Goal: Information Seeking & Learning: Learn about a topic

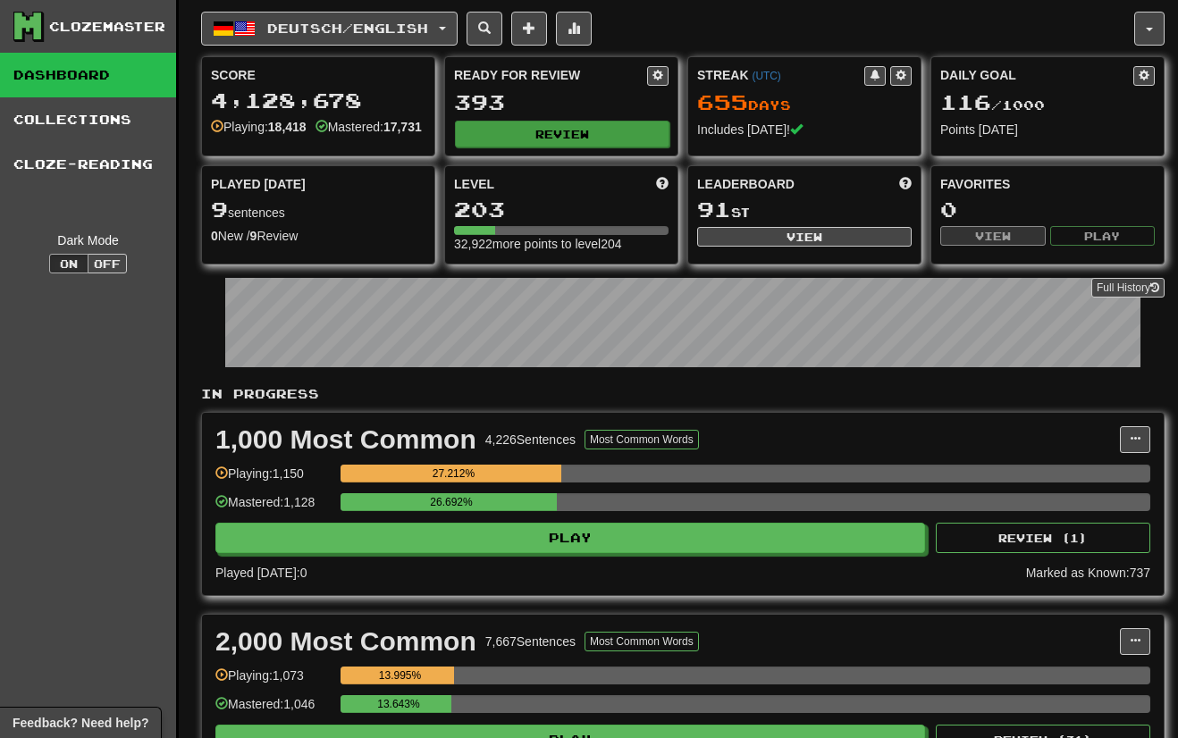
click at [494, 139] on button "Review" at bounding box center [562, 134] width 215 height 27
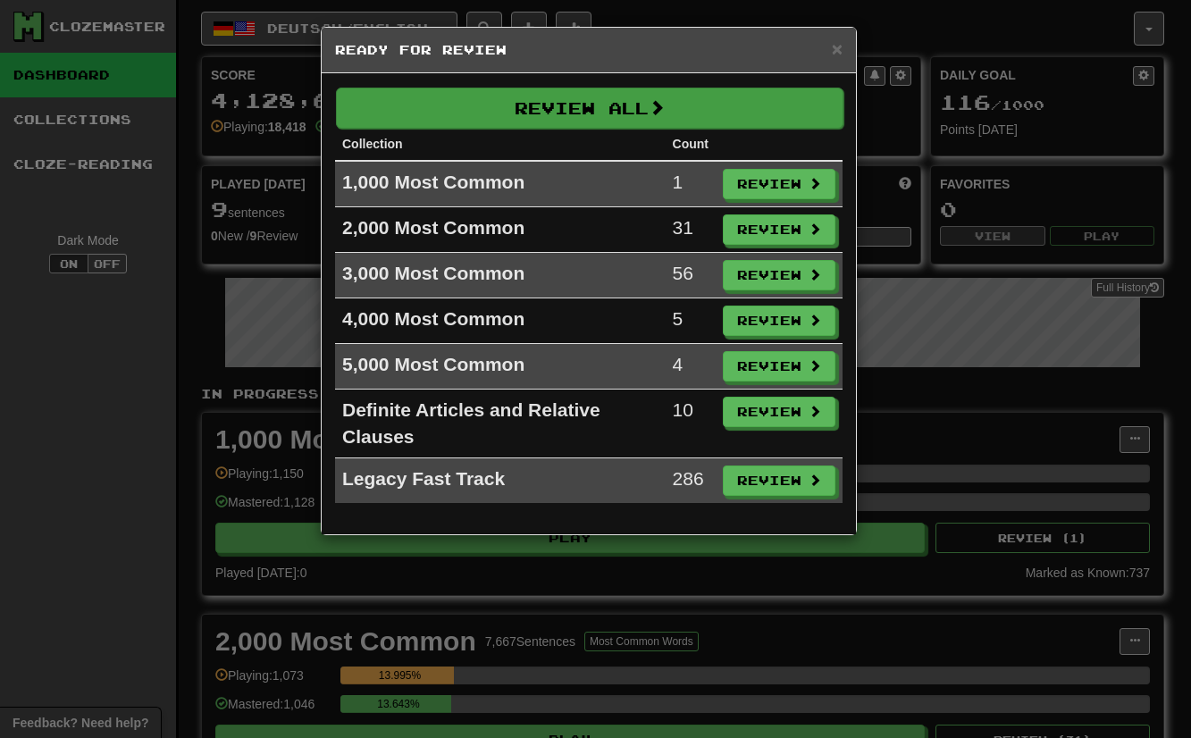
click at [686, 105] on button "Review All" at bounding box center [590, 108] width 508 height 41
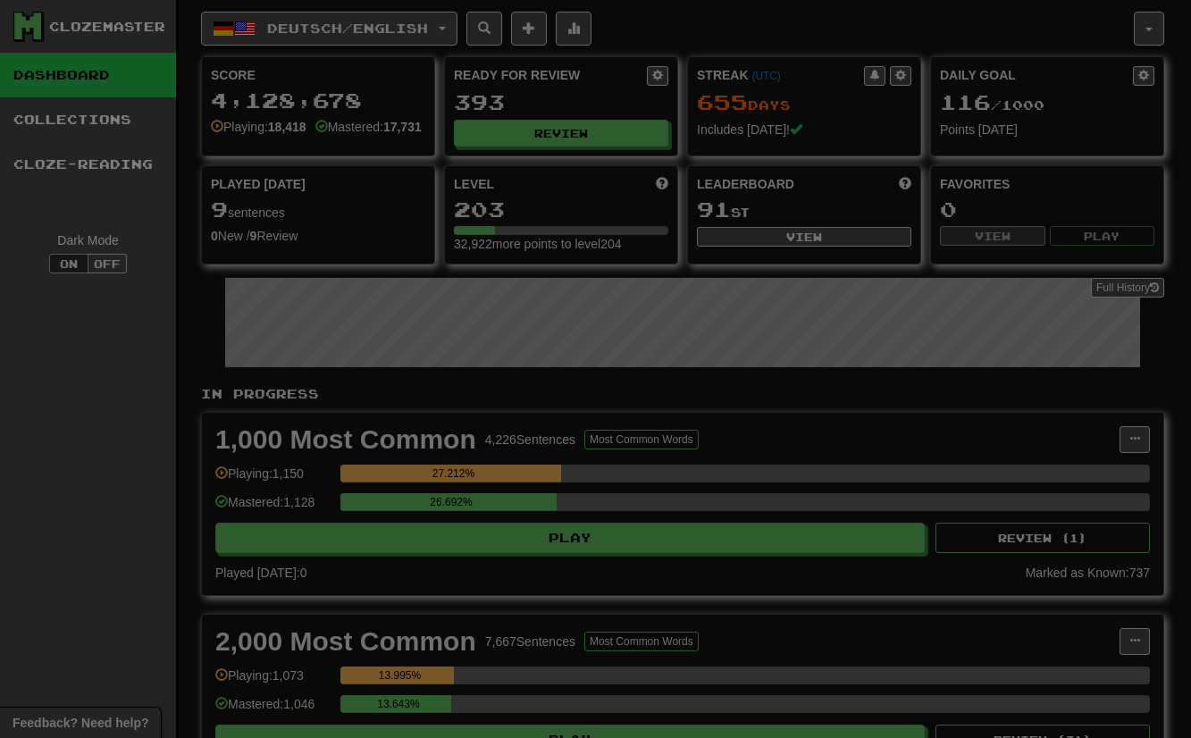
select select "**"
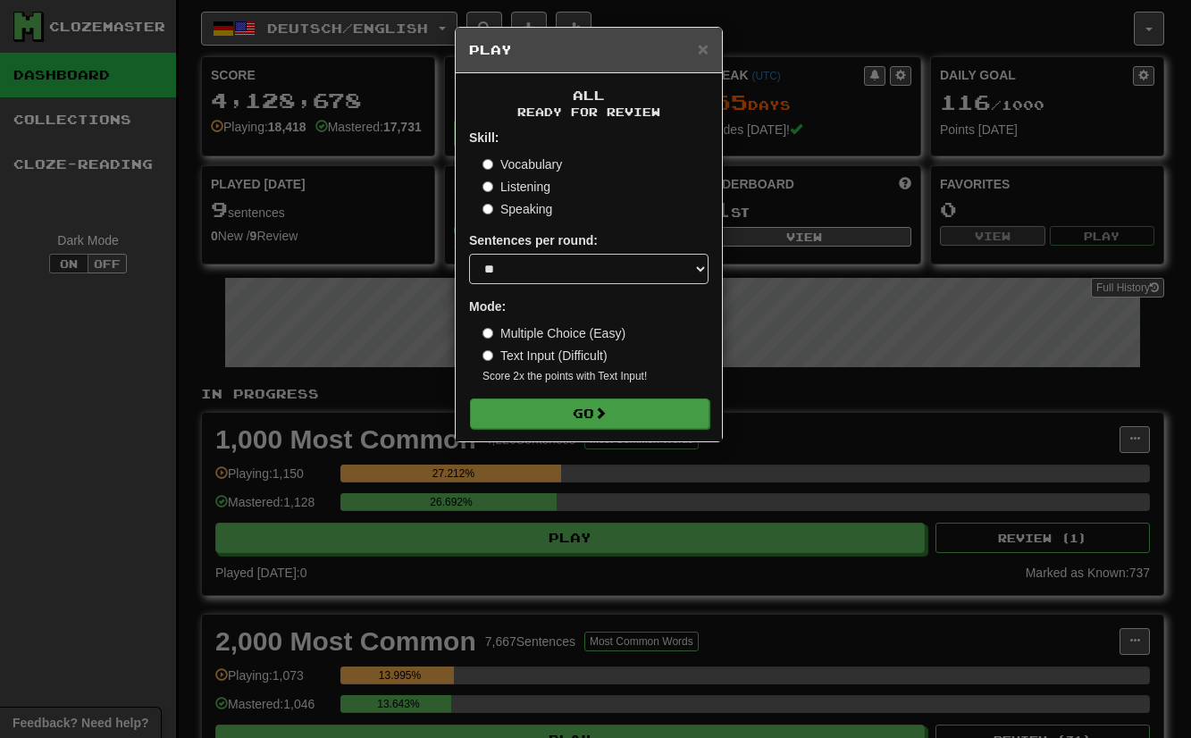
click at [607, 413] on span at bounding box center [600, 413] width 13 height 13
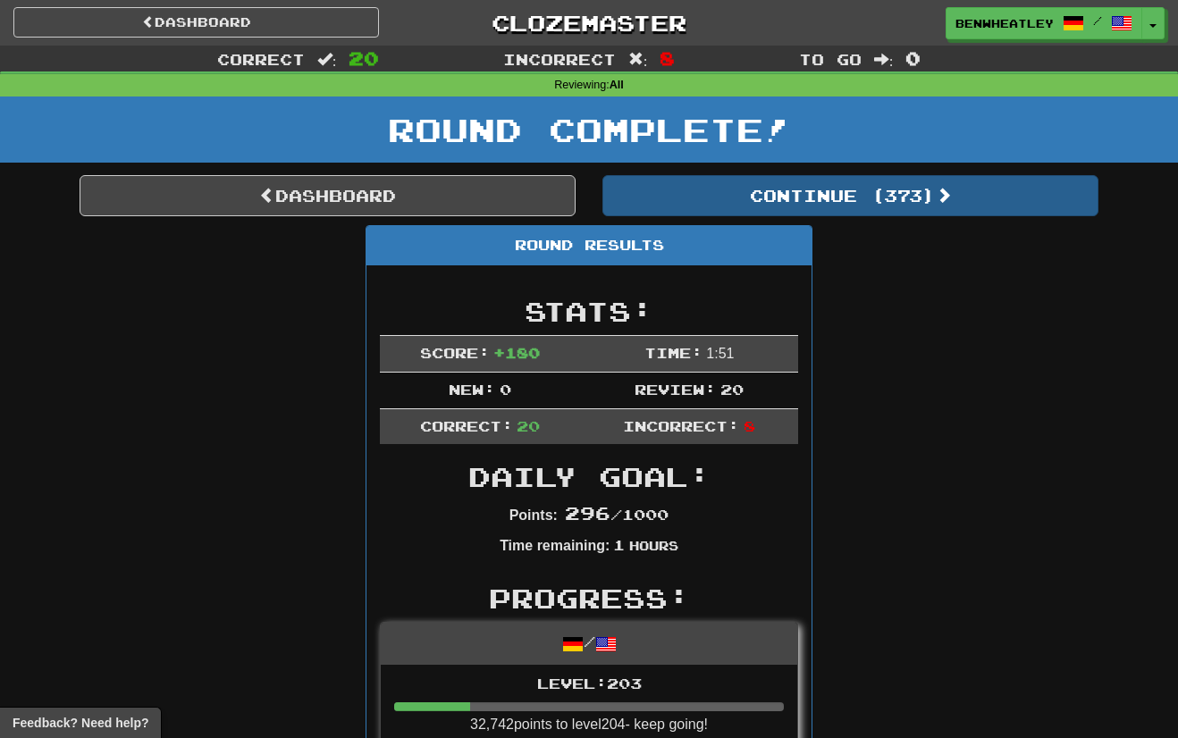
click at [898, 199] on button "Continue ( 373 )" at bounding box center [850, 195] width 496 height 41
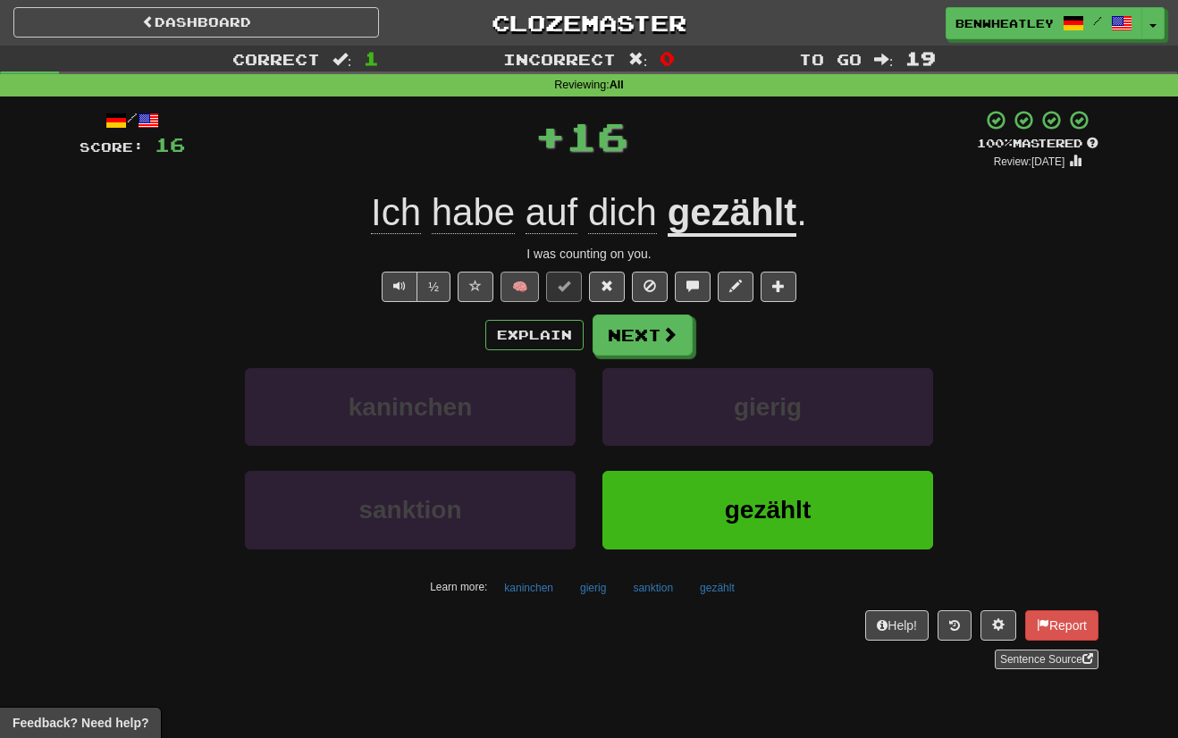
click at [512, 288] on button "🧠" at bounding box center [520, 287] width 38 height 30
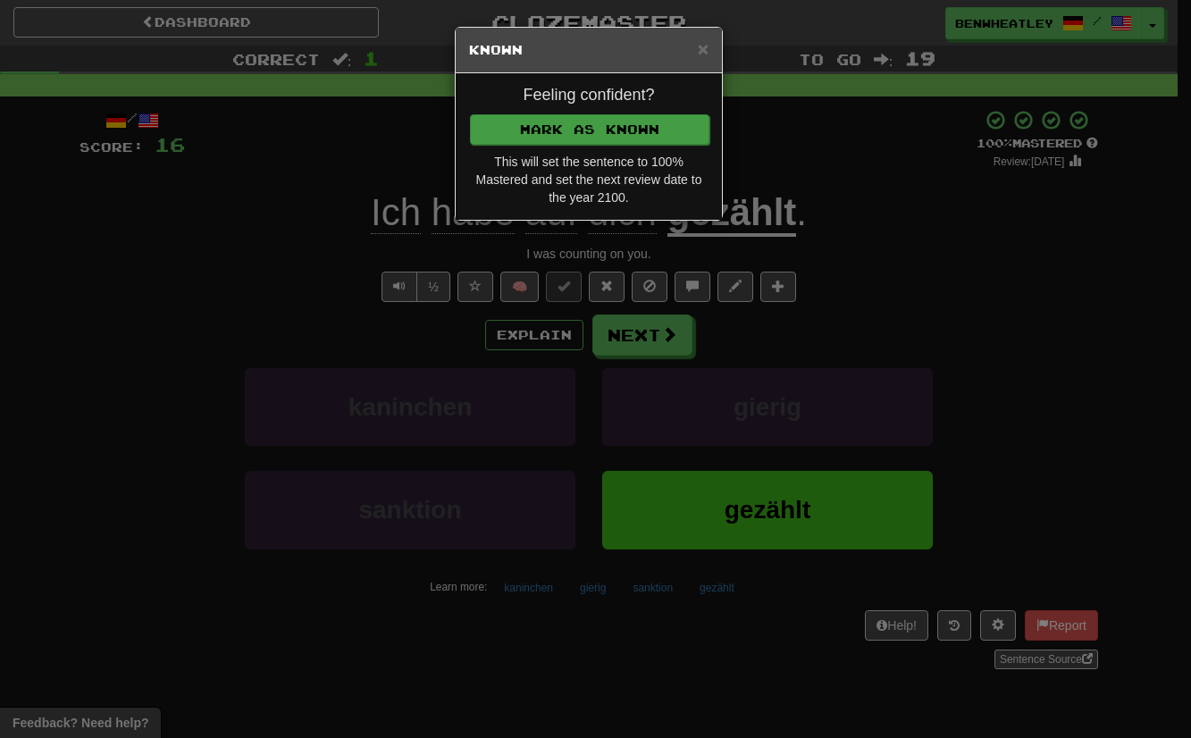
click at [606, 126] on button "Mark as Known" at bounding box center [590, 129] width 240 height 30
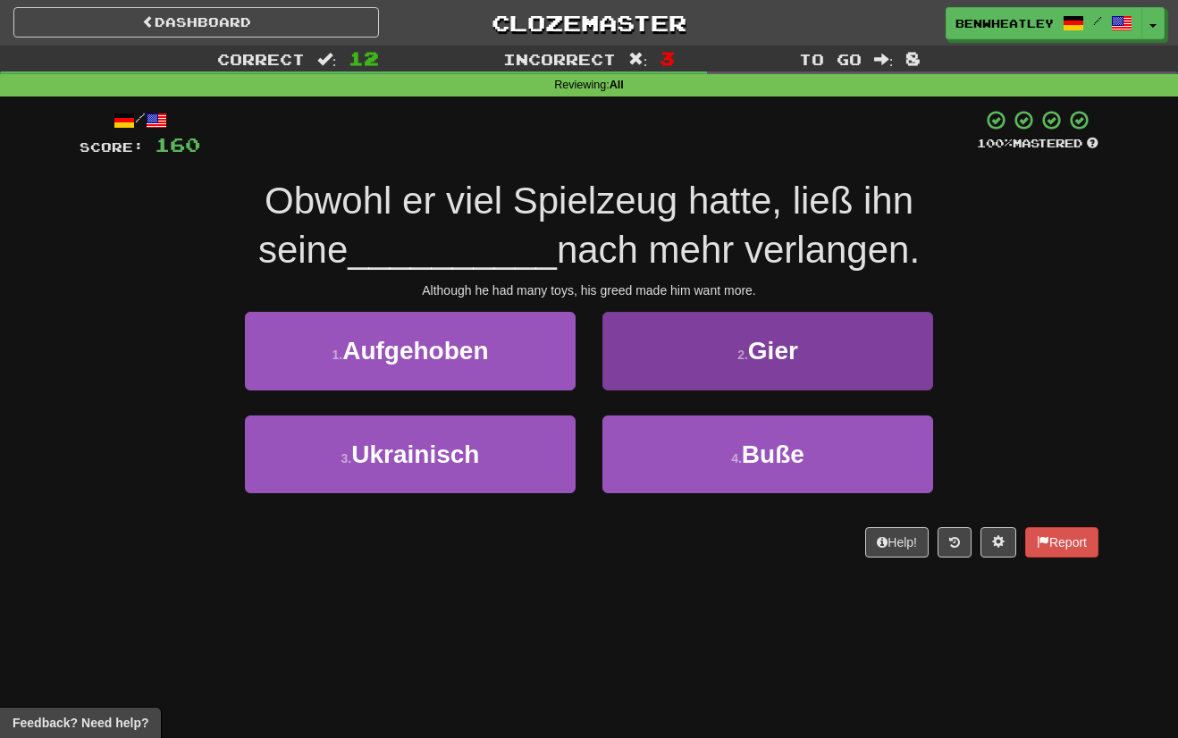
click at [712, 349] on button "2 . Gier" at bounding box center [767, 351] width 331 height 78
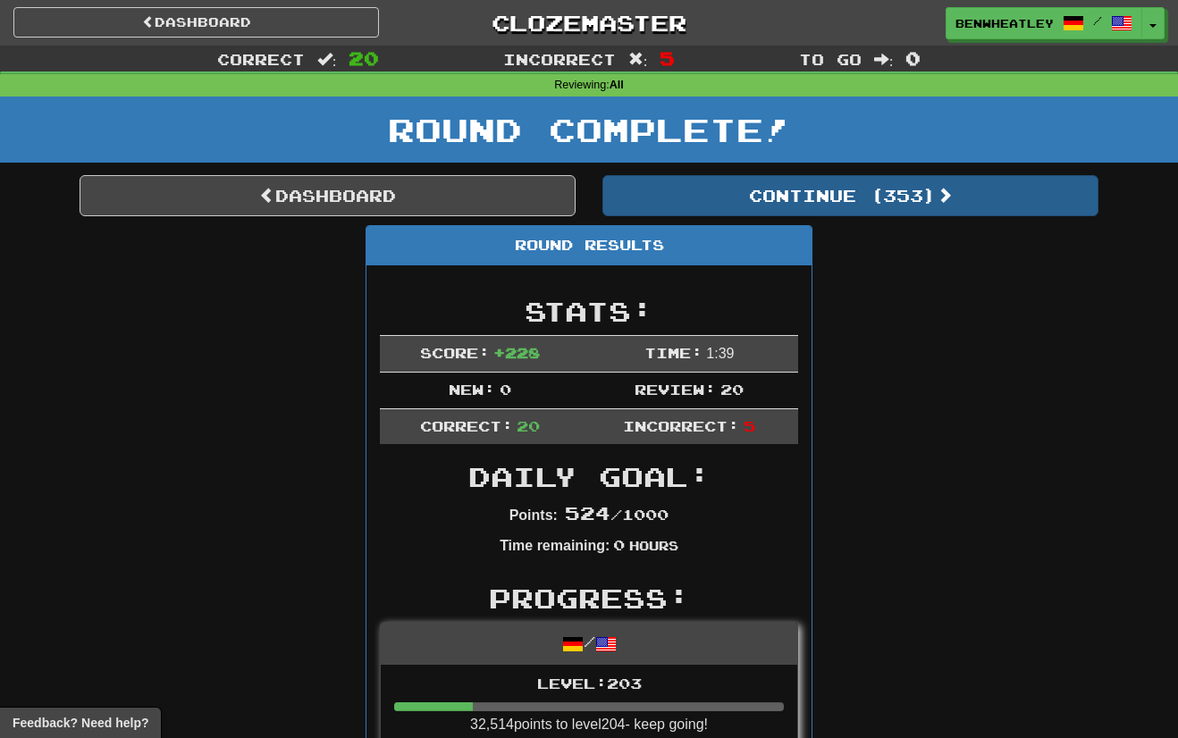
click at [723, 203] on button "Continue ( 353 )" at bounding box center [850, 195] width 496 height 41
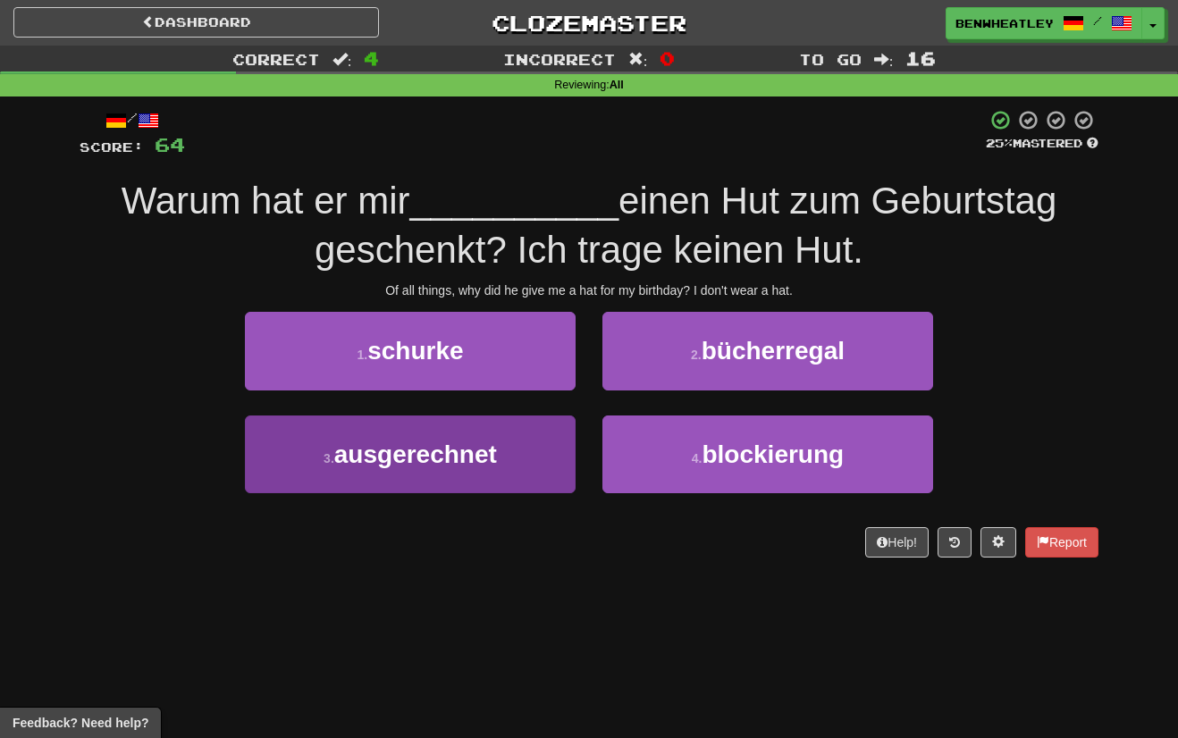
click at [484, 445] on span "ausgerechnet" at bounding box center [415, 455] width 163 height 28
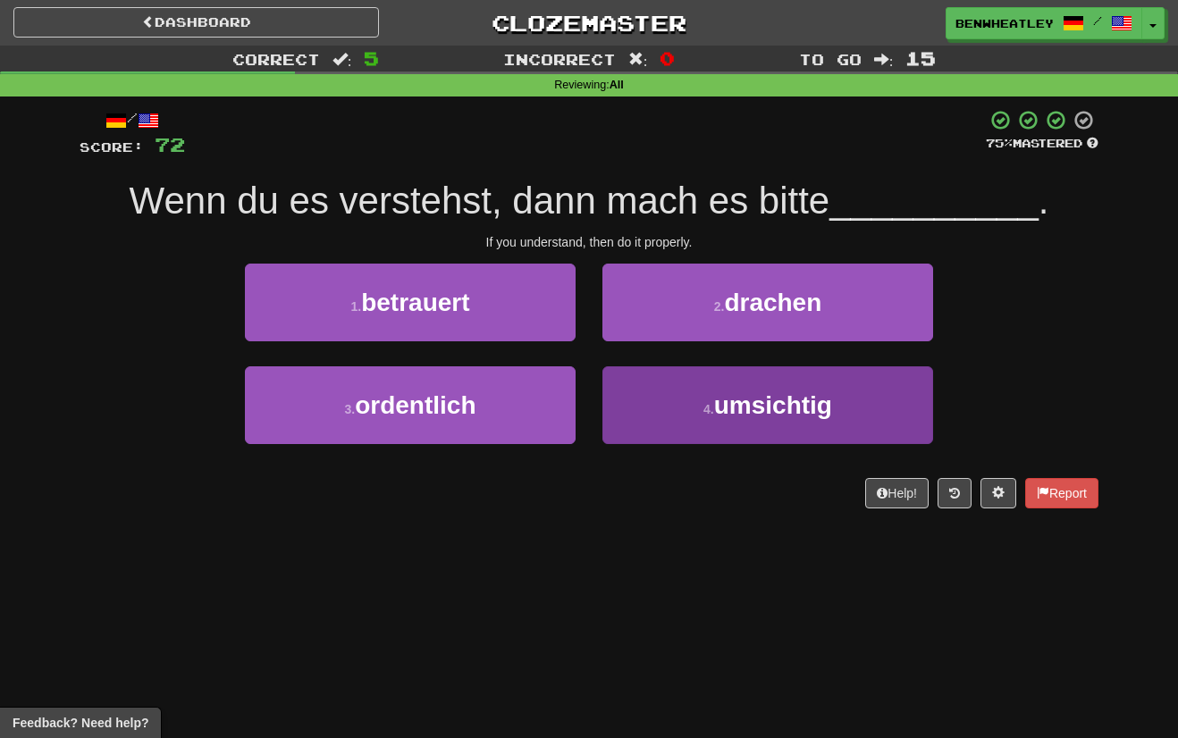
click at [632, 414] on button "4 . umsichtig" at bounding box center [767, 405] width 331 height 78
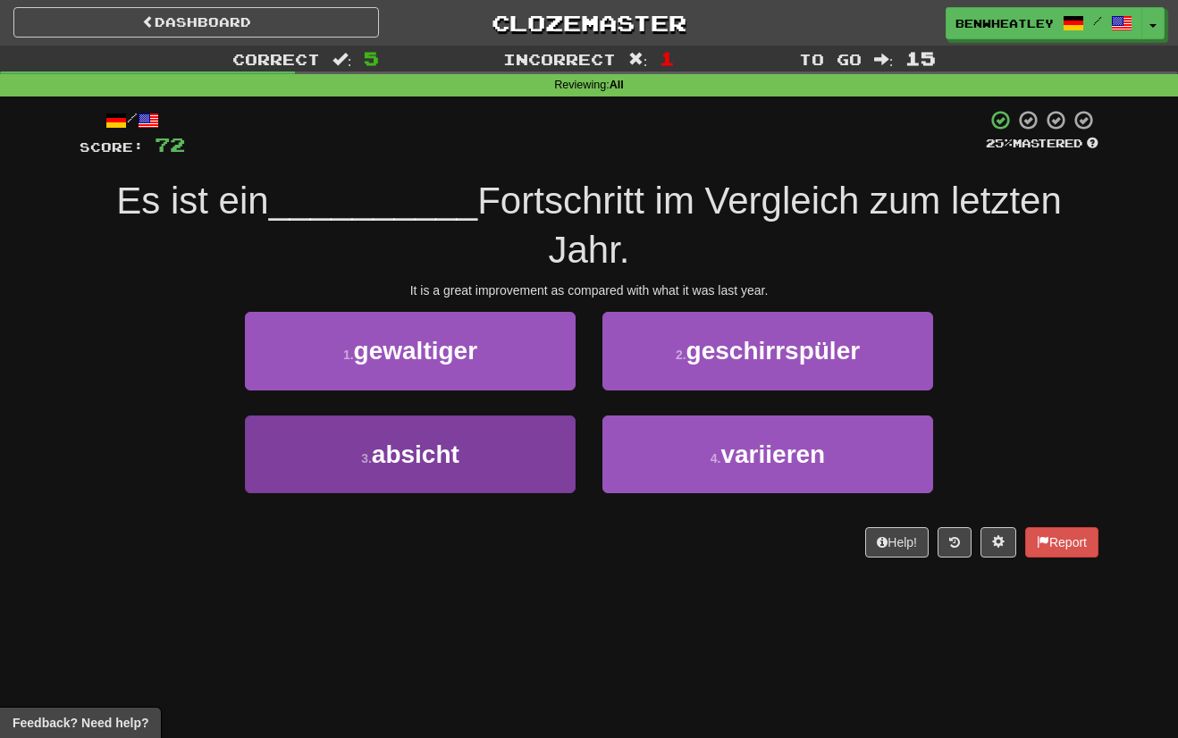
click at [504, 438] on button "3 . absicht" at bounding box center [410, 455] width 331 height 78
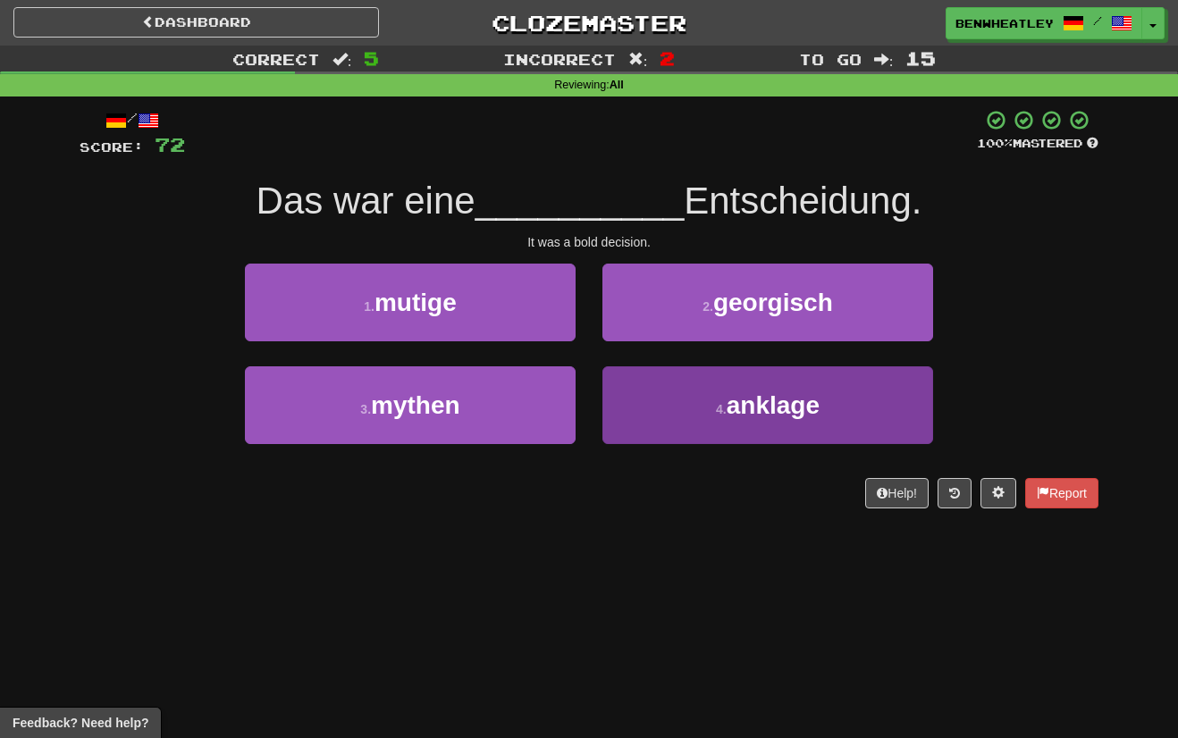
click at [691, 398] on button "4 . anklage" at bounding box center [767, 405] width 331 height 78
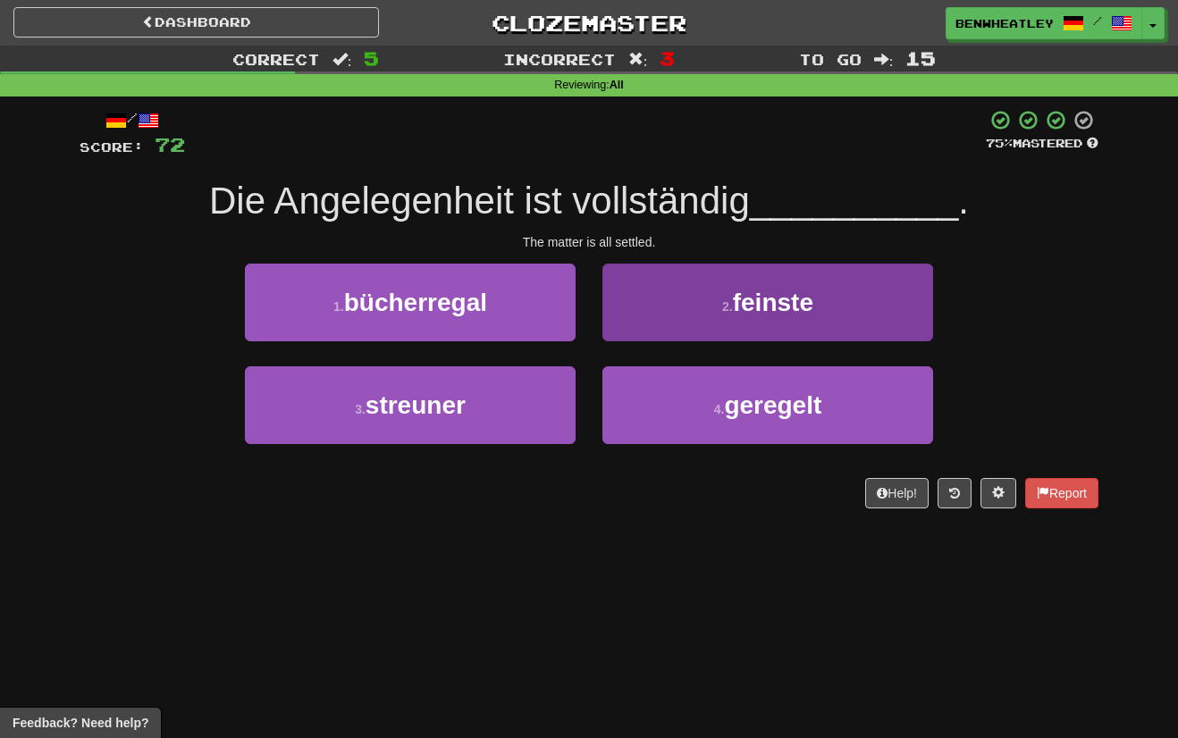
click at [662, 307] on button "2 . feinste" at bounding box center [767, 303] width 331 height 78
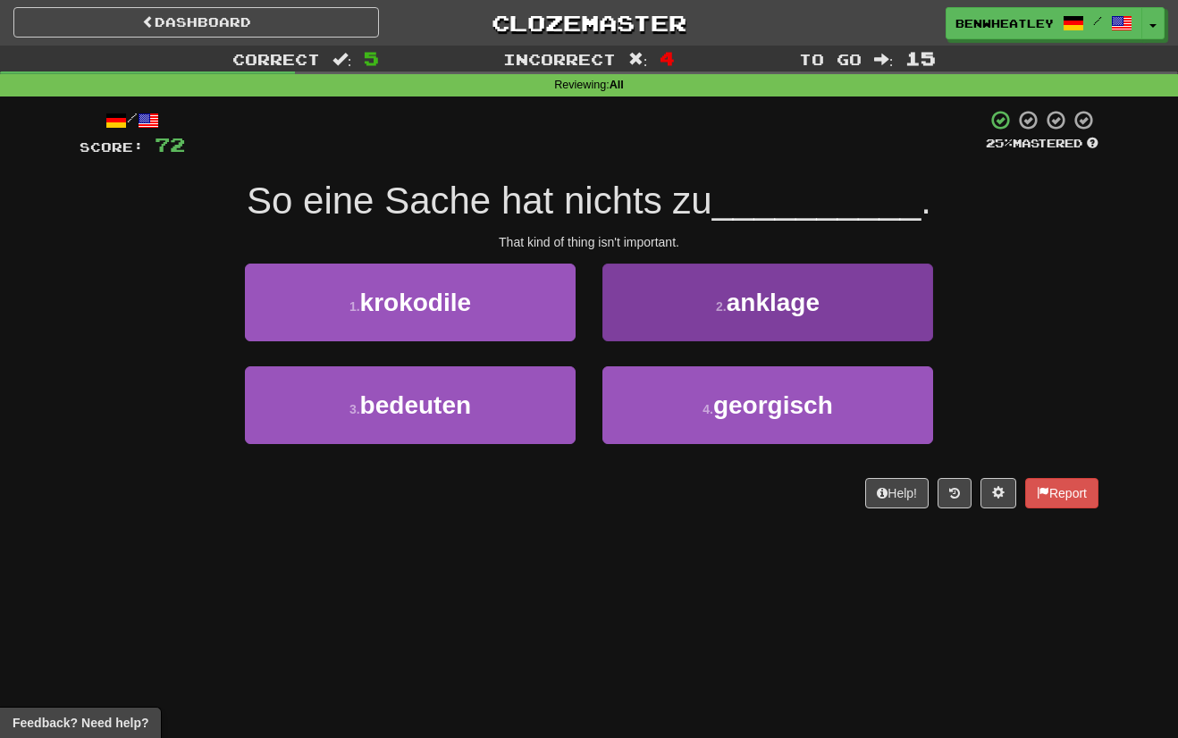
click at [648, 318] on button "2 . anklage" at bounding box center [767, 303] width 331 height 78
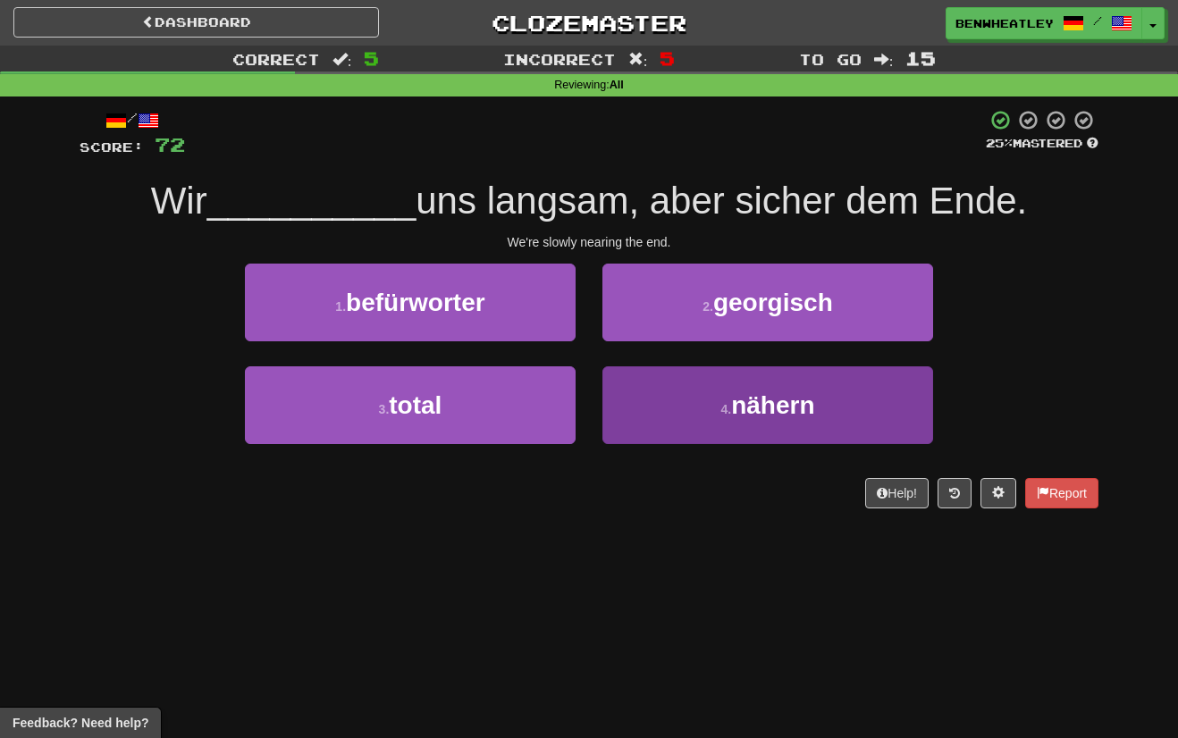
click at [618, 402] on button "4 . nähern" at bounding box center [767, 405] width 331 height 78
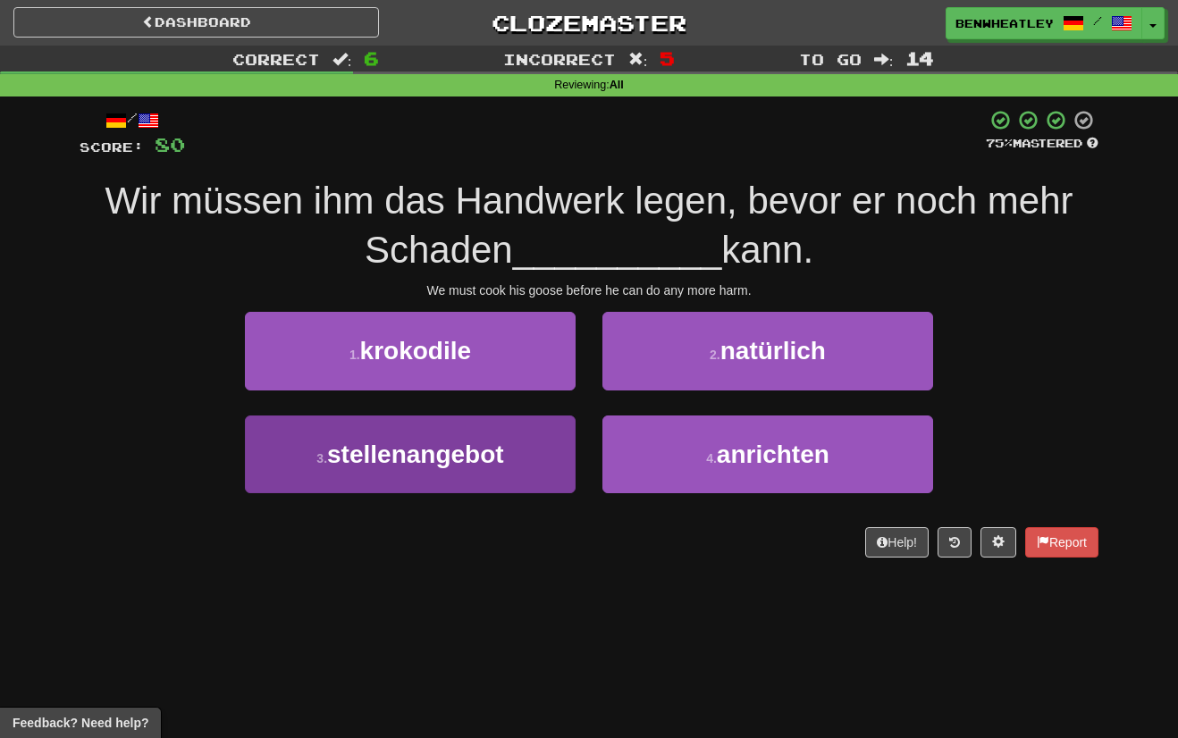
click at [459, 453] on span "stellenangebot" at bounding box center [415, 455] width 177 height 28
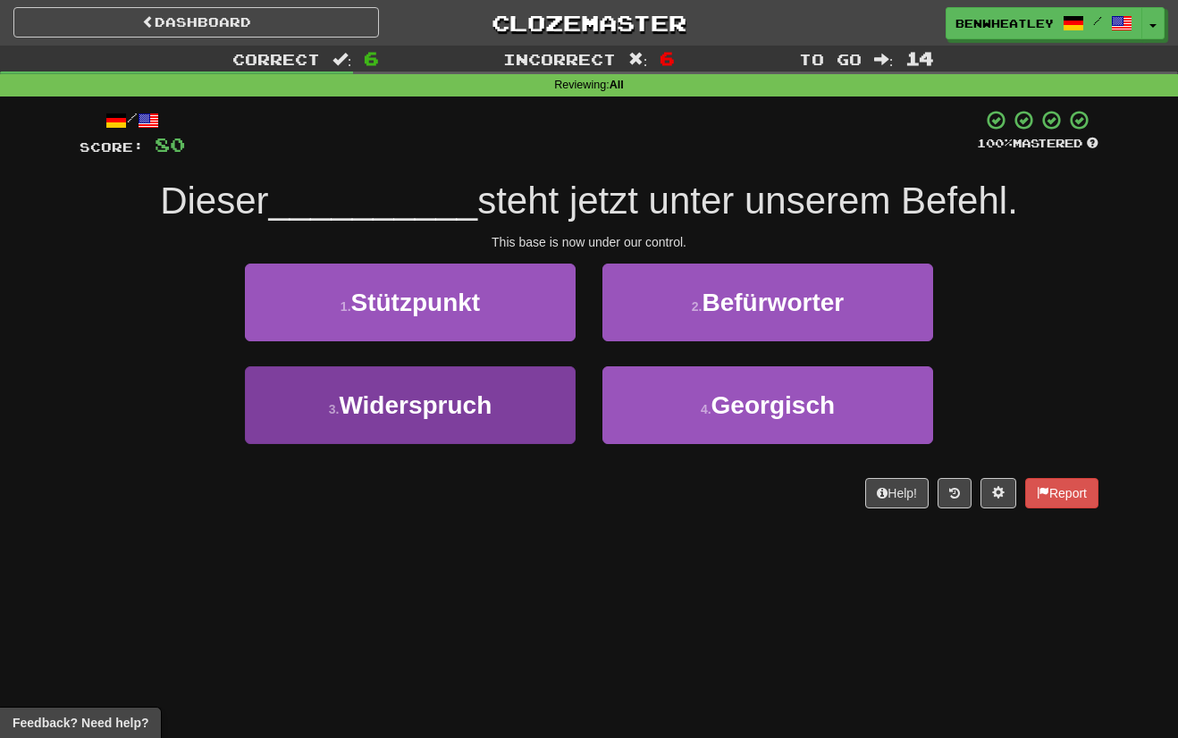
click at [497, 394] on button "3 . Widerspruch" at bounding box center [410, 405] width 331 height 78
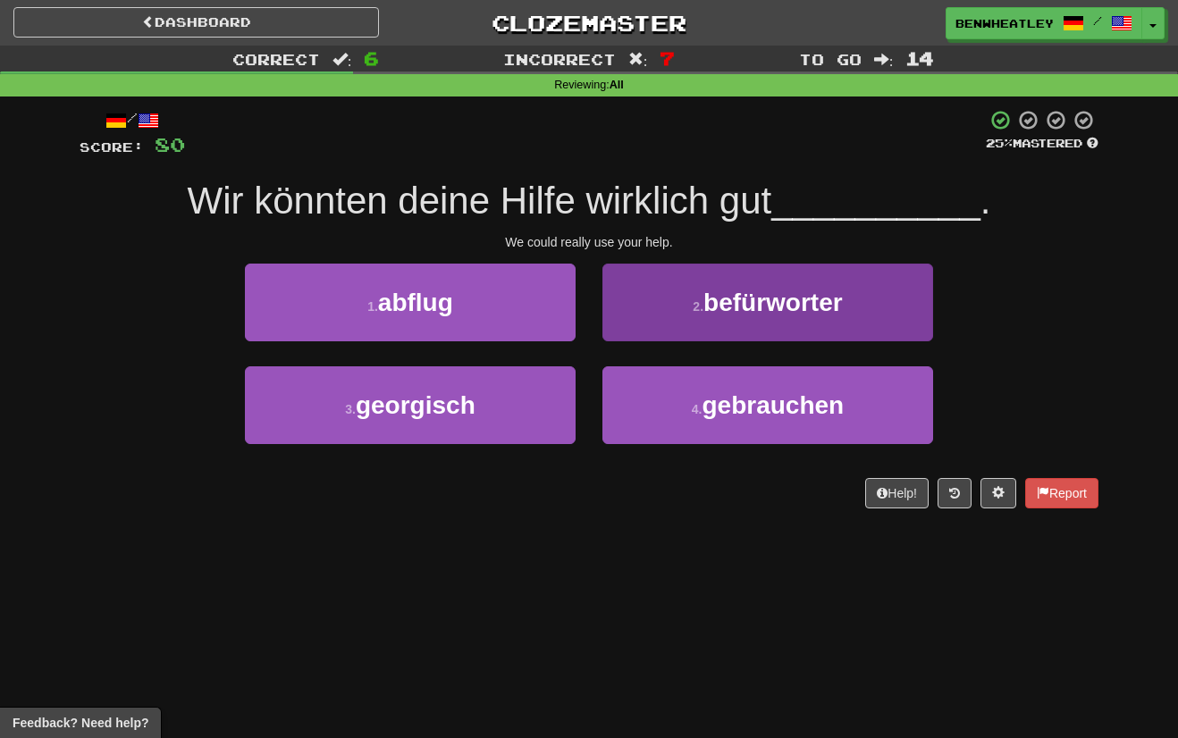
click at [639, 317] on button "2 . befürworter" at bounding box center [767, 303] width 331 height 78
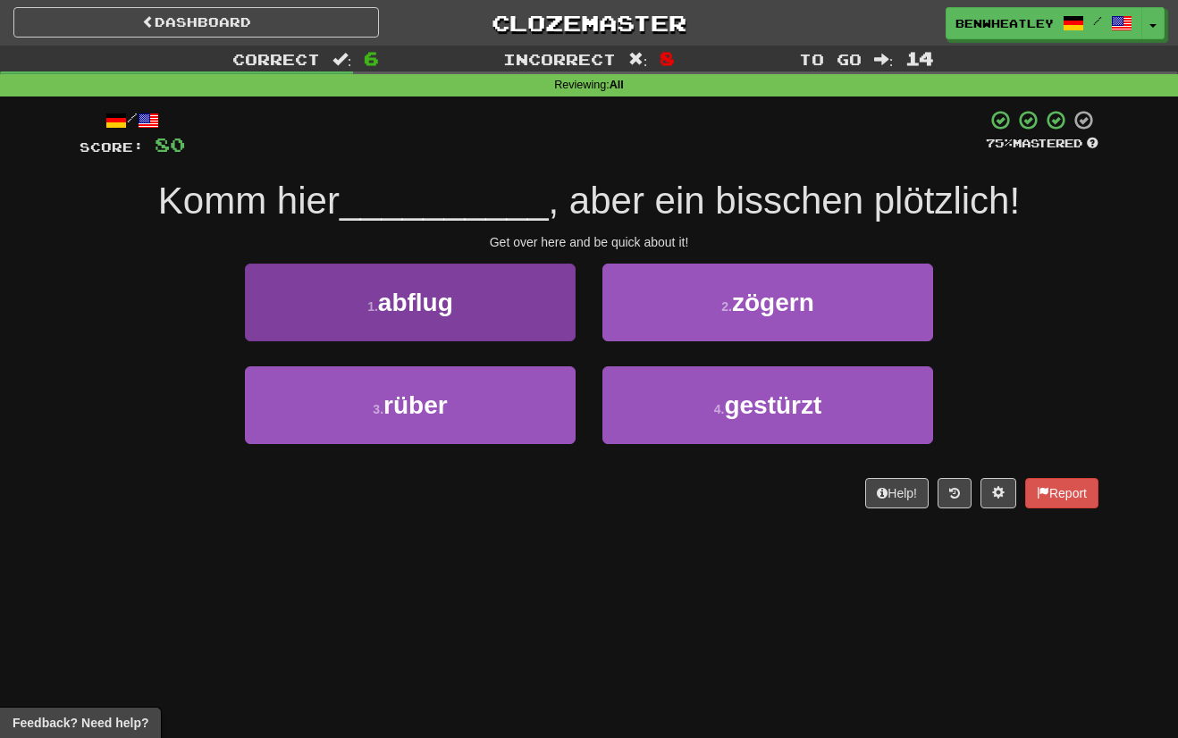
click at [493, 313] on button "1 . abflug" at bounding box center [410, 303] width 331 height 78
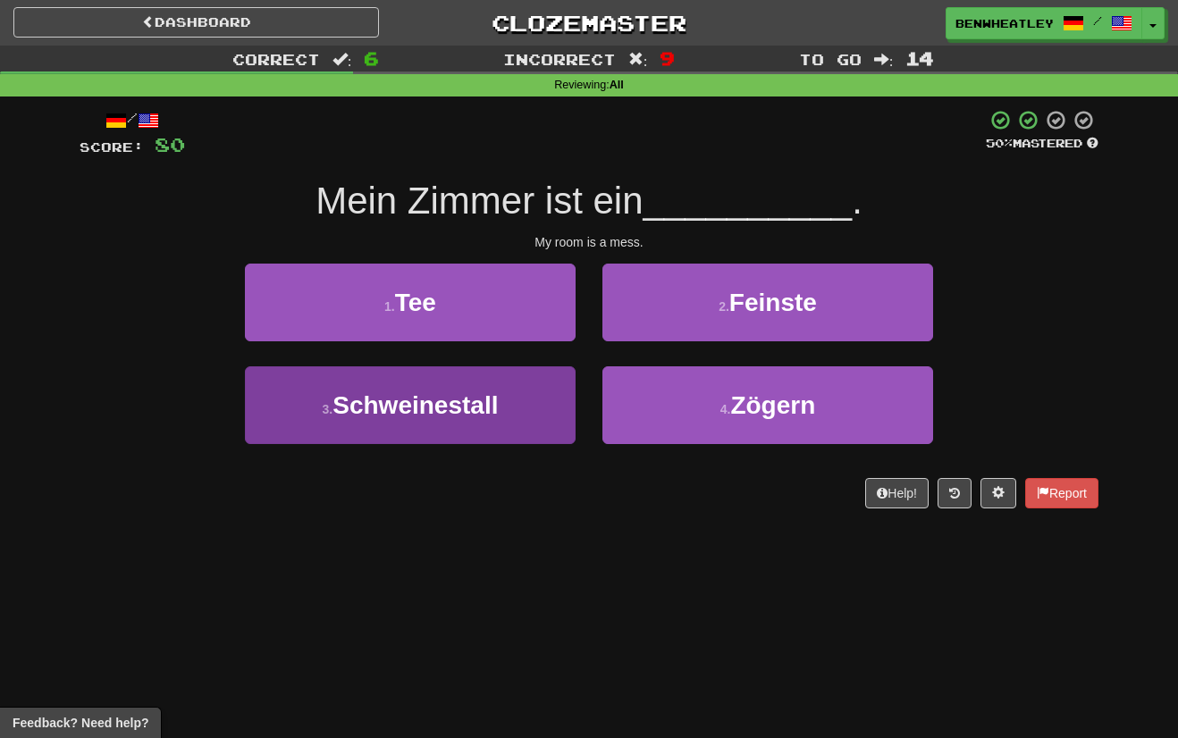
click at [436, 405] on span "Schweinestall" at bounding box center [414, 405] width 165 height 28
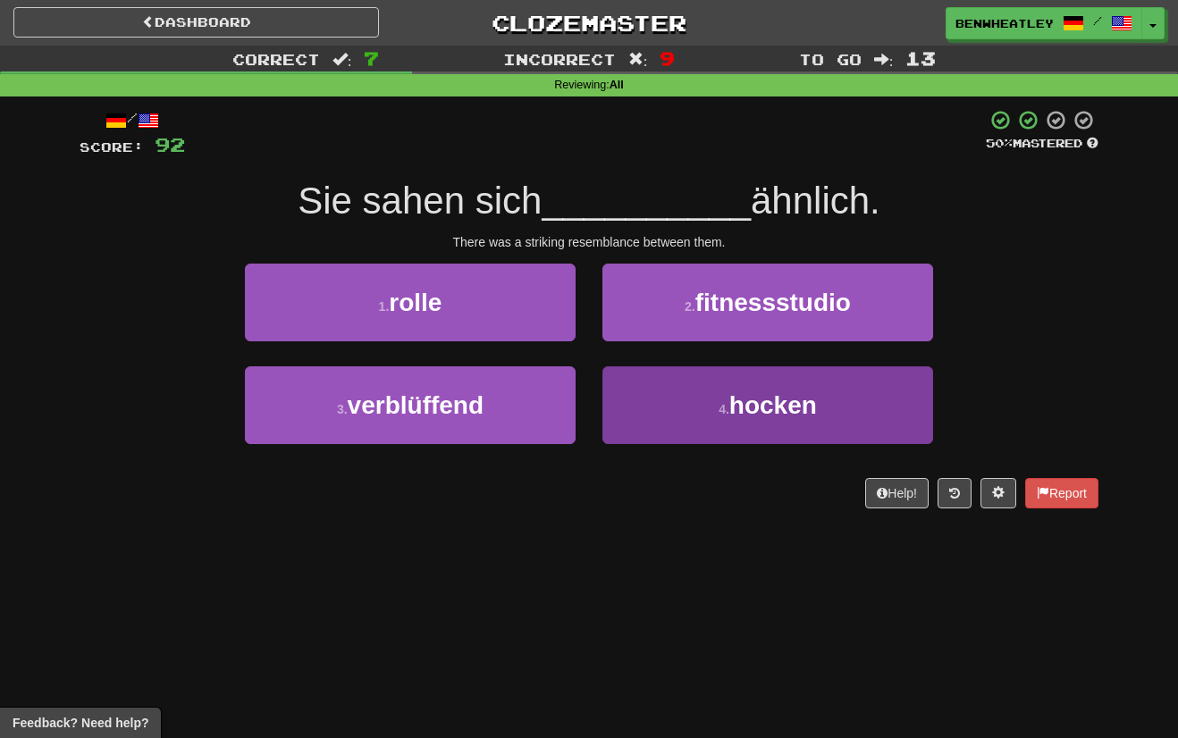
click at [641, 383] on button "4 . hocken" at bounding box center [767, 405] width 331 height 78
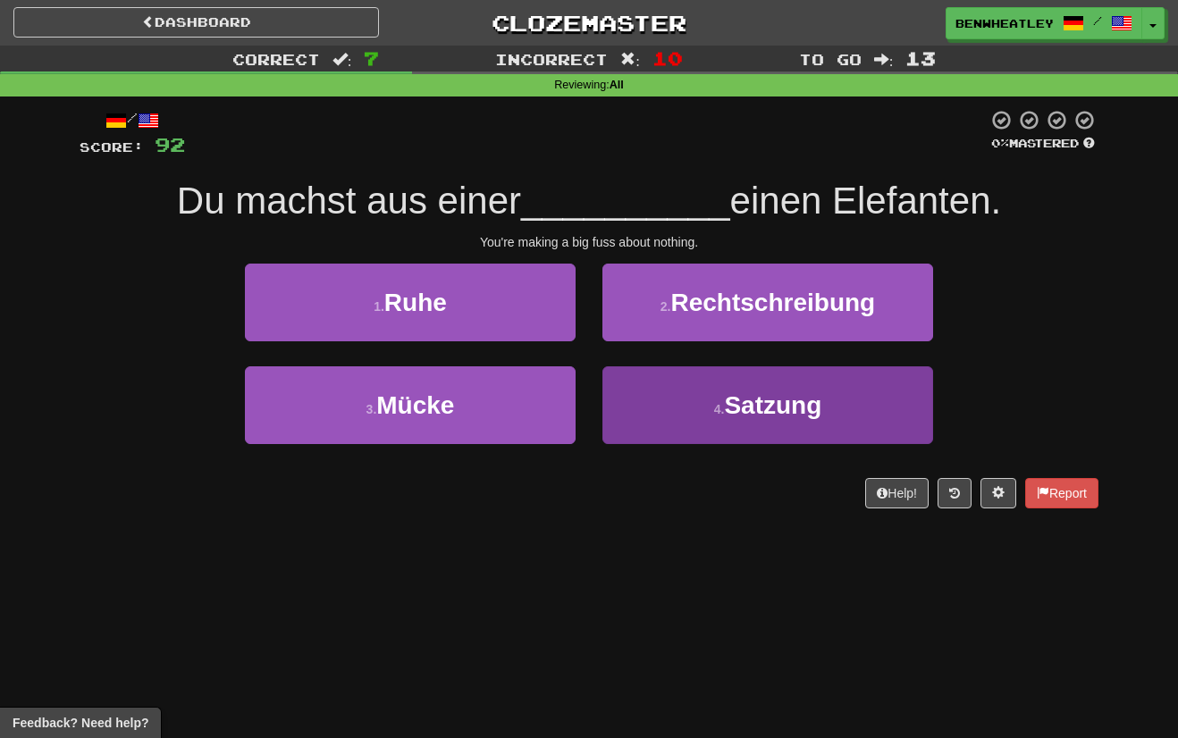
click at [639, 389] on button "4 . Satzung" at bounding box center [767, 405] width 331 height 78
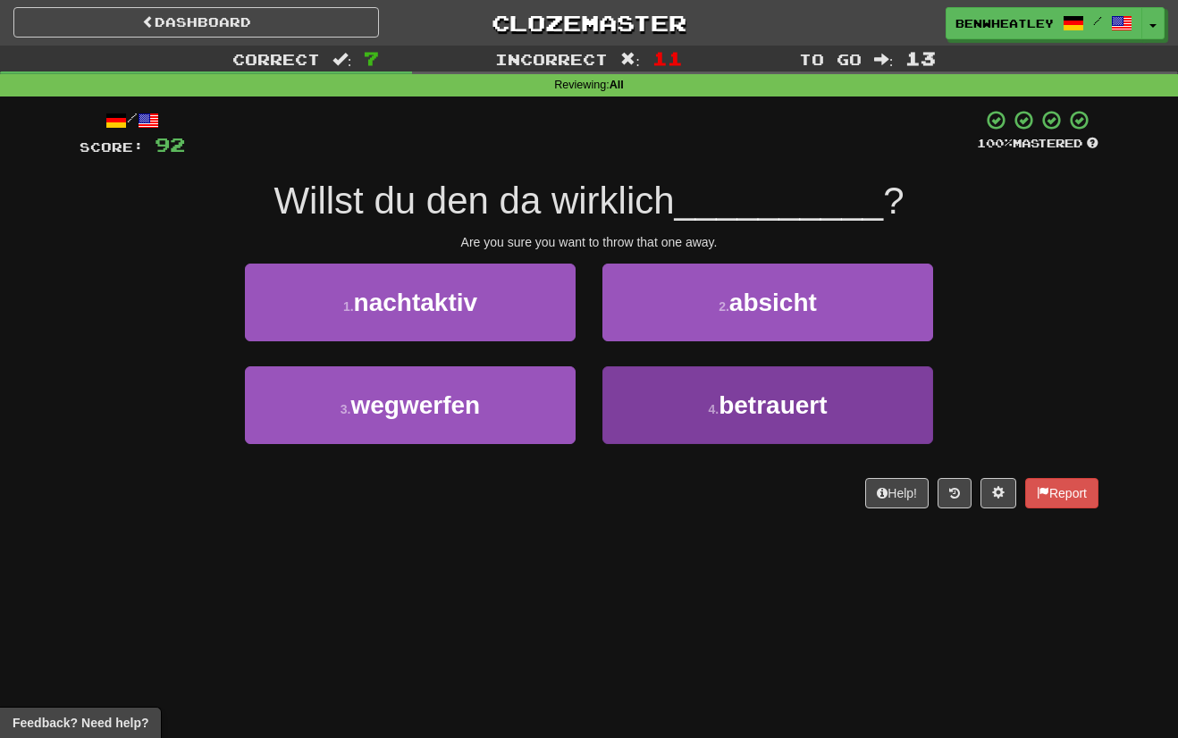
click at [640, 406] on button "4 . betrauert" at bounding box center [767, 405] width 331 height 78
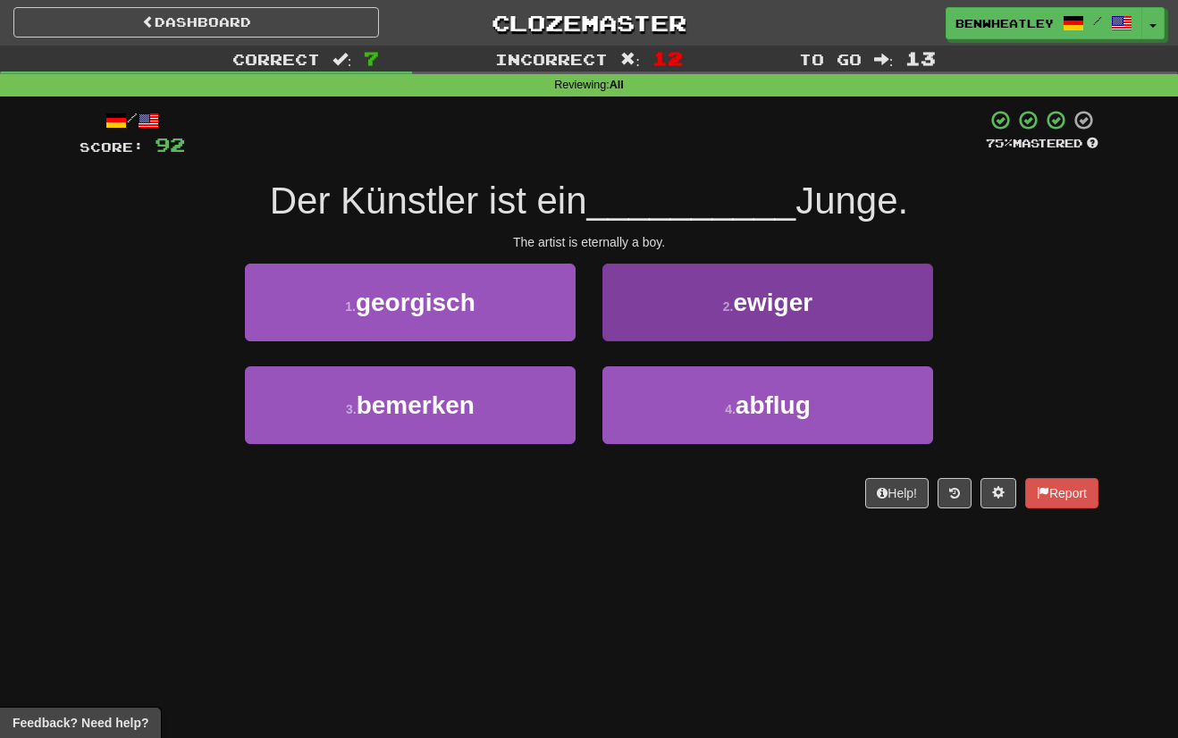
click at [648, 331] on button "2 . ewiger" at bounding box center [767, 303] width 331 height 78
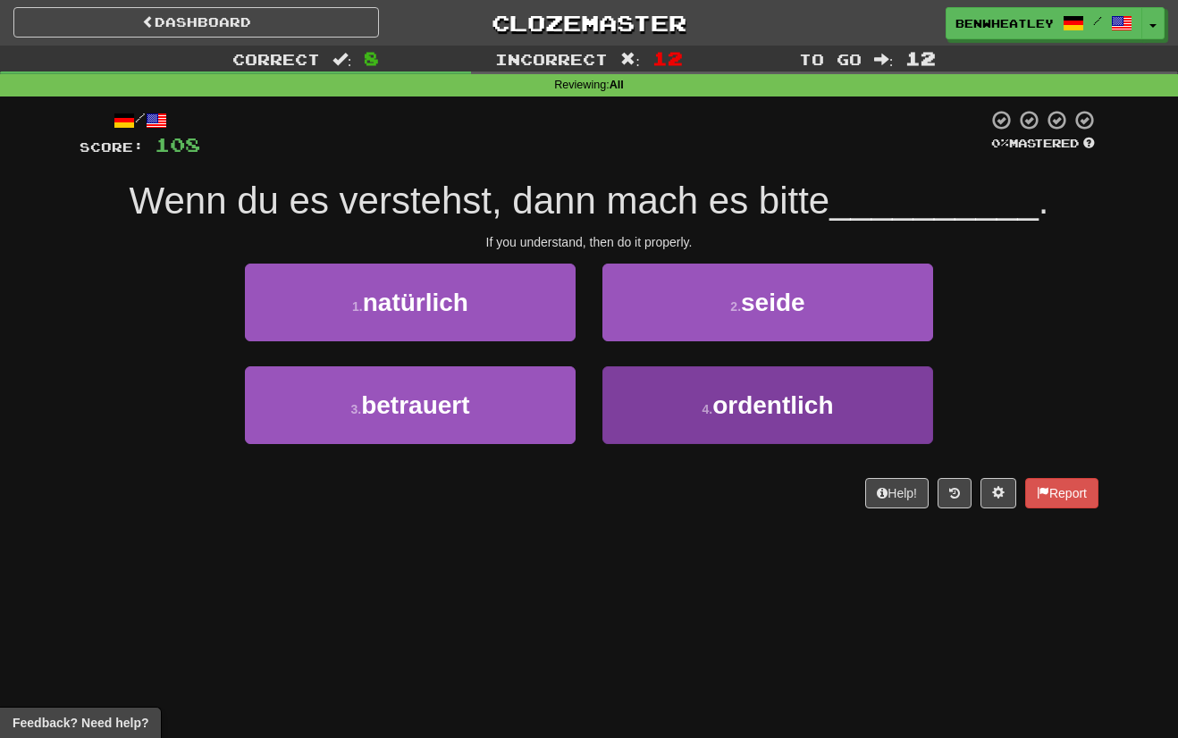
click at [634, 398] on button "4 . ordentlich" at bounding box center [767, 405] width 331 height 78
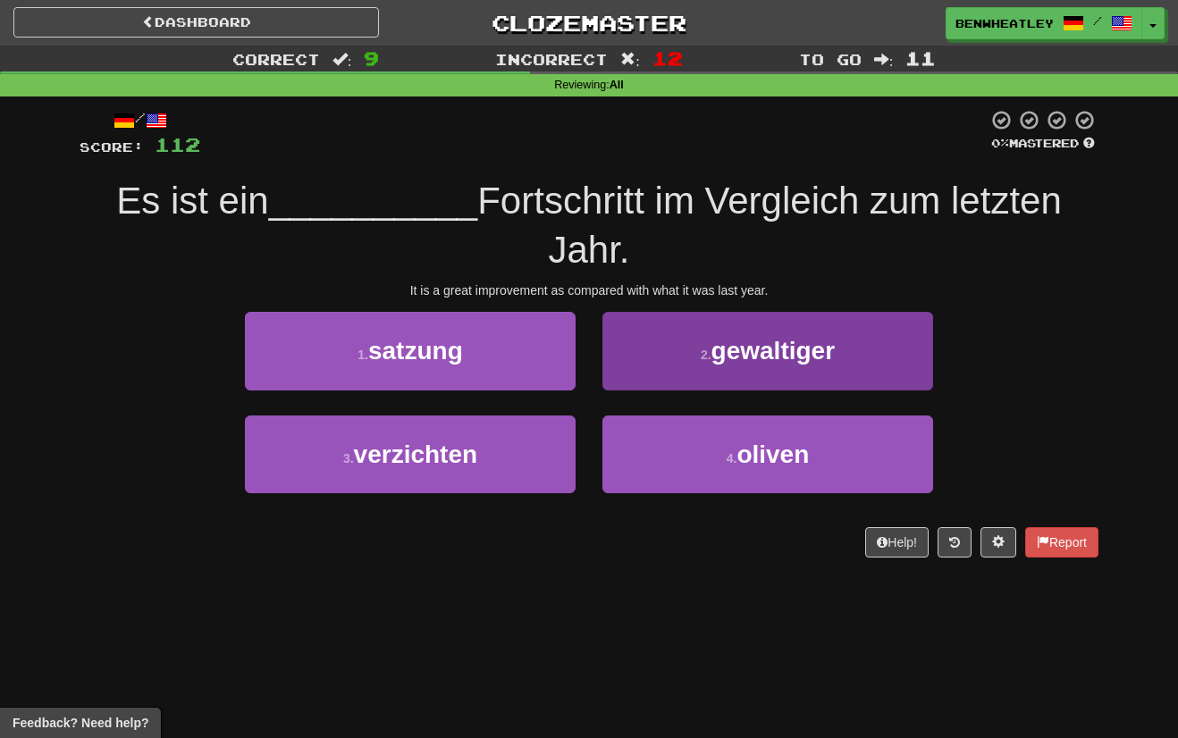
click at [639, 374] on button "2 . gewaltiger" at bounding box center [767, 351] width 331 height 78
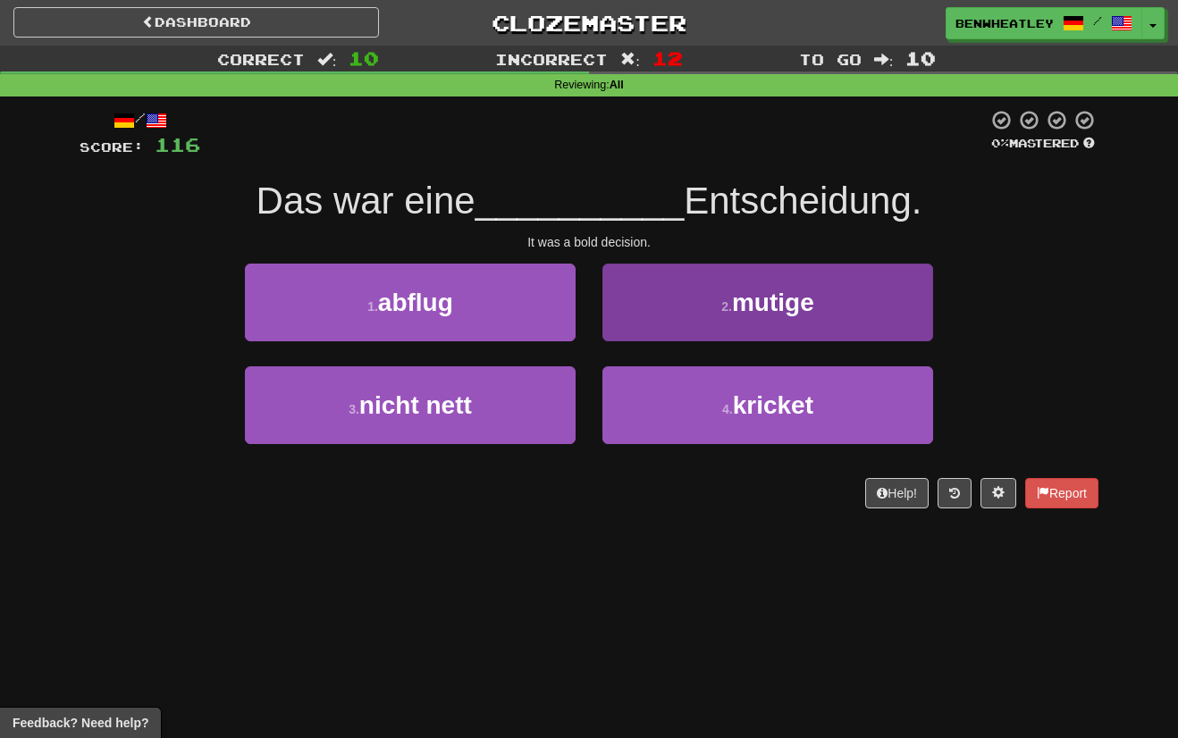
click at [653, 335] on button "2 . mutige" at bounding box center [767, 303] width 331 height 78
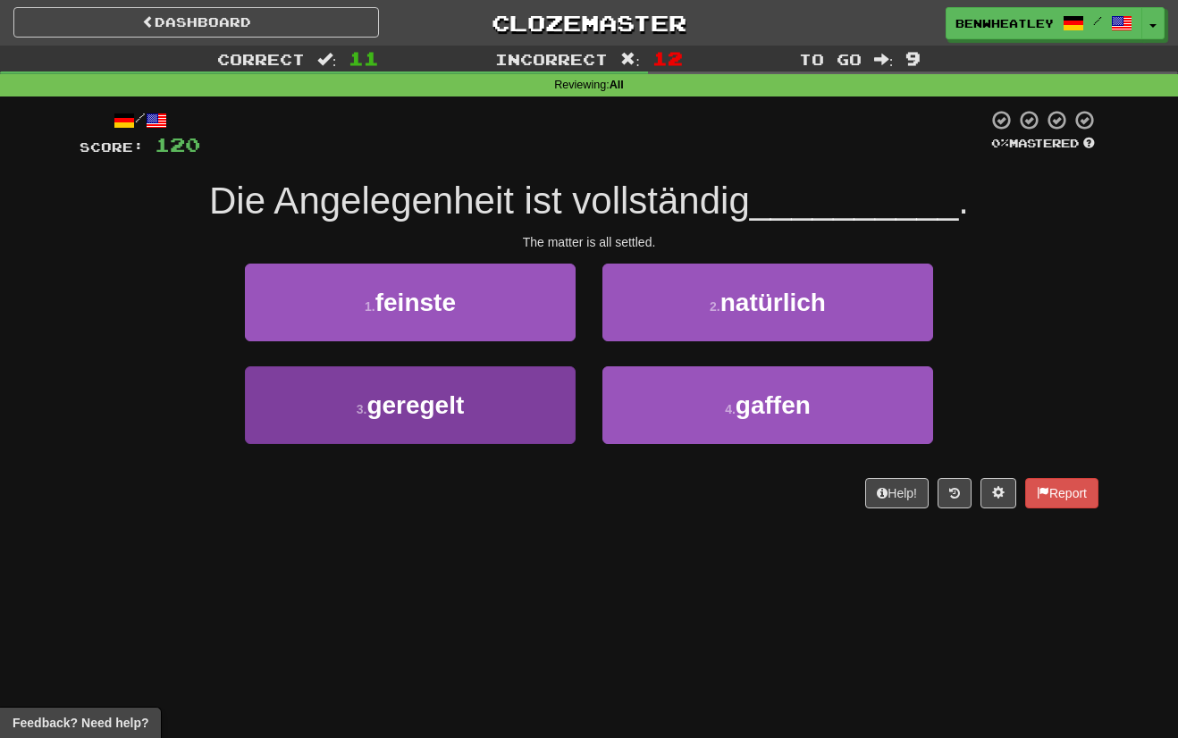
click at [524, 398] on button "3 . geregelt" at bounding box center [410, 405] width 331 height 78
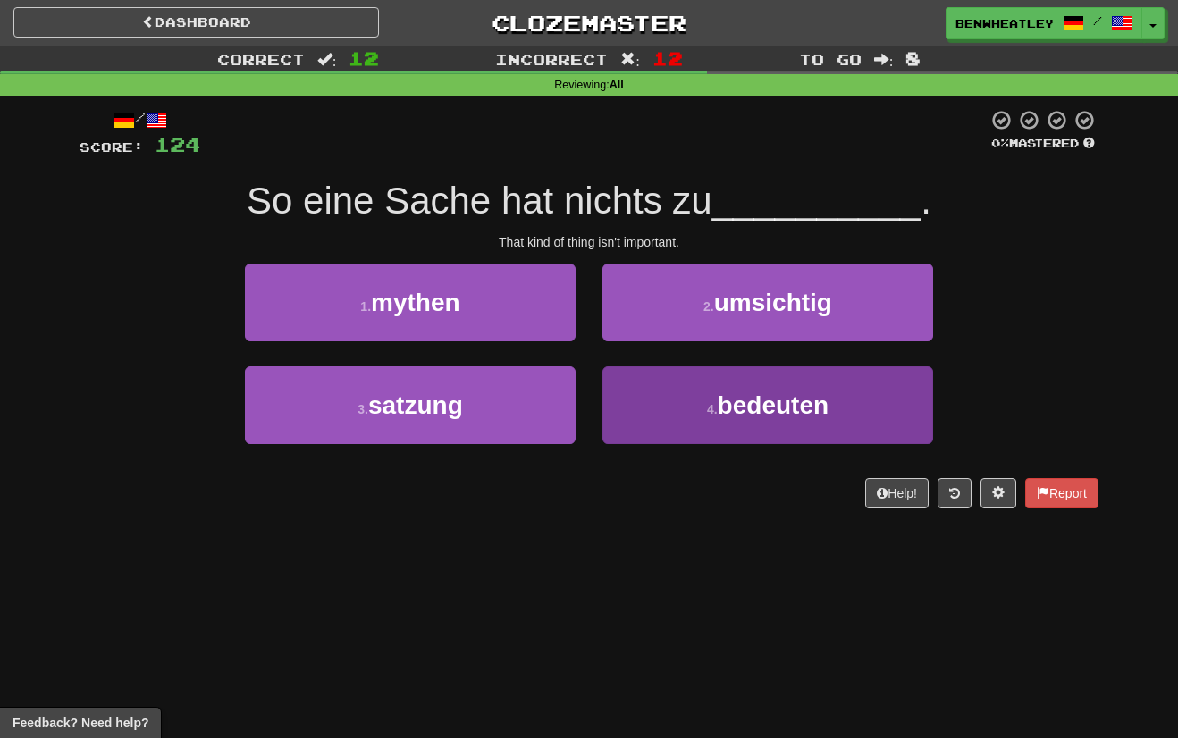
click at [694, 407] on button "4 . bedeuten" at bounding box center [767, 405] width 331 height 78
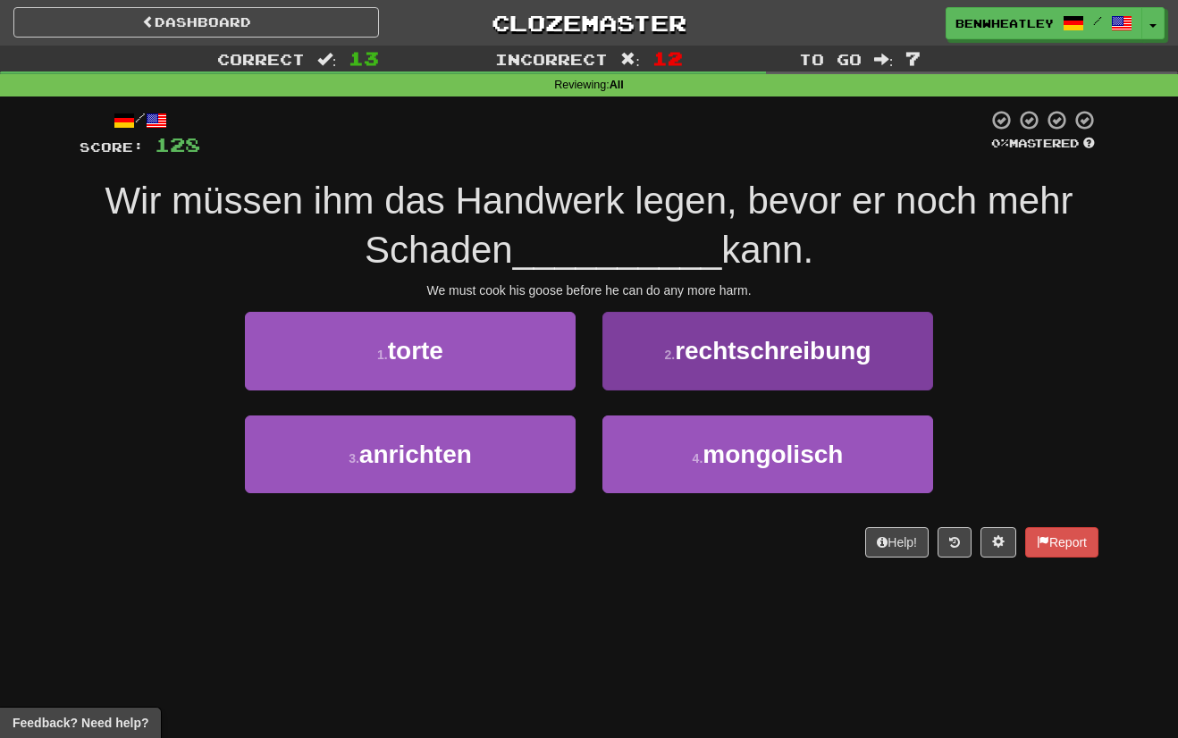
click at [645, 374] on button "2 . rechtschreibung" at bounding box center [767, 351] width 331 height 78
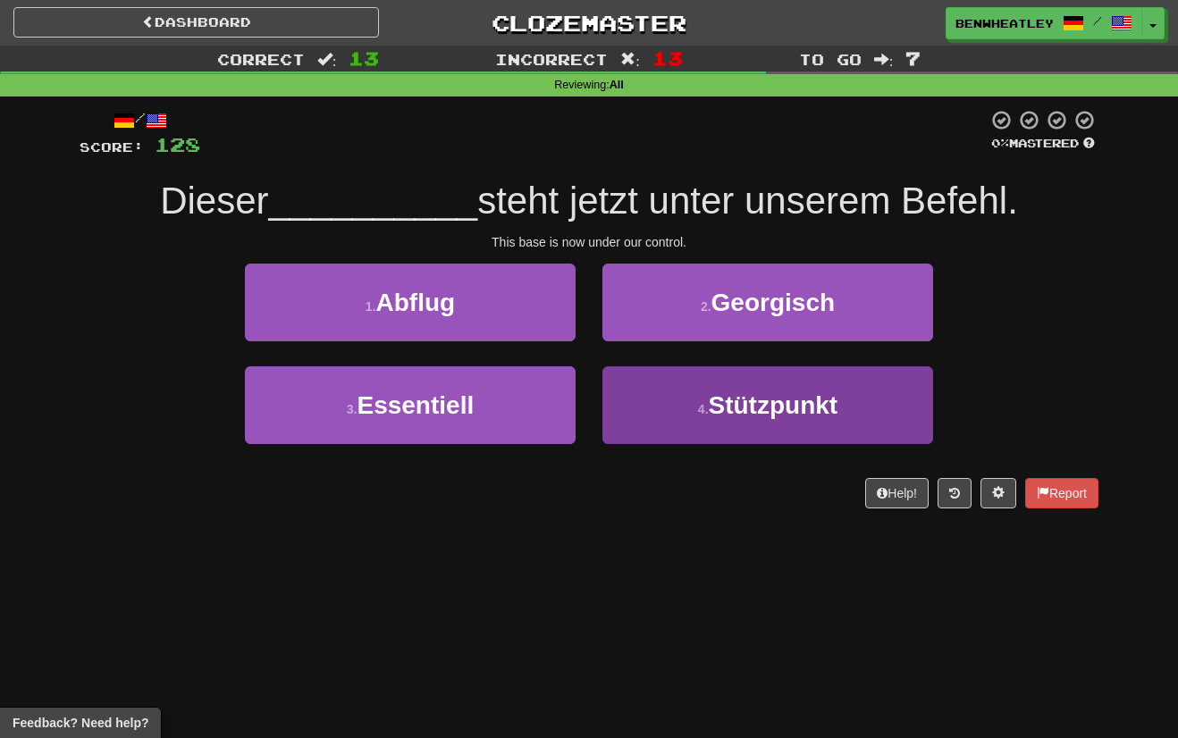
click at [636, 389] on button "4 . Stützpunkt" at bounding box center [767, 405] width 331 height 78
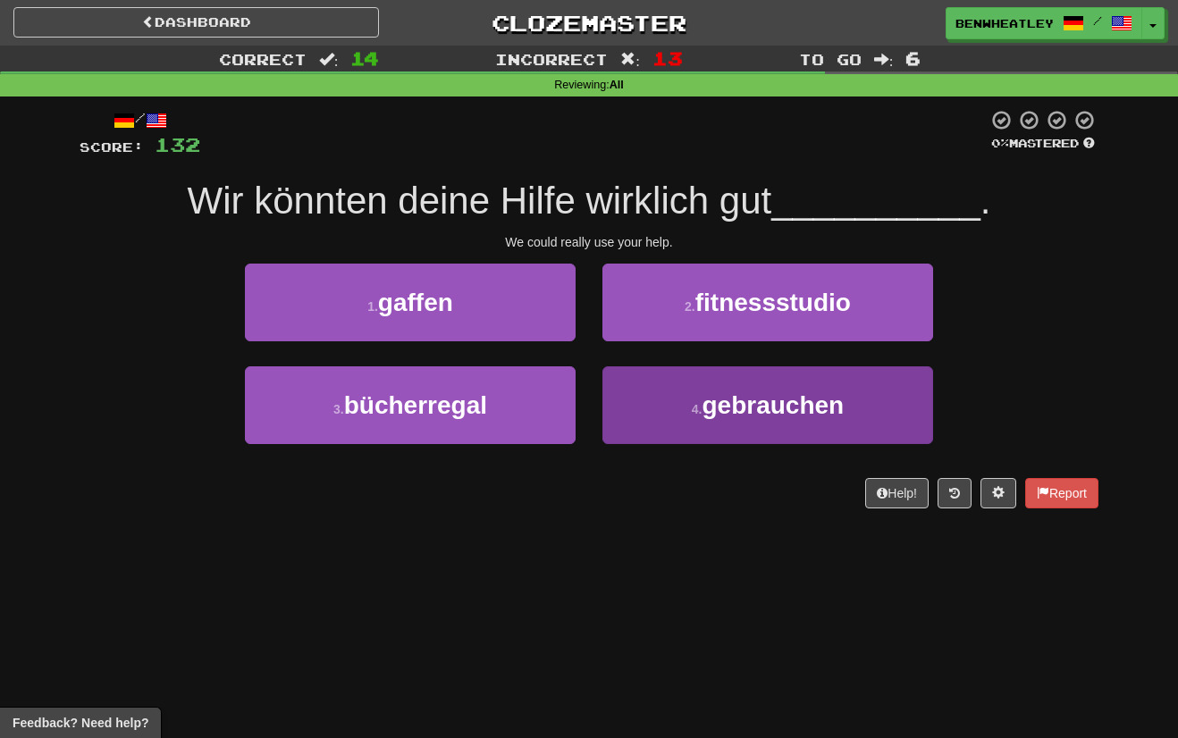
click at [618, 377] on button "4 . gebrauchen" at bounding box center [767, 405] width 331 height 78
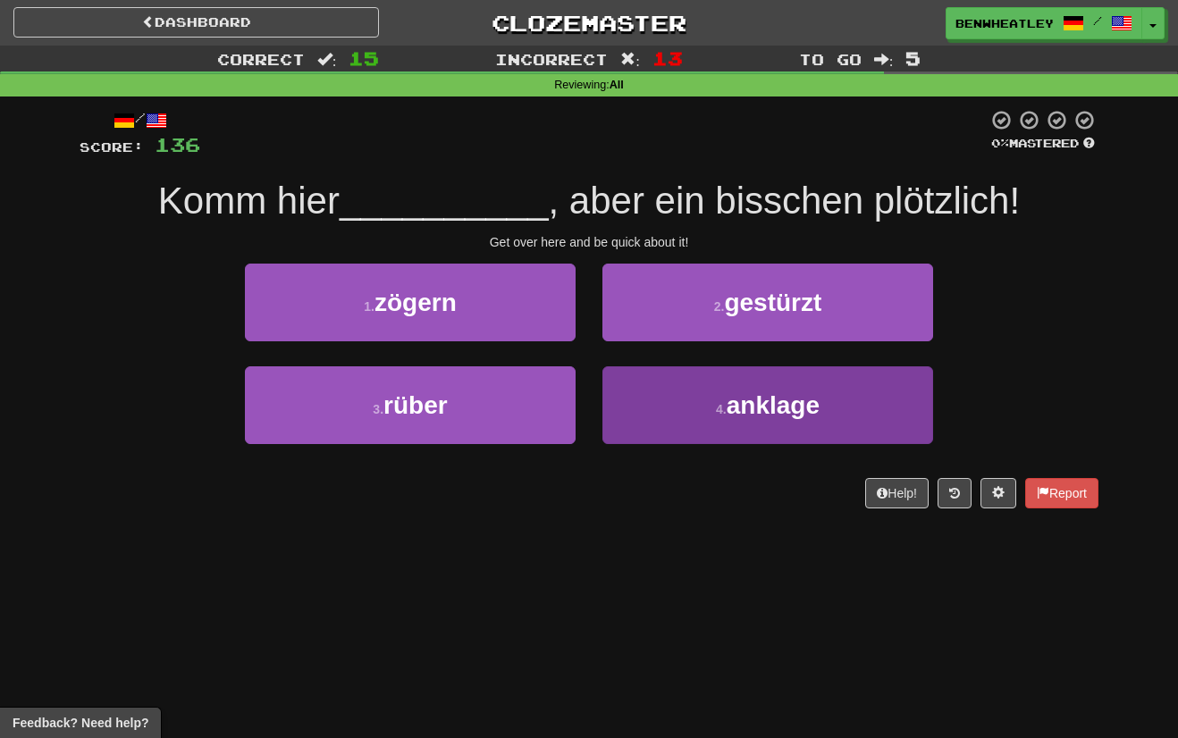
click at [638, 370] on button "4 . anklage" at bounding box center [767, 405] width 331 height 78
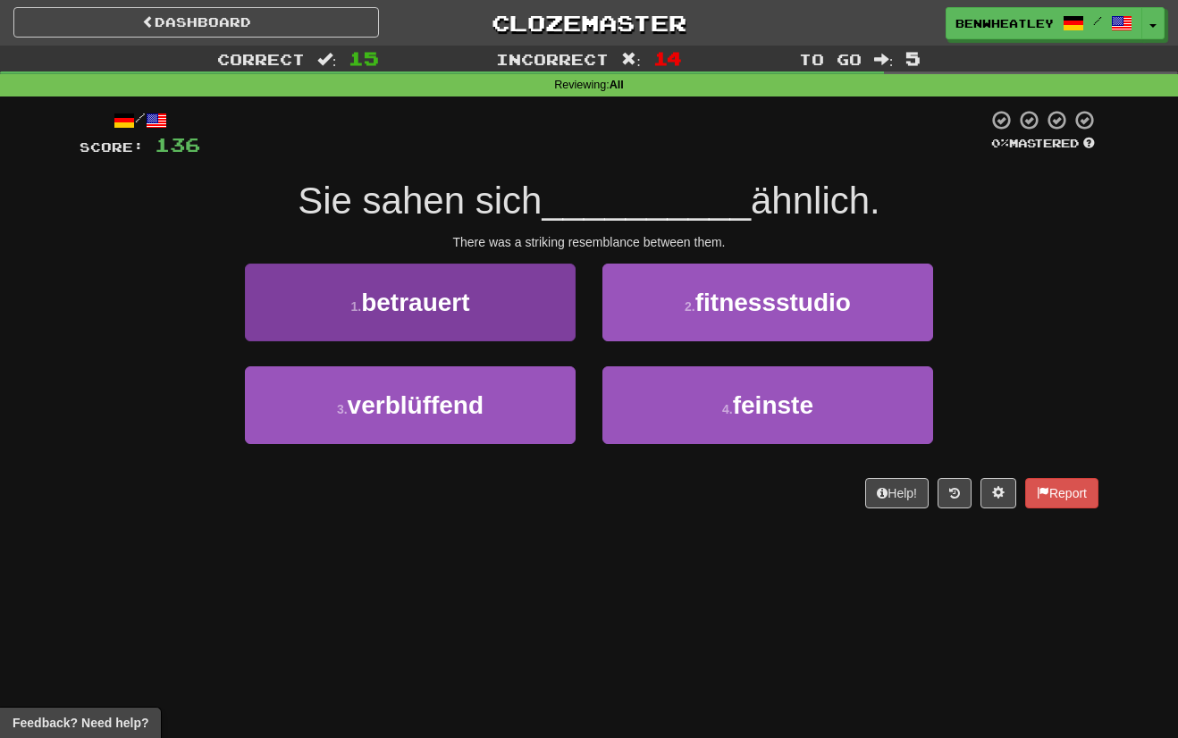
click at [528, 311] on button "1 . betrauert" at bounding box center [410, 303] width 331 height 78
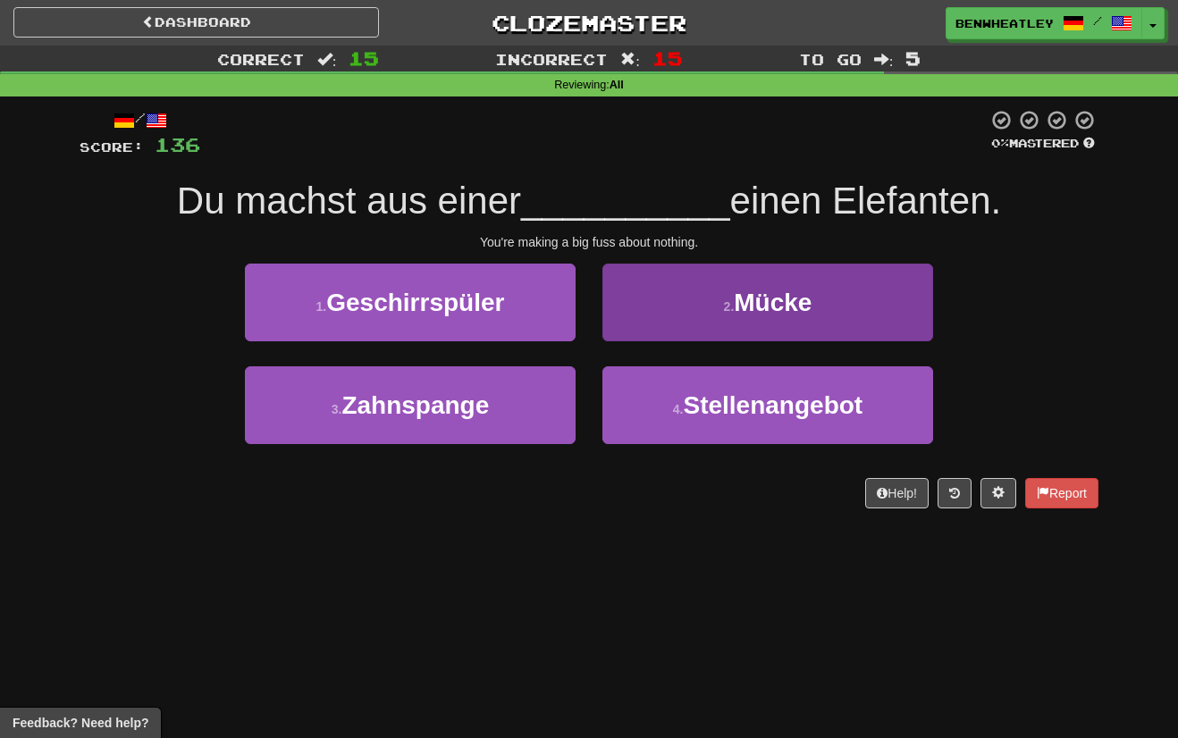
click at [621, 309] on button "2 . Mücke" at bounding box center [767, 303] width 331 height 78
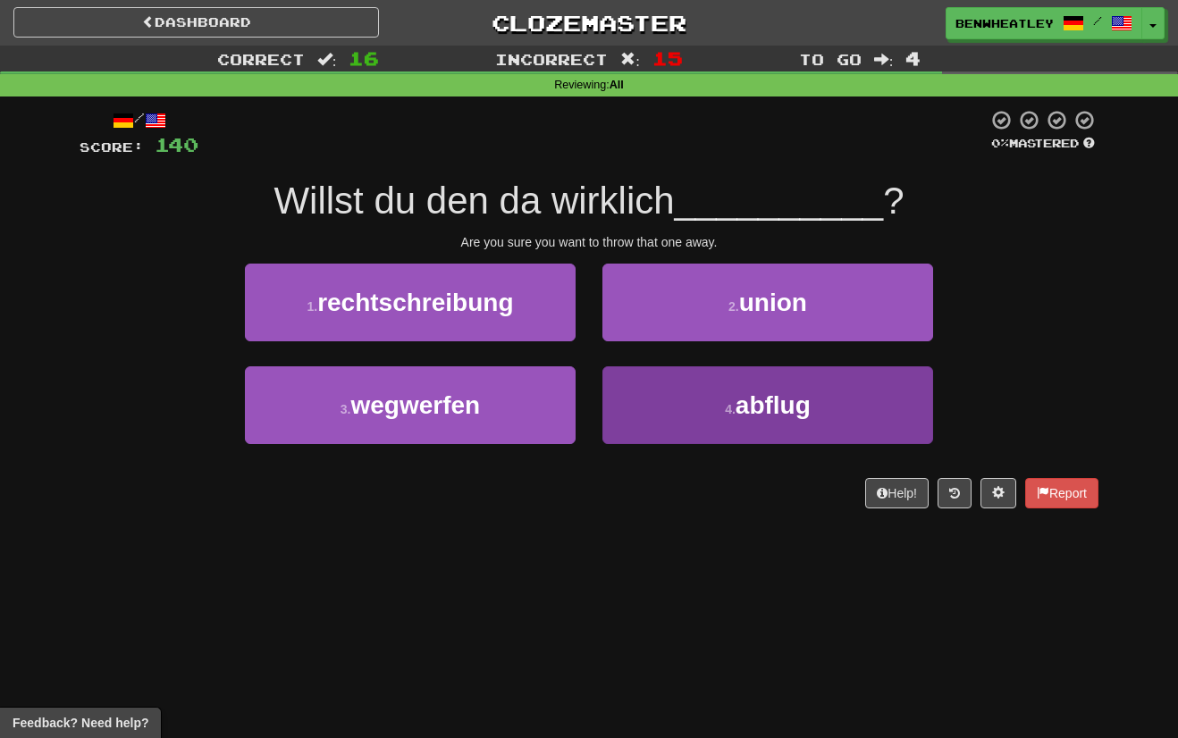
click at [652, 399] on button "4 . abflug" at bounding box center [767, 405] width 331 height 78
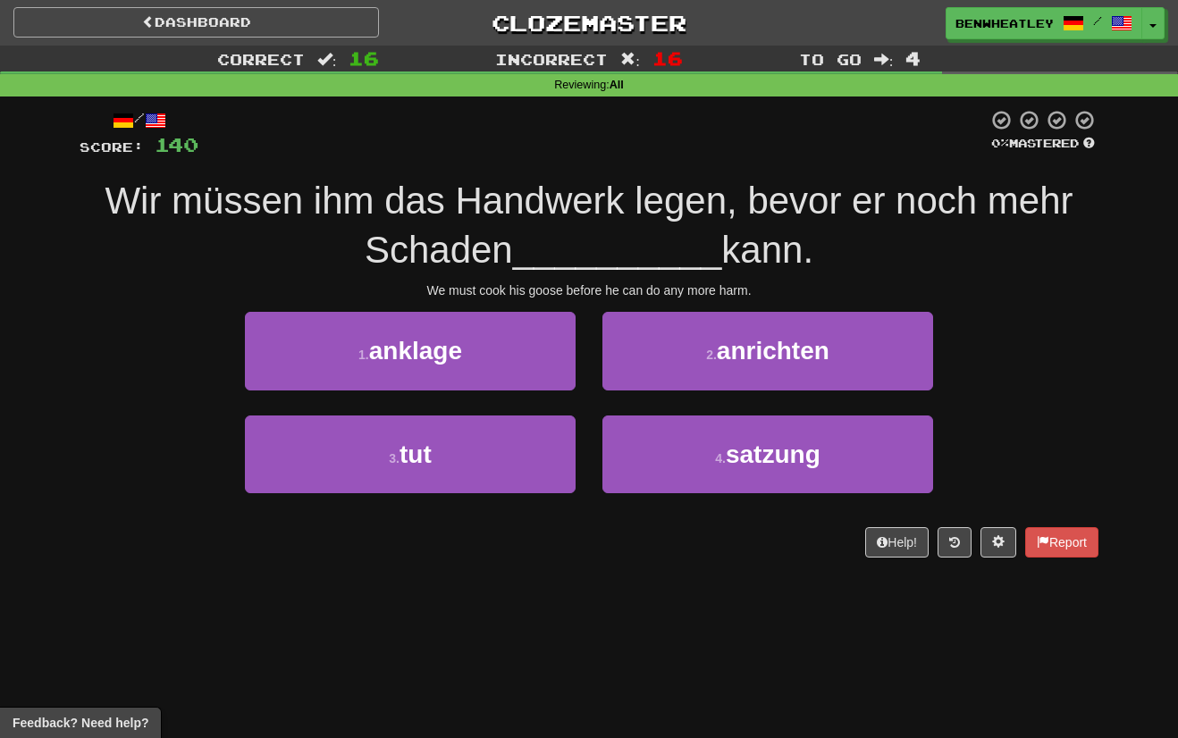
click at [261, 25] on link "Dashboard" at bounding box center [196, 22] width 366 height 30
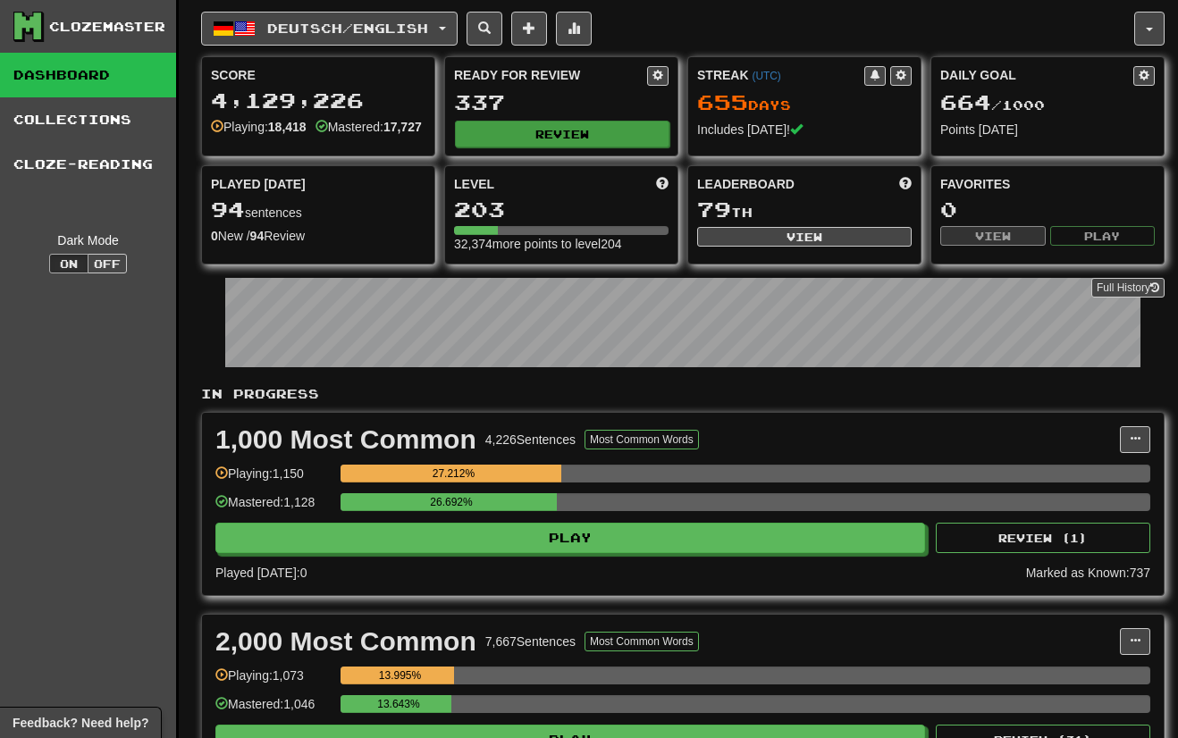
click at [494, 126] on button "Review" at bounding box center [562, 134] width 215 height 27
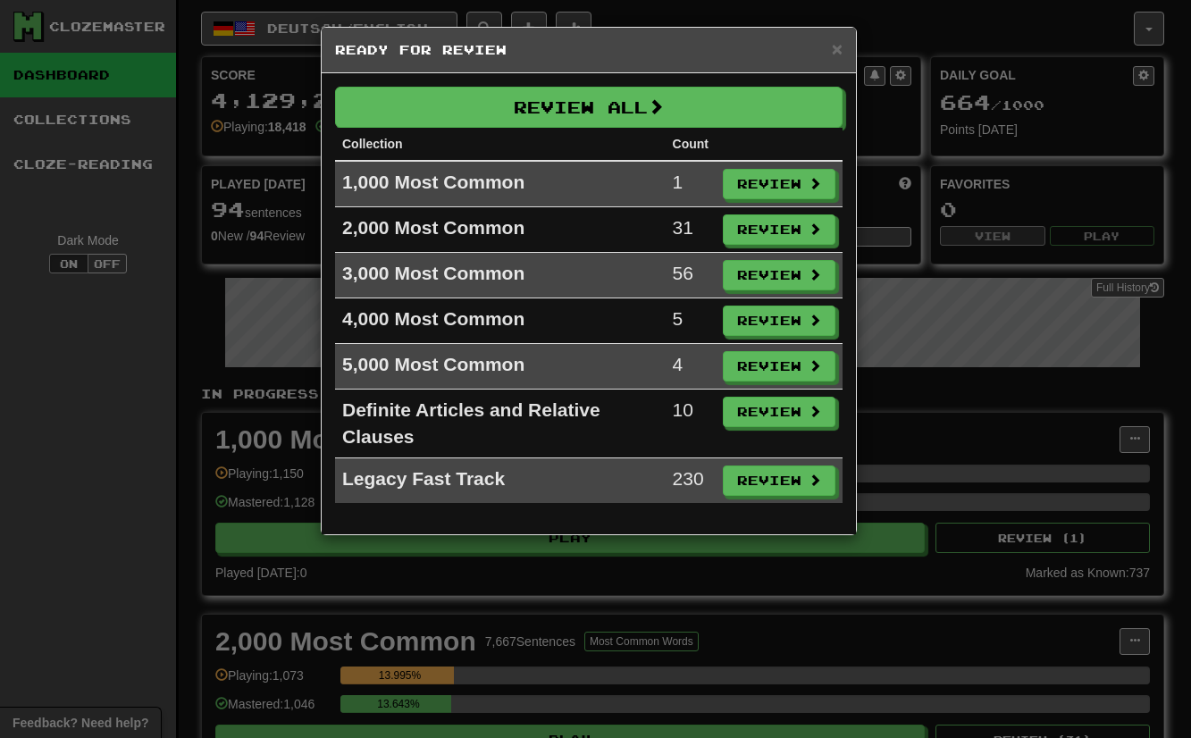
click at [757, 160] on th at bounding box center [779, 144] width 127 height 33
click at [757, 174] on button "Review" at bounding box center [780, 185] width 113 height 30
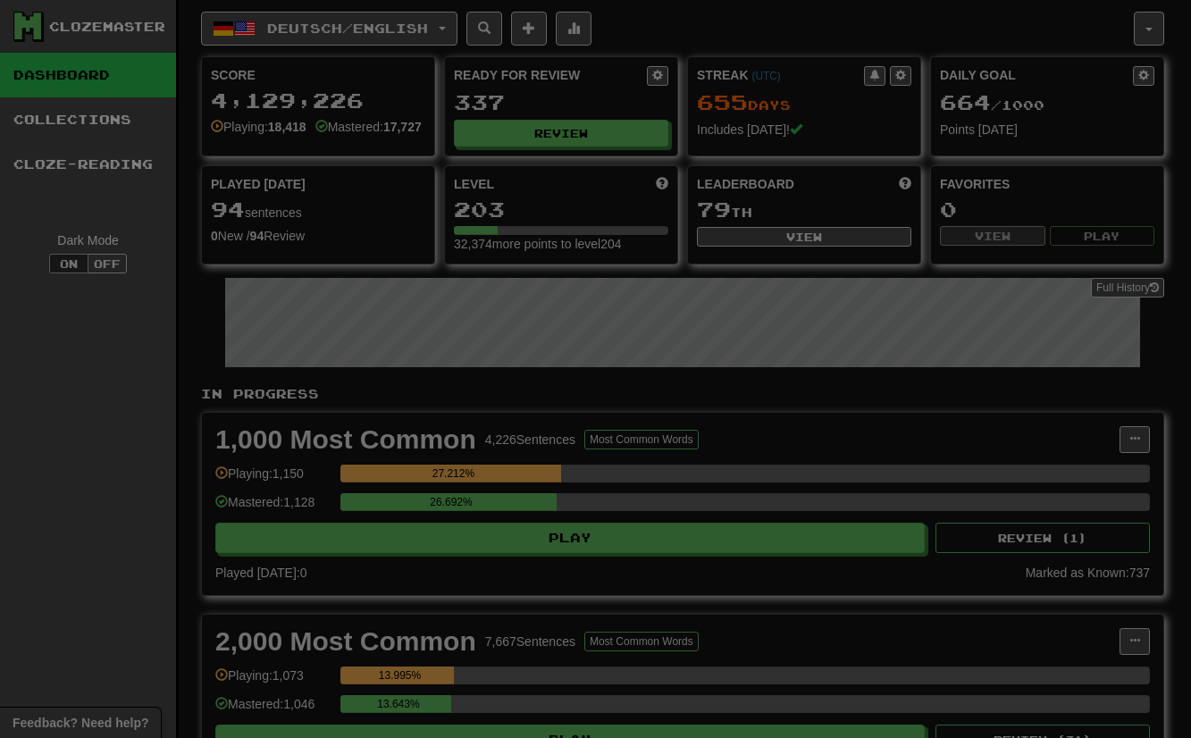
select select "**"
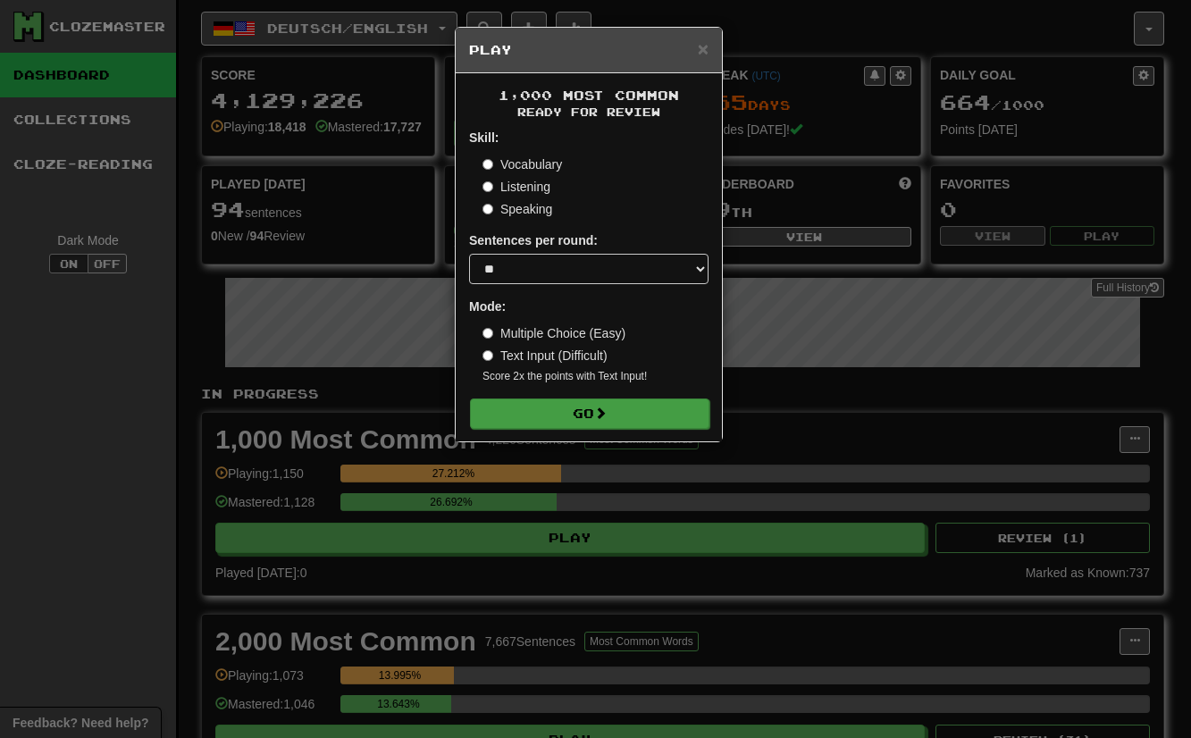
click at [640, 414] on button "Go" at bounding box center [590, 414] width 240 height 30
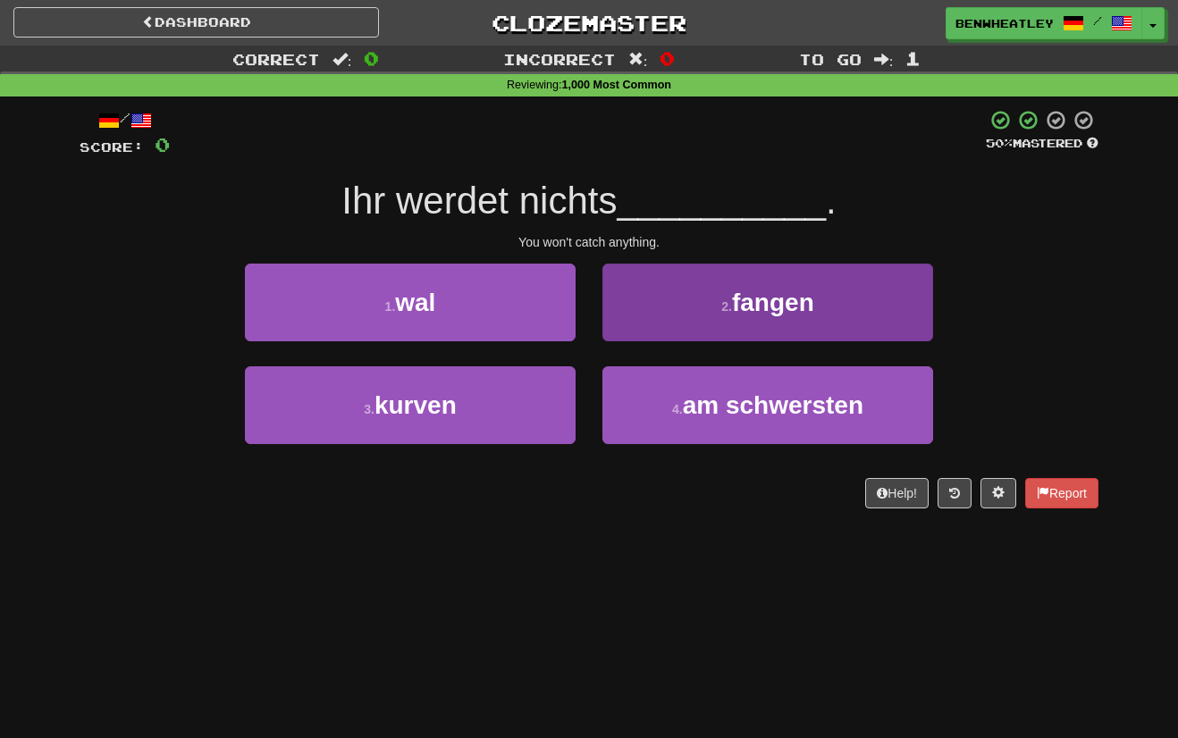
click at [786, 289] on span "fangen" at bounding box center [773, 303] width 82 height 28
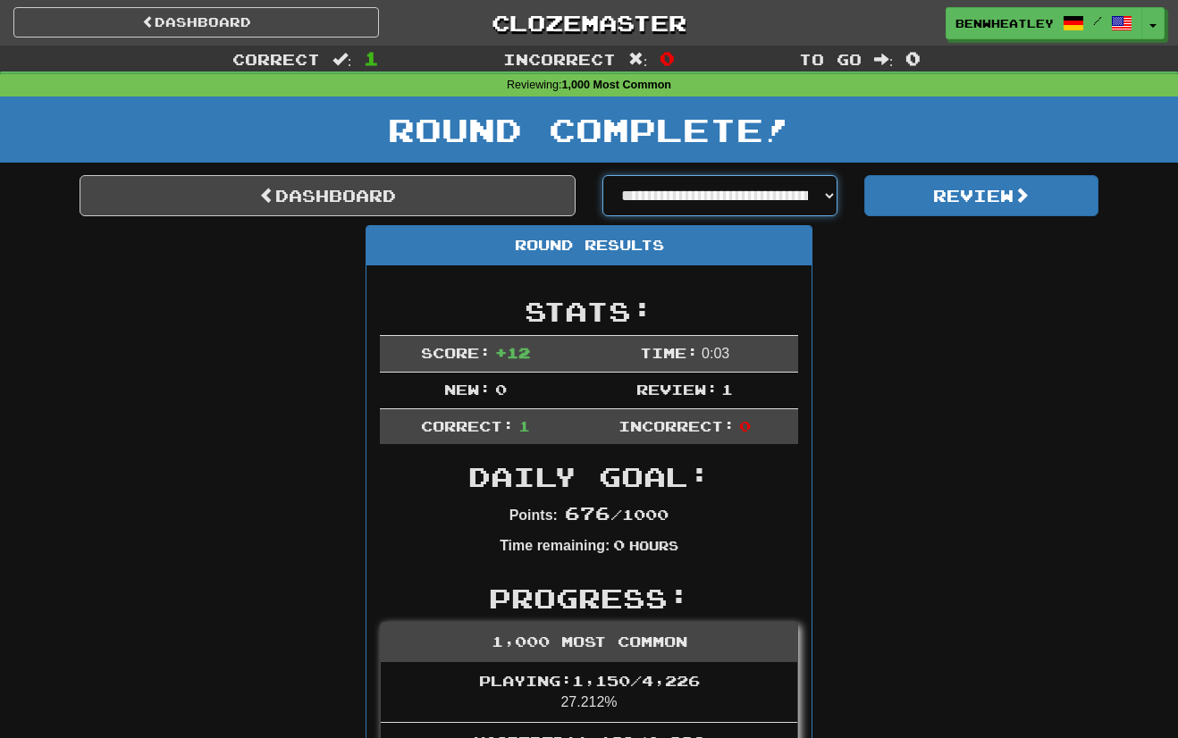
select select "**********"
click at [928, 172] on div "Round Complete!" at bounding box center [589, 136] width 1178 height 79
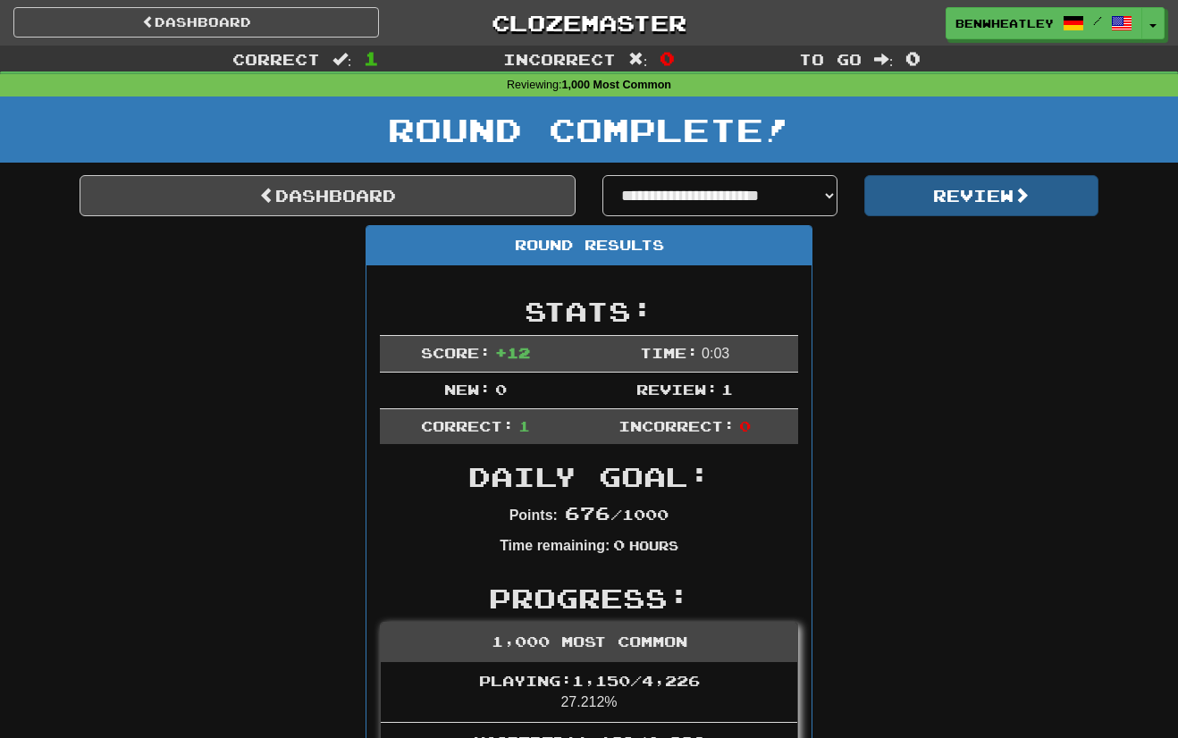
click at [928, 186] on button "Review" at bounding box center [981, 195] width 235 height 41
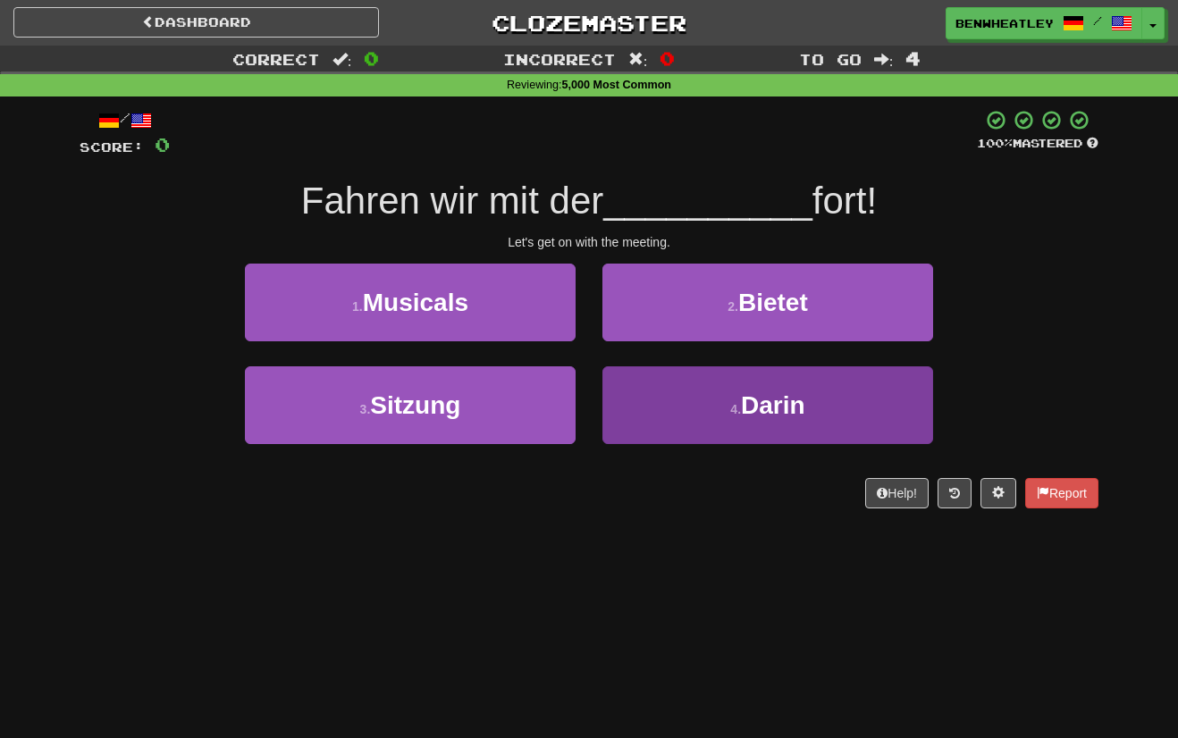
click at [779, 399] on span "Darin" at bounding box center [773, 405] width 64 height 28
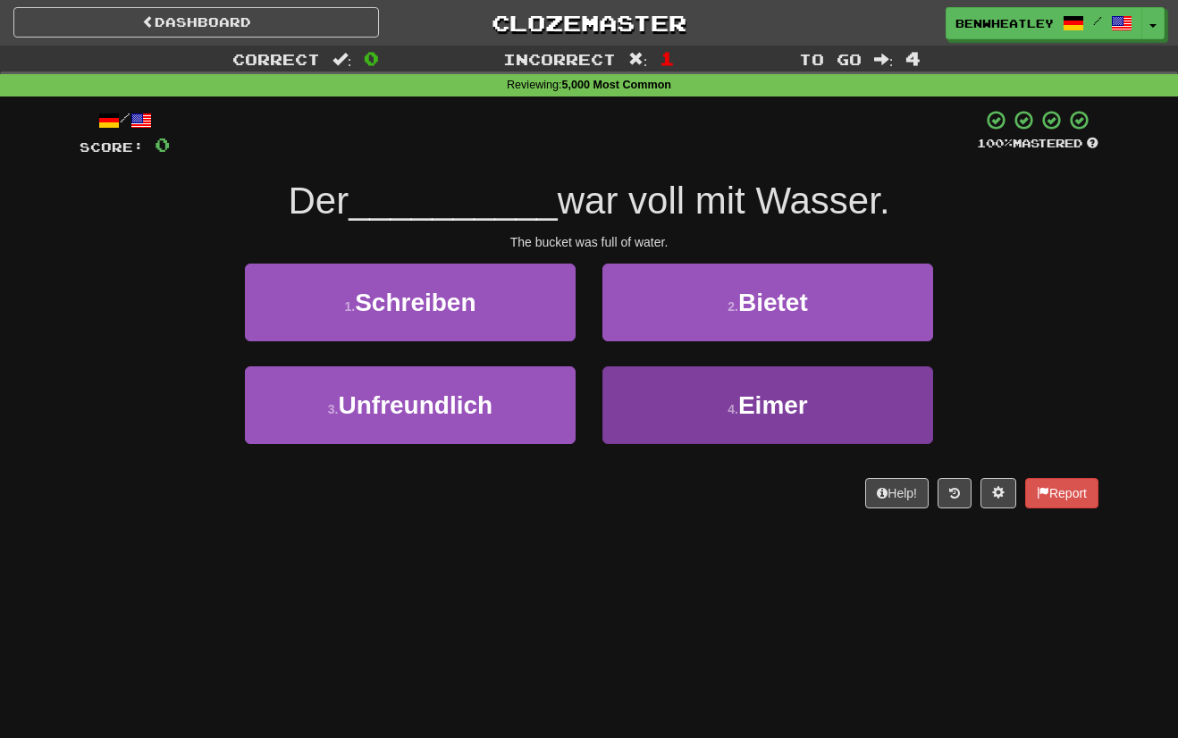
click at [696, 403] on button "4 . Eimer" at bounding box center [767, 405] width 331 height 78
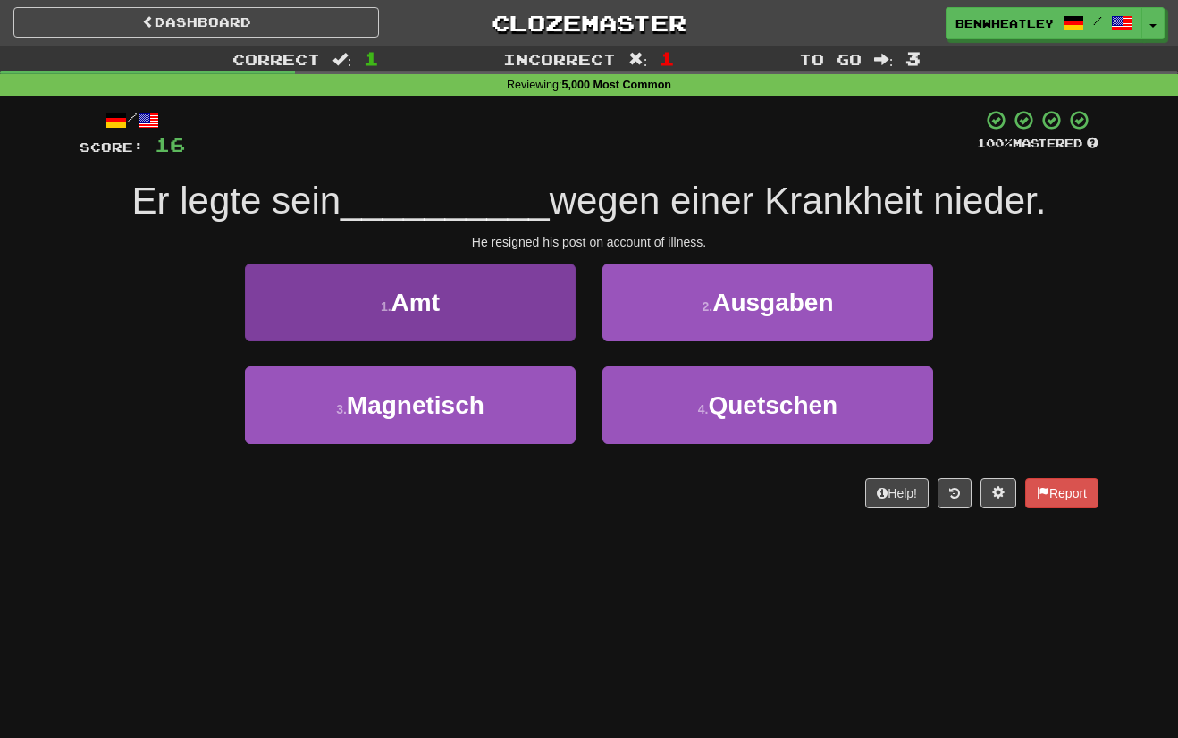
click at [455, 307] on button "1 . Amt" at bounding box center [410, 303] width 331 height 78
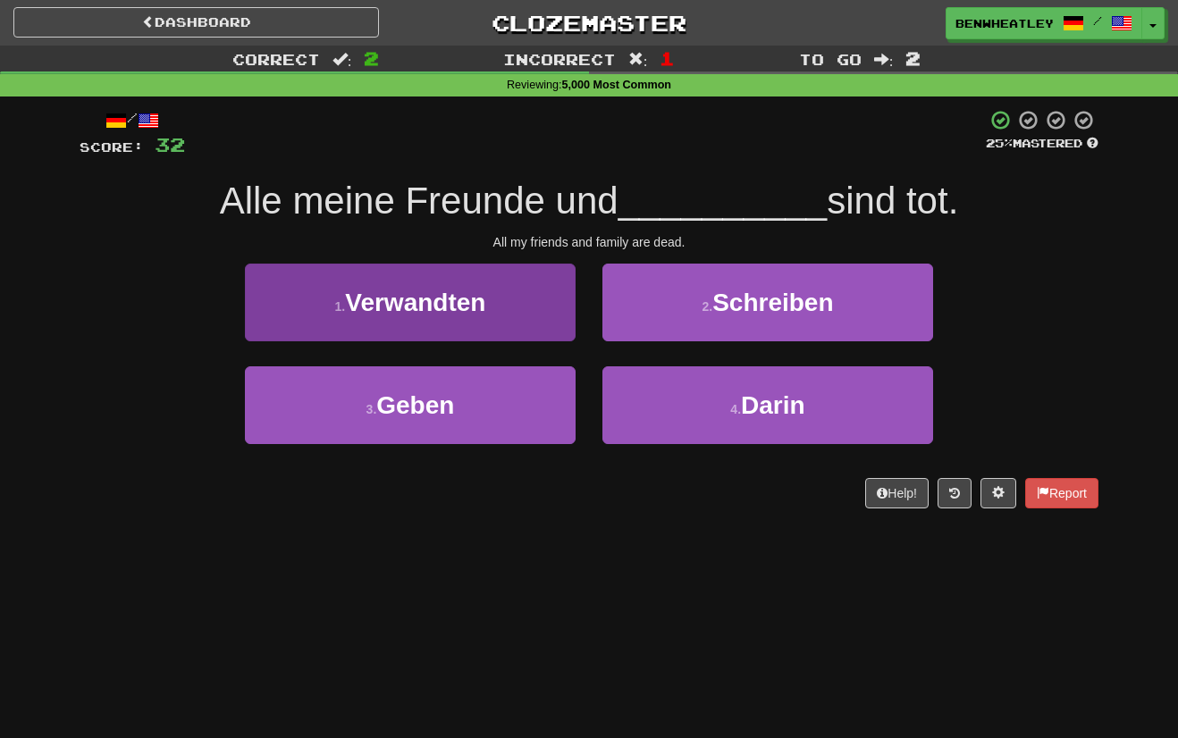
click at [475, 324] on button "1 . Verwandten" at bounding box center [410, 303] width 331 height 78
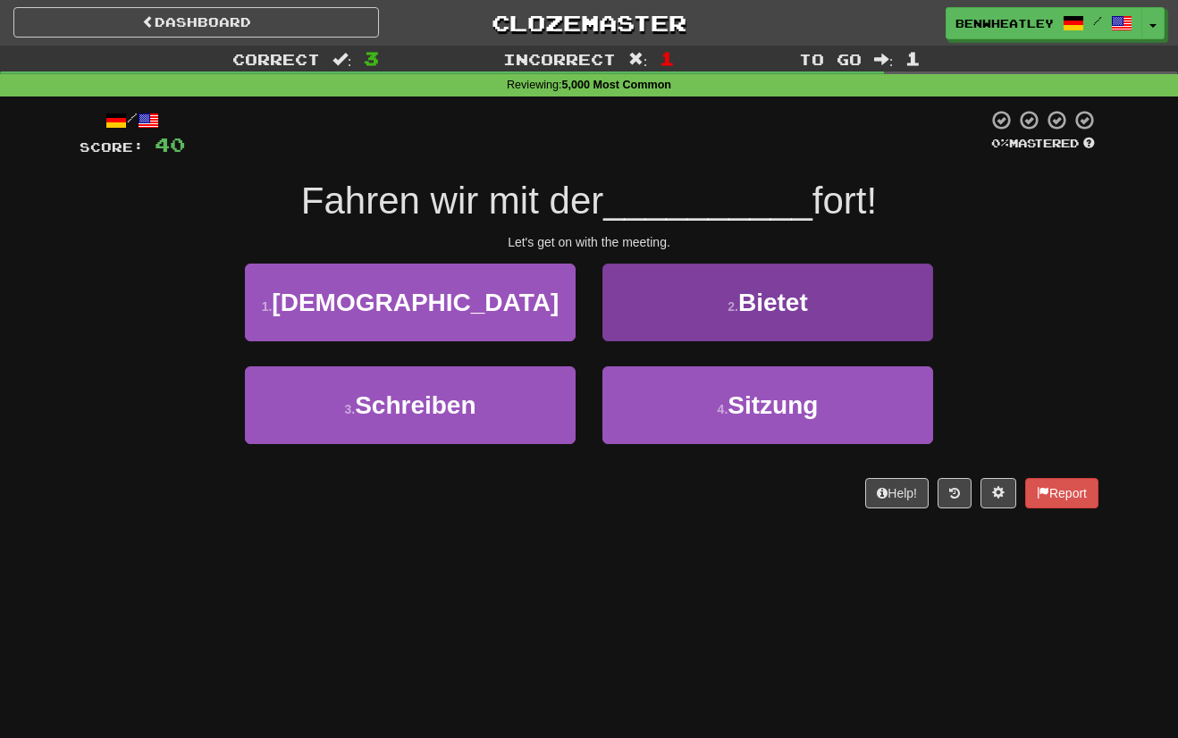
click at [659, 300] on button "2 . Bietet" at bounding box center [767, 303] width 331 height 78
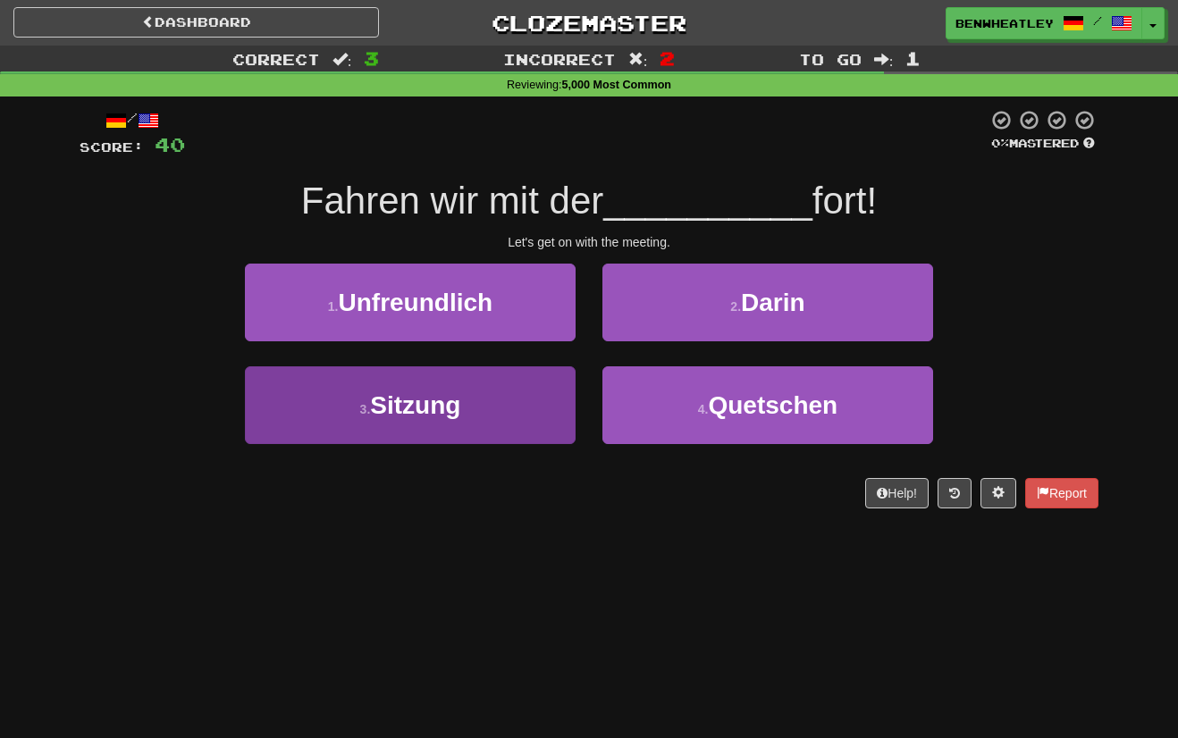
click at [487, 385] on button "3 . Sitzung" at bounding box center [410, 405] width 331 height 78
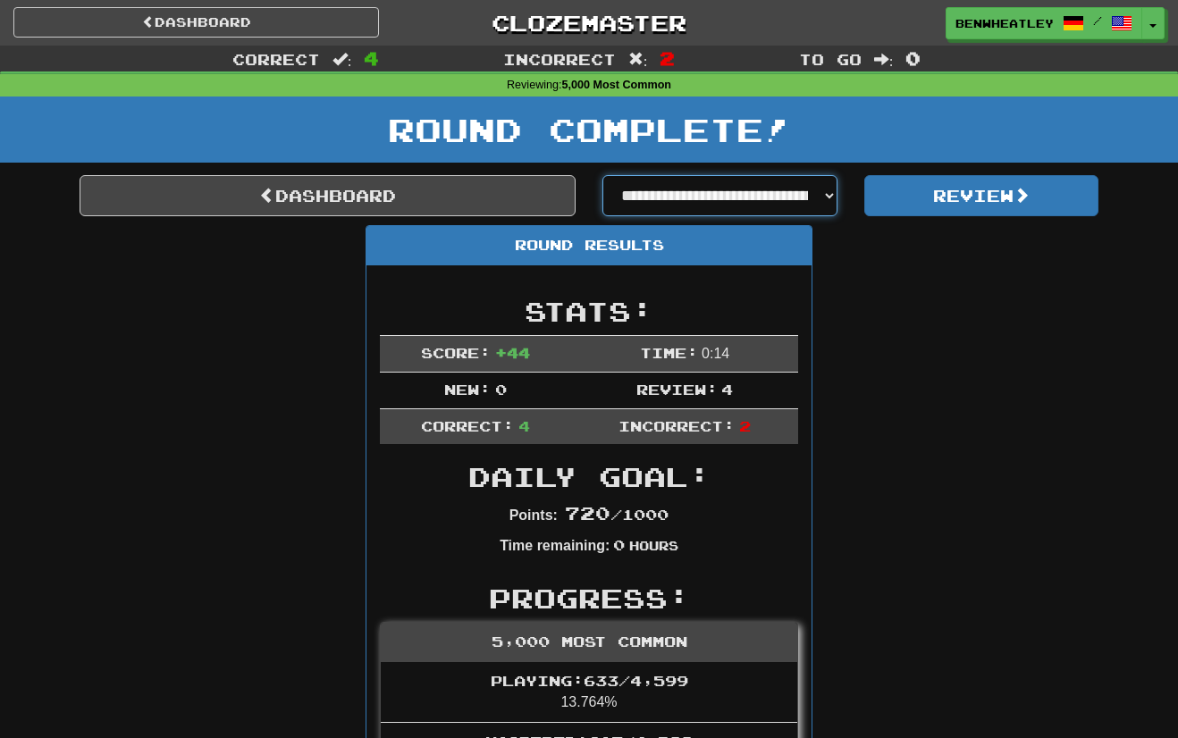
select select "**********"
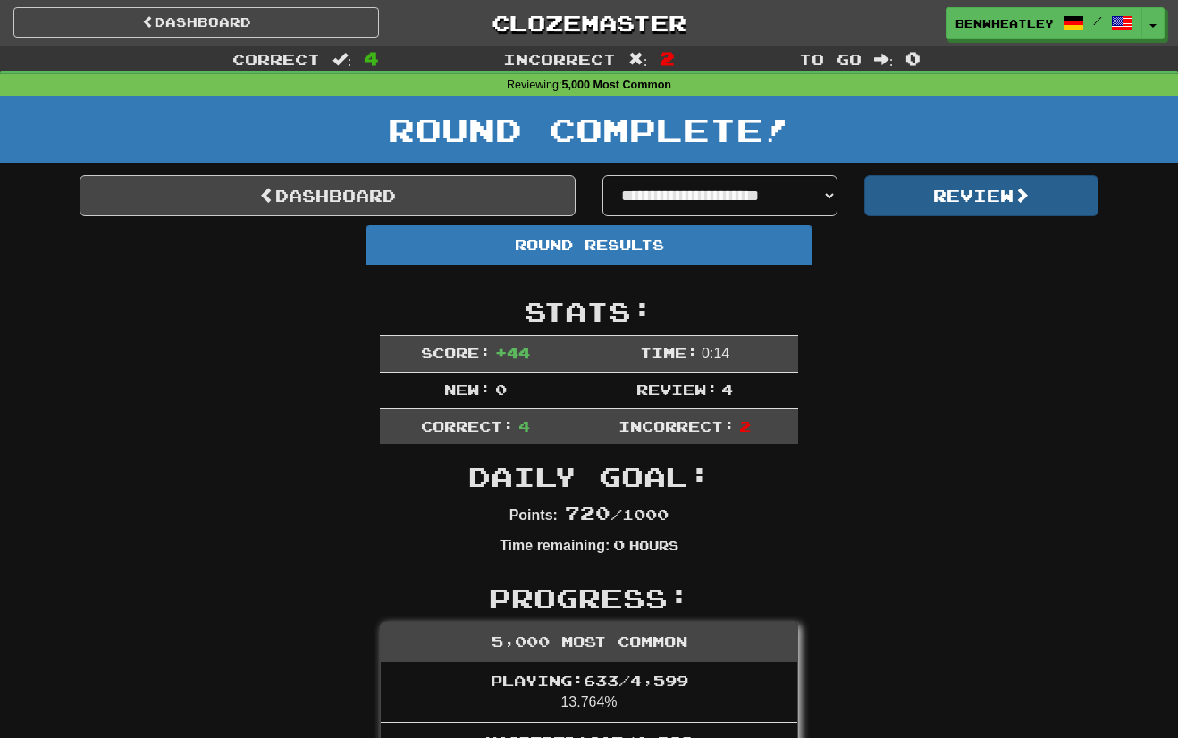
click at [989, 198] on button "Review" at bounding box center [981, 195] width 235 height 41
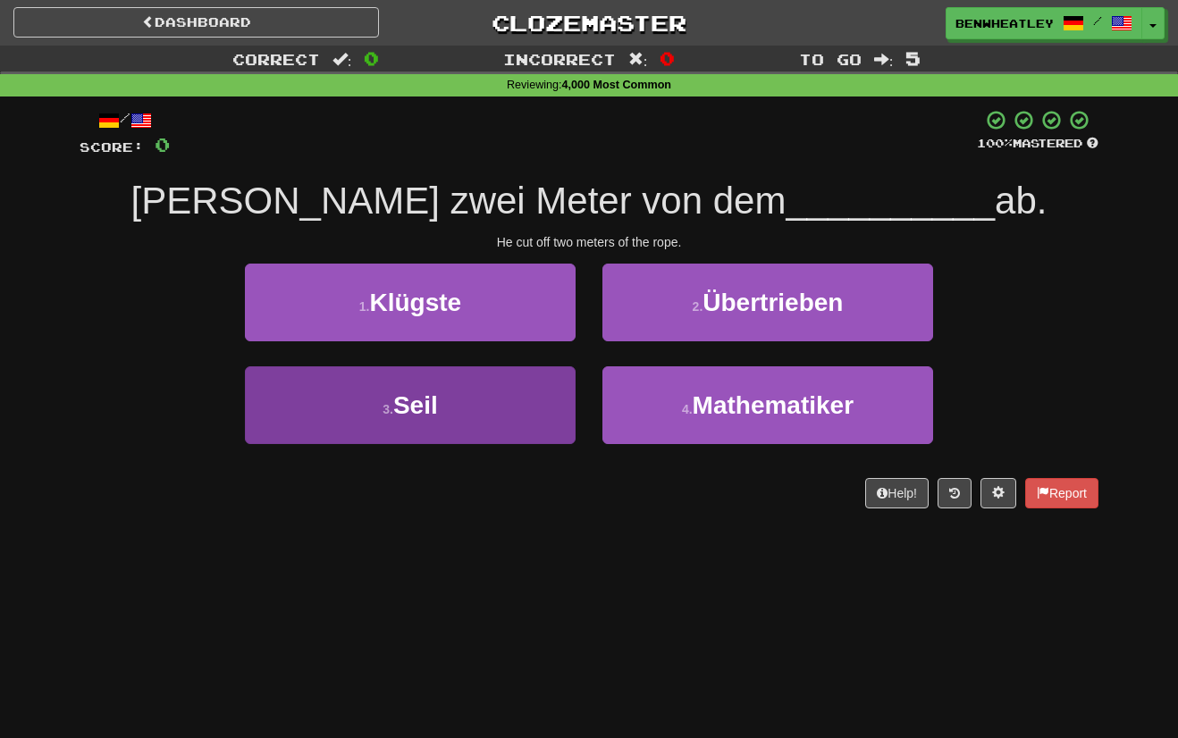
click at [385, 388] on button "3 . Seil" at bounding box center [410, 405] width 331 height 78
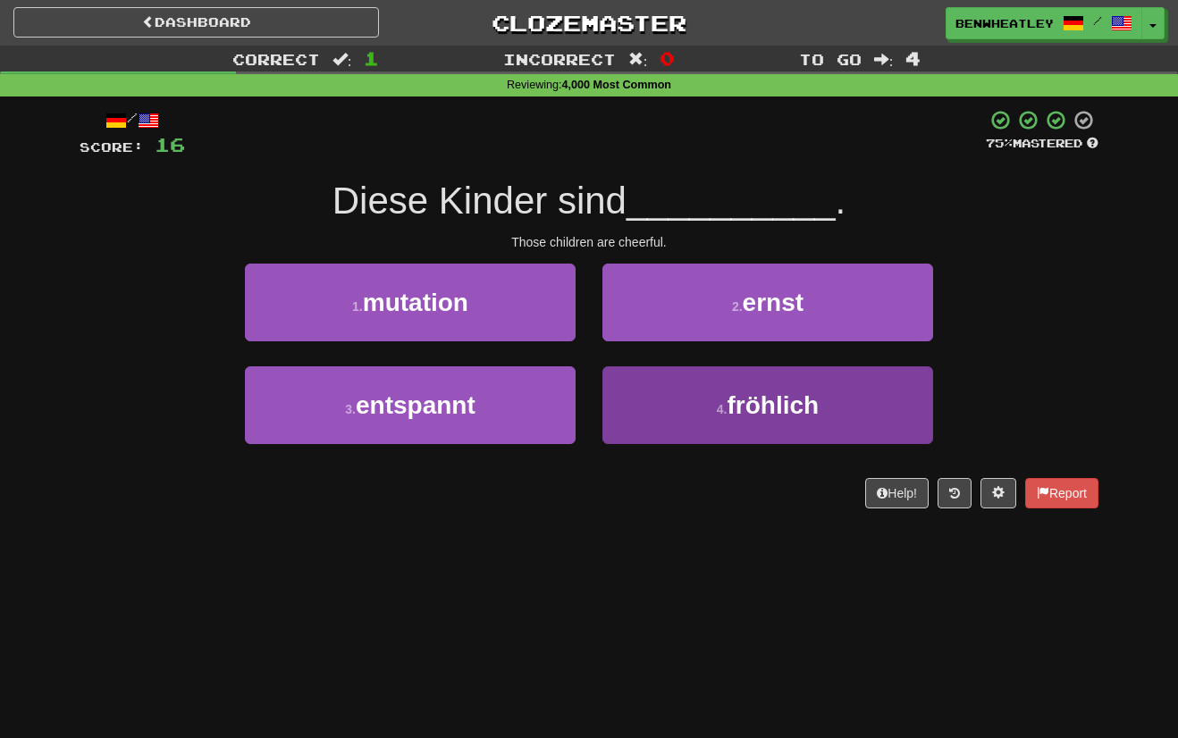
click at [622, 389] on button "4 . fröhlich" at bounding box center [767, 405] width 331 height 78
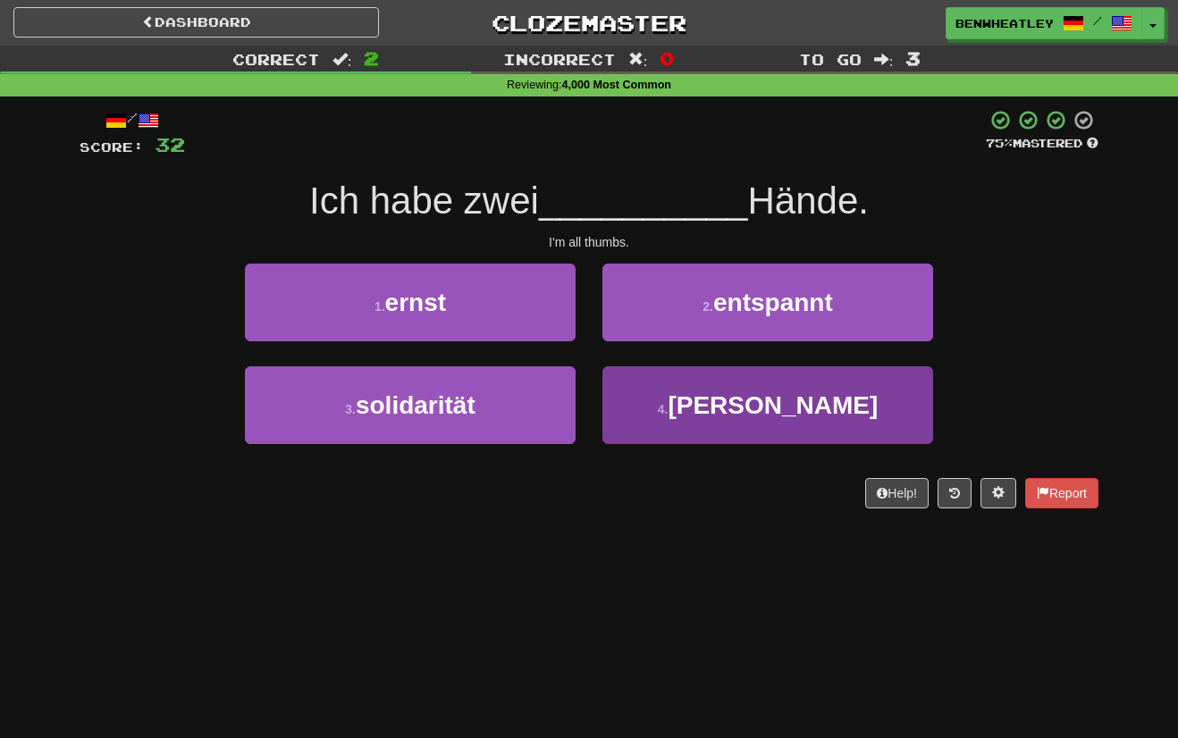
click at [714, 410] on button "4 . linke" at bounding box center [767, 405] width 331 height 78
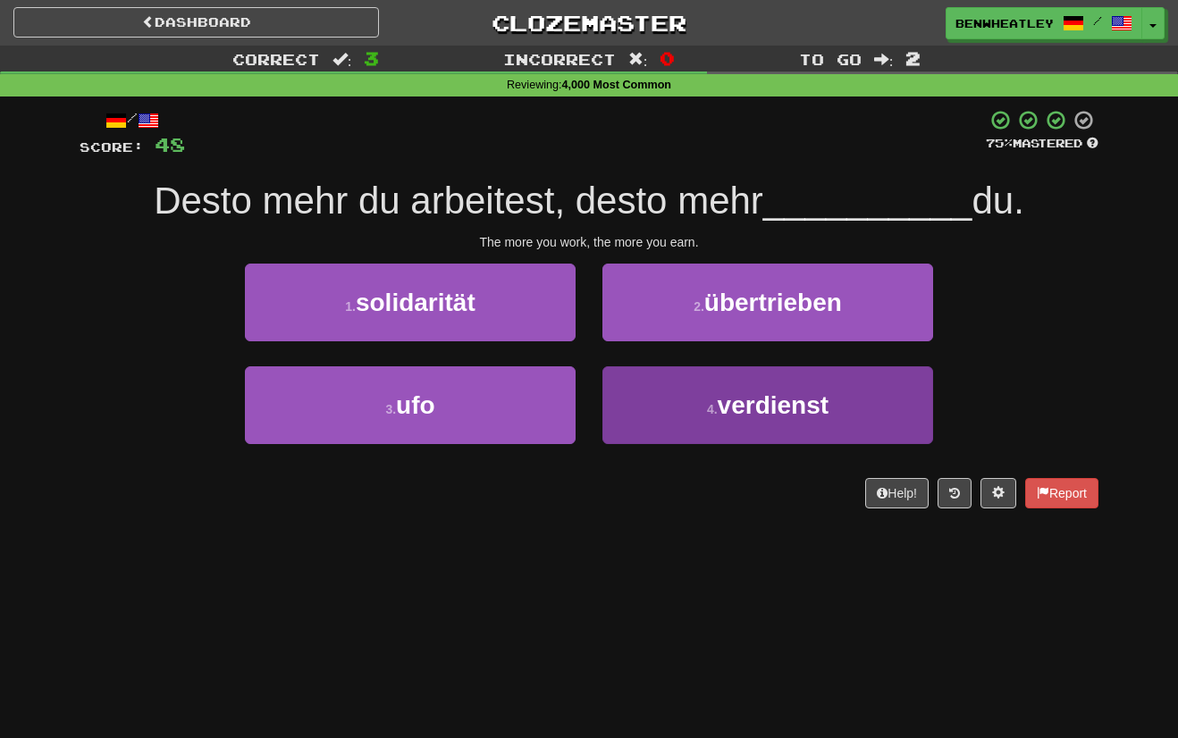
click at [730, 425] on button "4 . verdienst" at bounding box center [767, 405] width 331 height 78
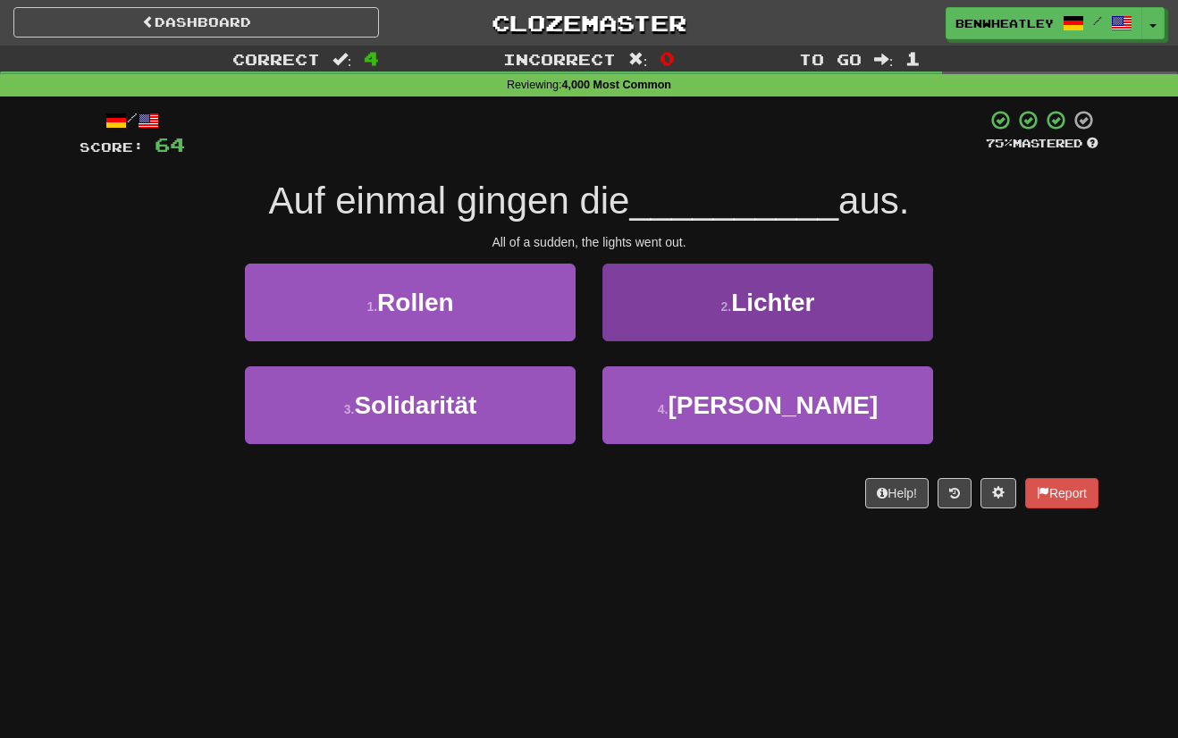
click at [703, 314] on button "2 . Lichter" at bounding box center [767, 303] width 331 height 78
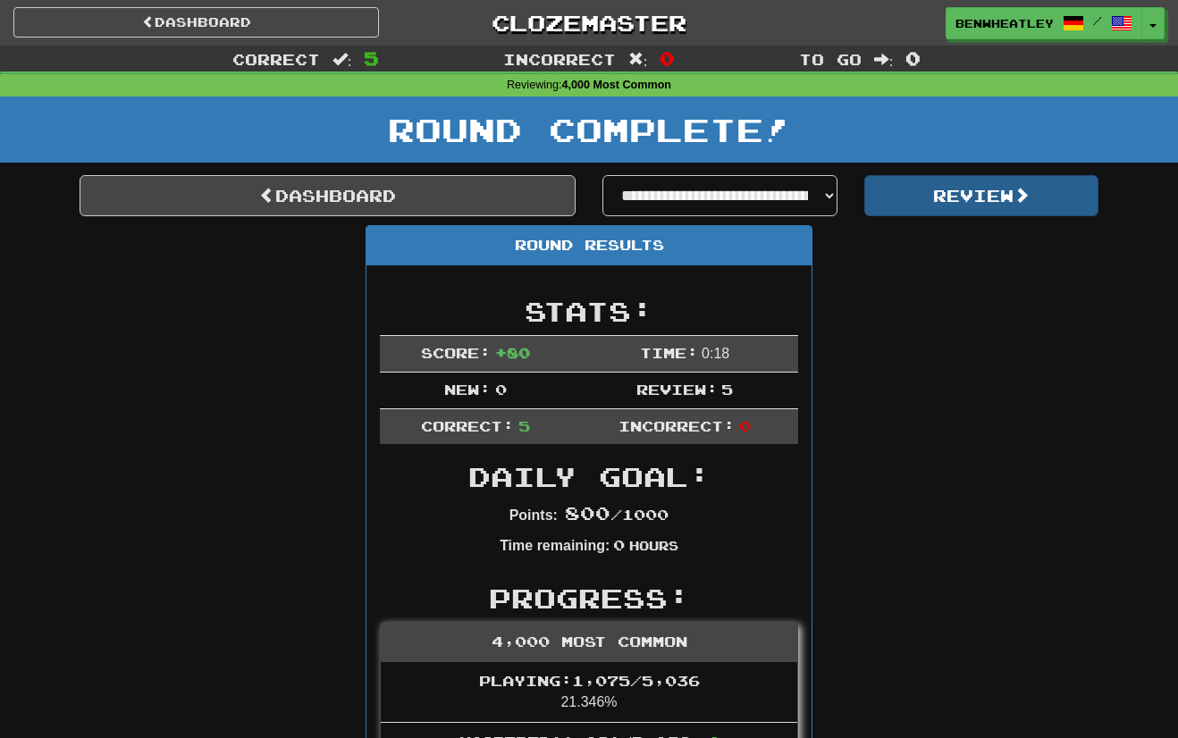
click at [908, 195] on button "Review" at bounding box center [981, 195] width 235 height 41
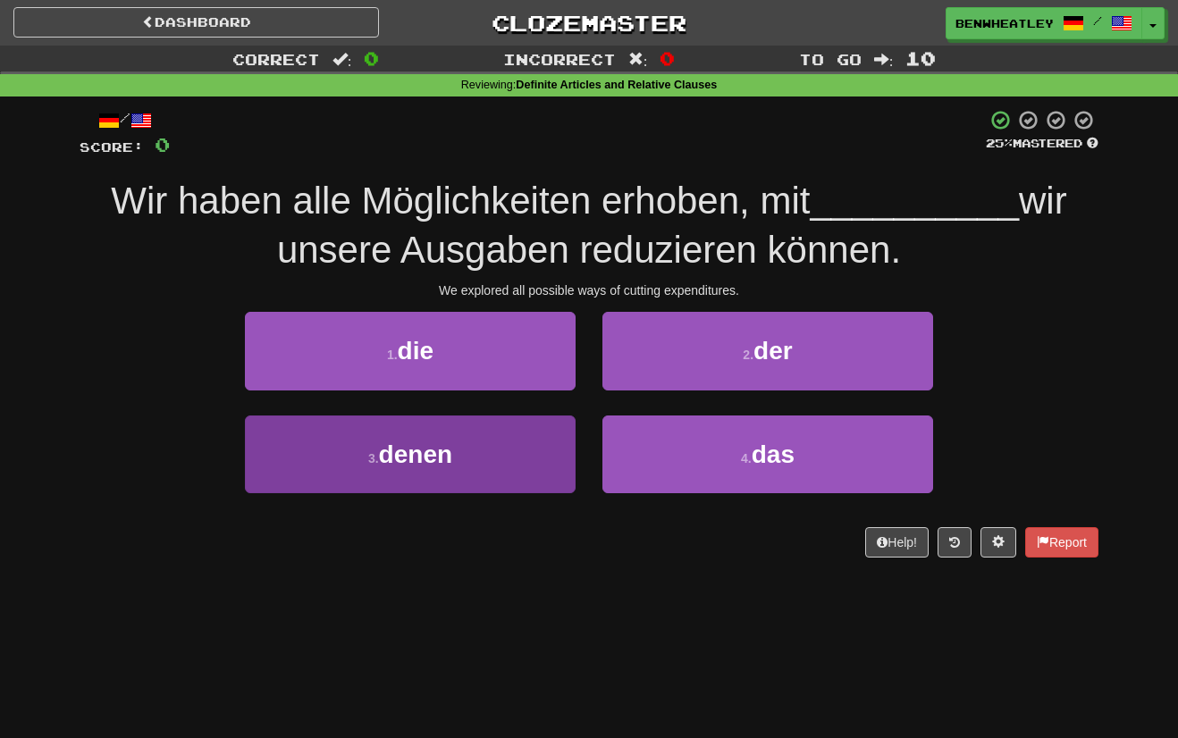
click at [490, 472] on button "3 . denen" at bounding box center [410, 455] width 331 height 78
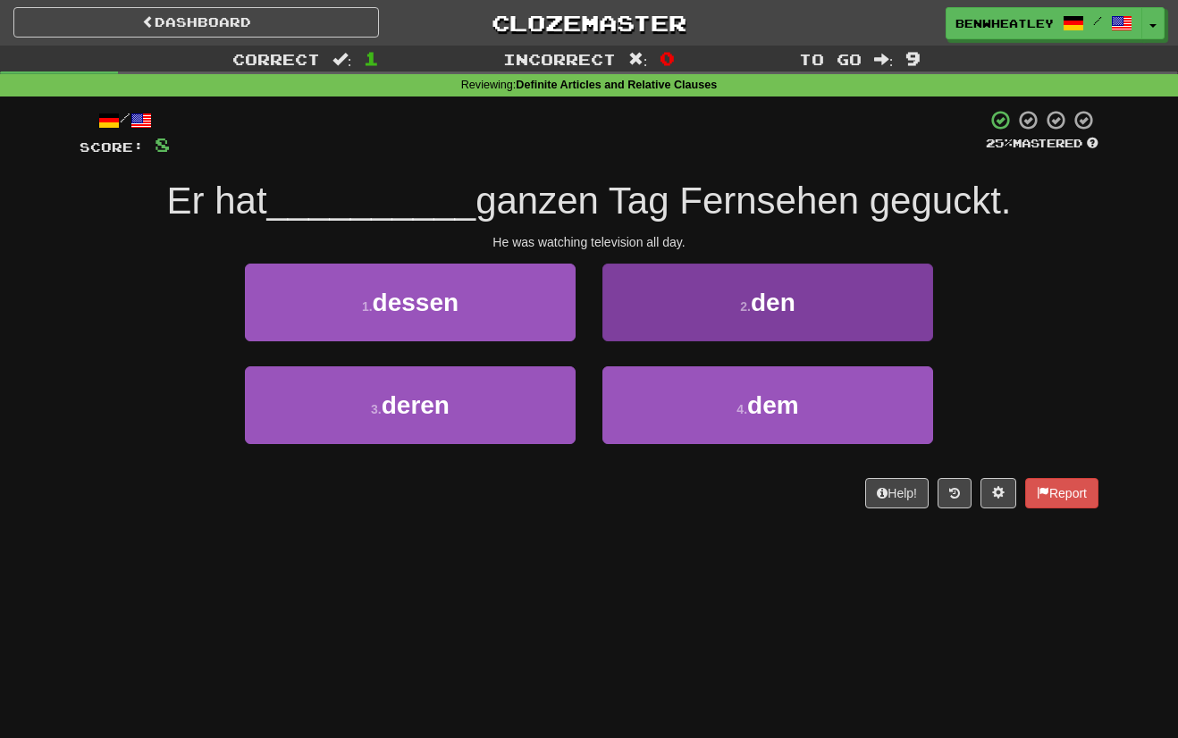
click at [665, 304] on button "2 . den" at bounding box center [767, 303] width 331 height 78
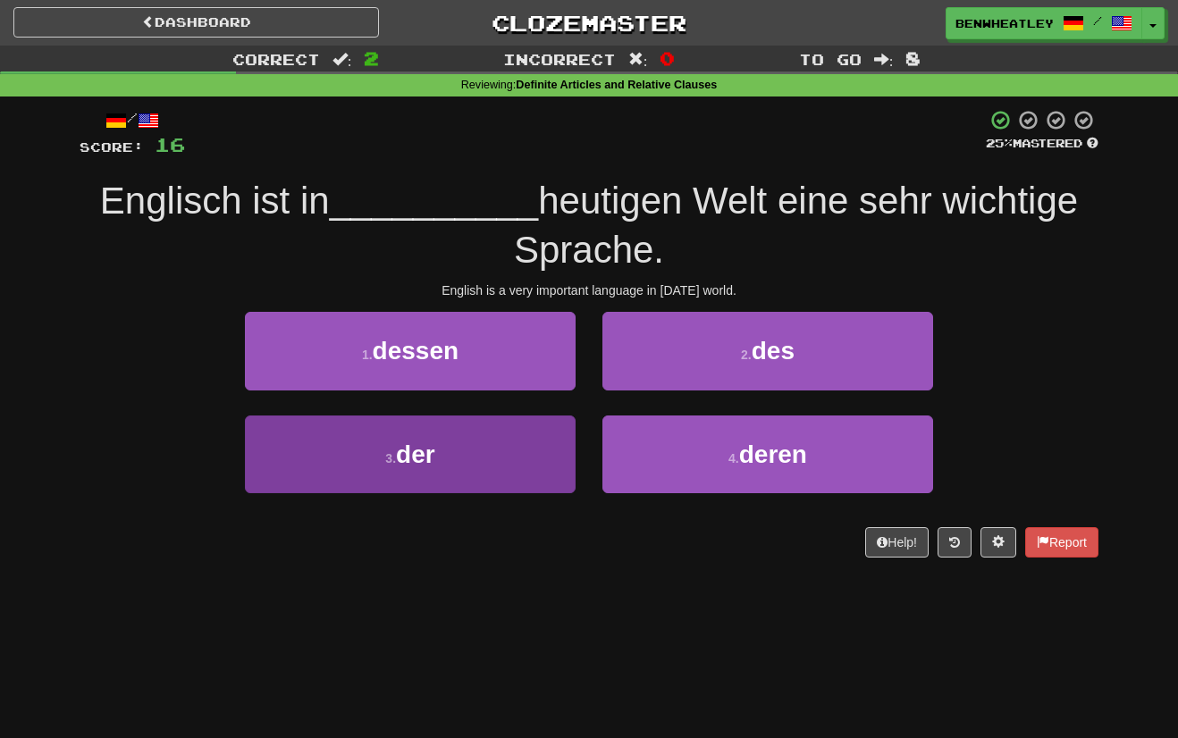
click at [479, 445] on button "3 . der" at bounding box center [410, 455] width 331 height 78
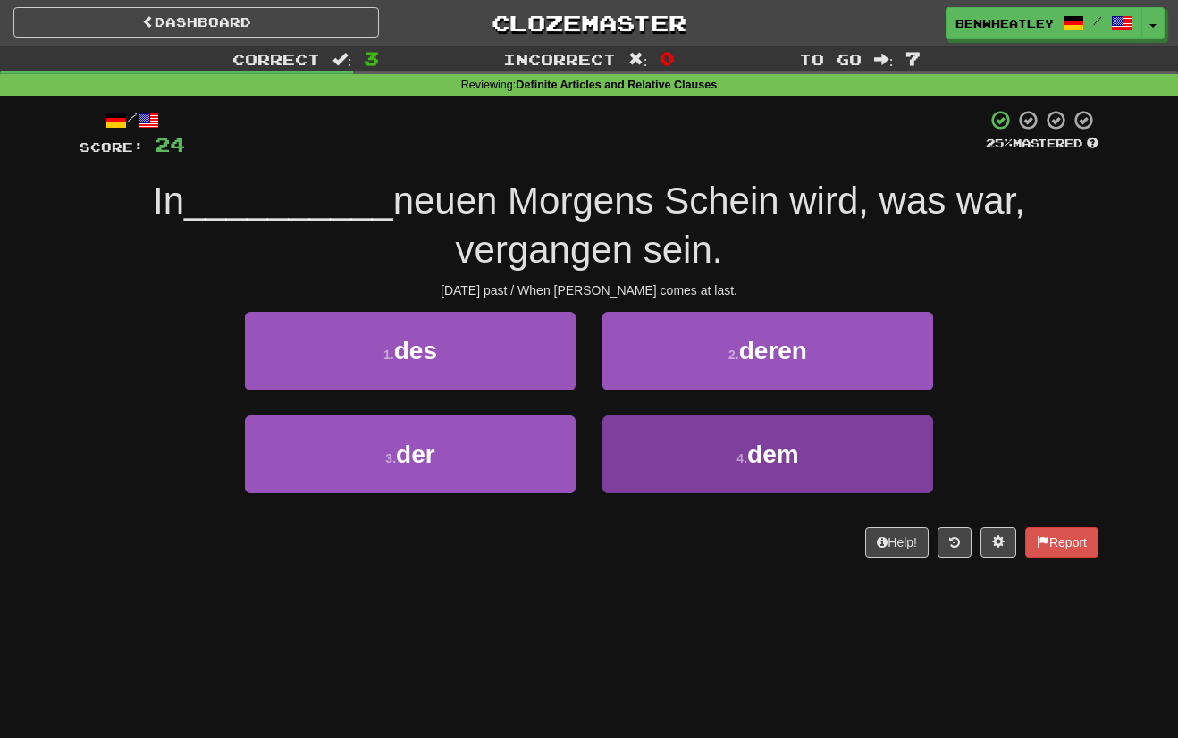
click at [684, 450] on button "4 . dem" at bounding box center [767, 455] width 331 height 78
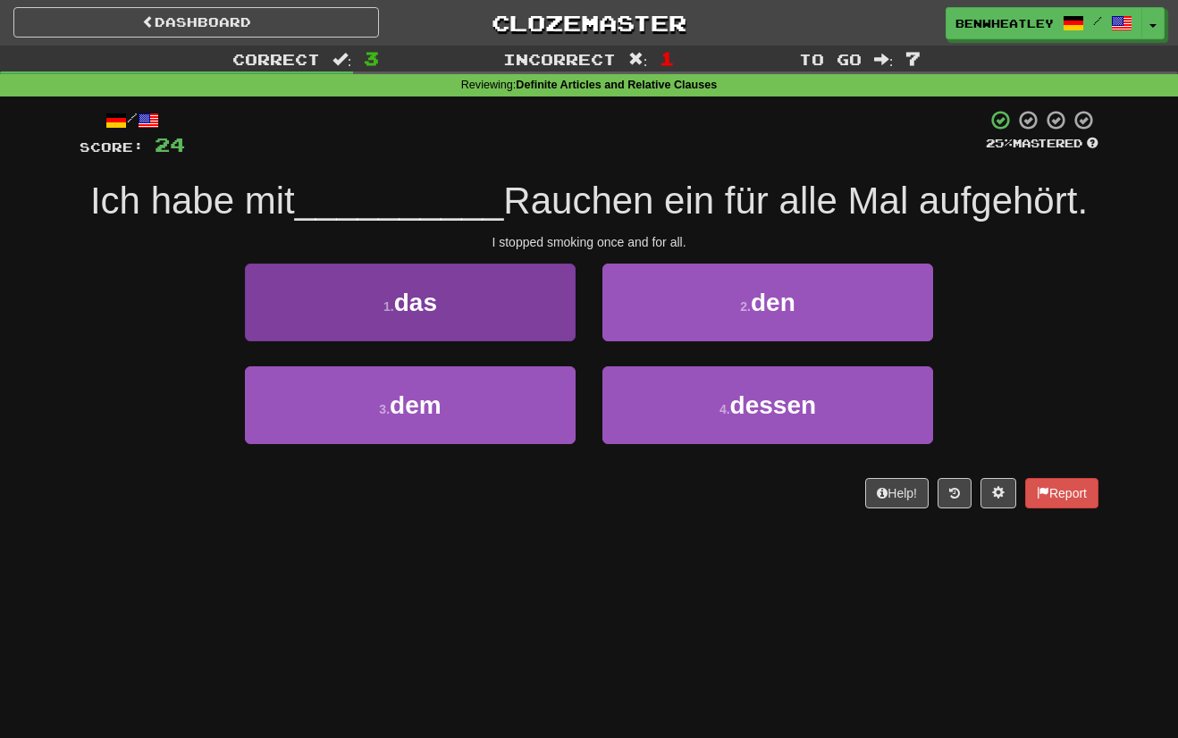
click at [474, 299] on button "1 . das" at bounding box center [410, 303] width 331 height 78
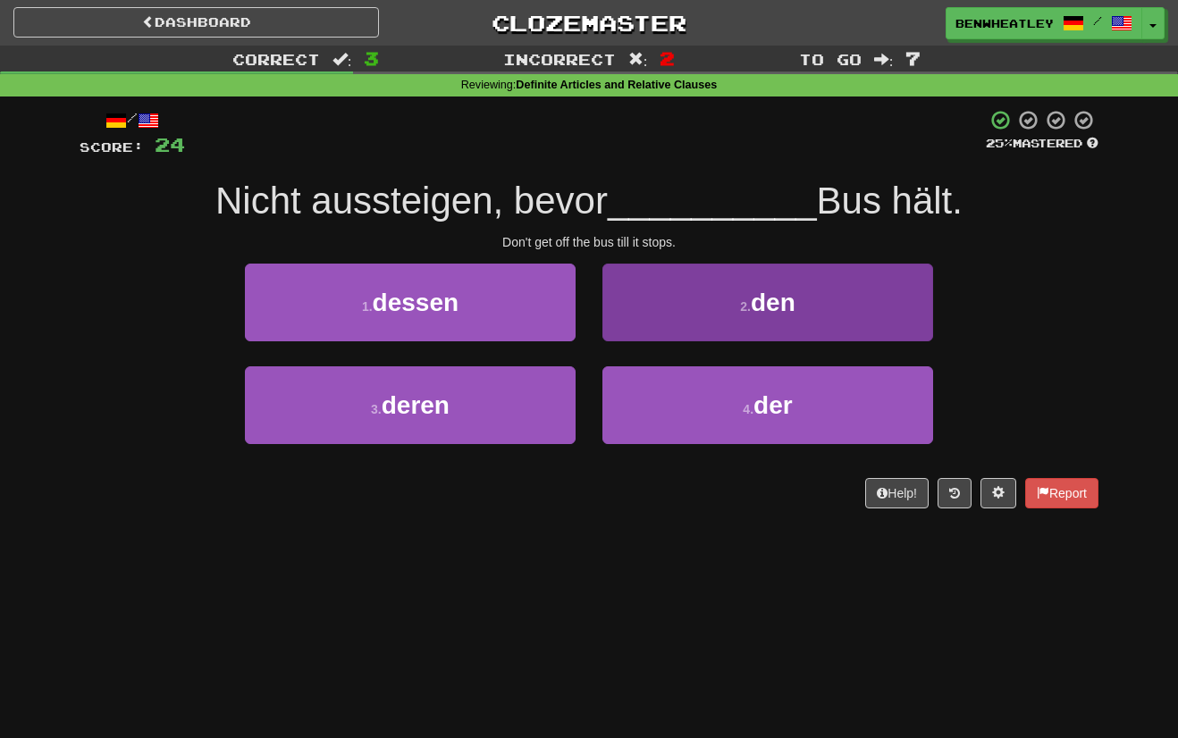
click at [669, 310] on button "2 . den" at bounding box center [767, 303] width 331 height 78
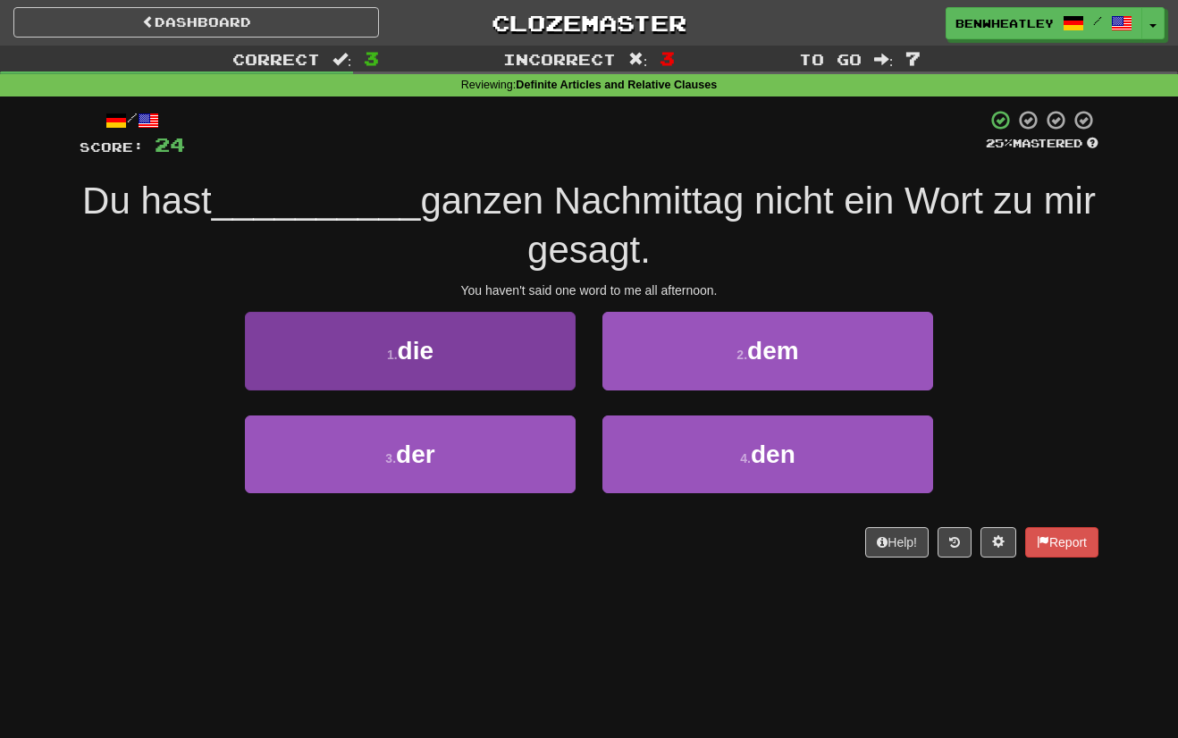
click at [505, 335] on button "1 . die" at bounding box center [410, 351] width 331 height 78
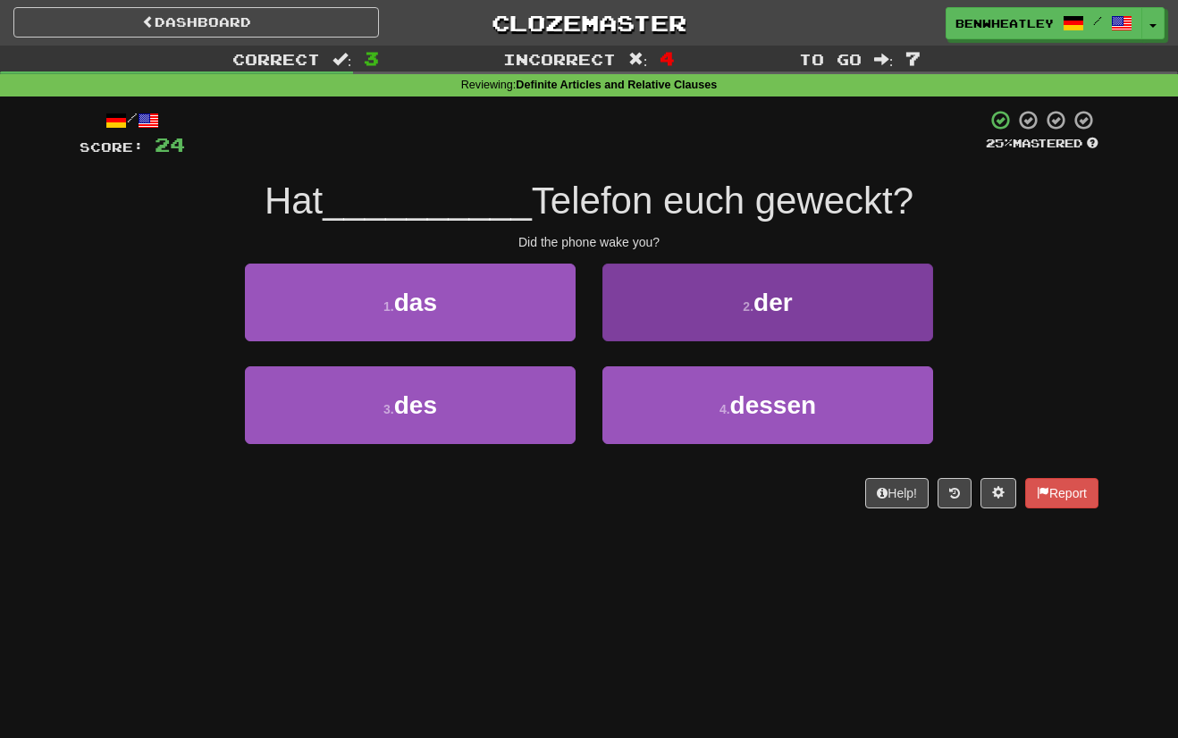
click at [694, 311] on button "2 . der" at bounding box center [767, 303] width 331 height 78
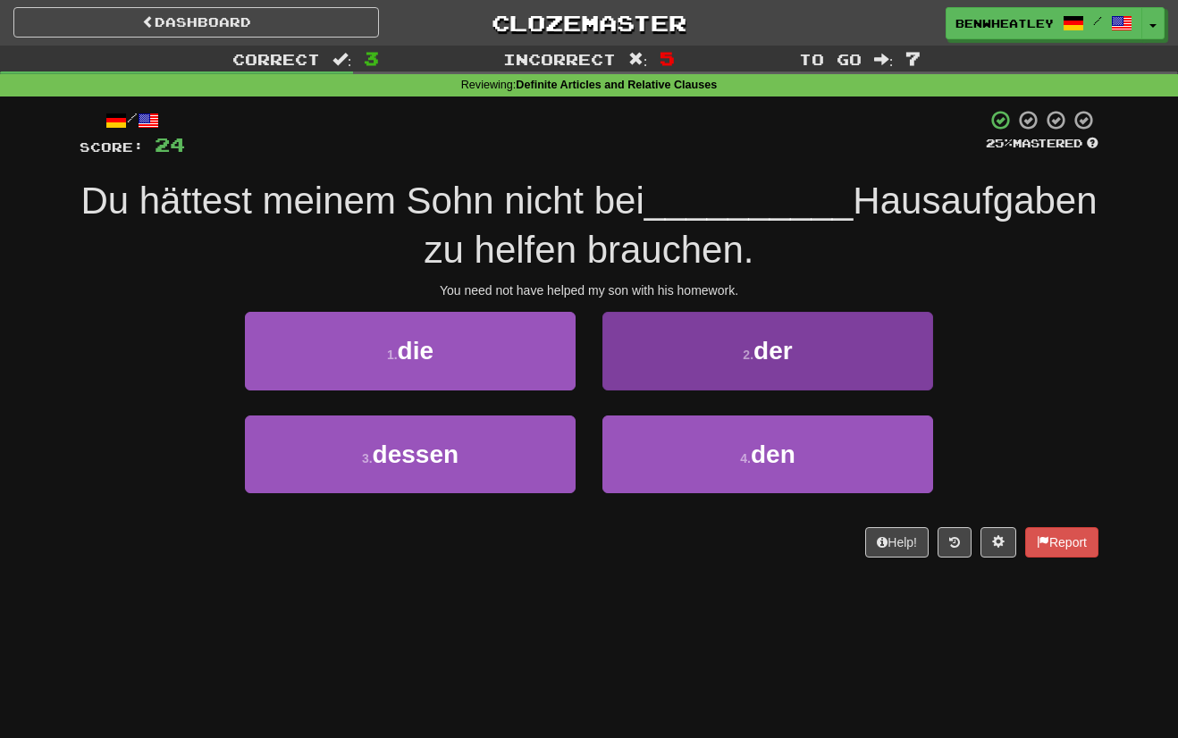
click at [680, 358] on button "2 . der" at bounding box center [767, 351] width 331 height 78
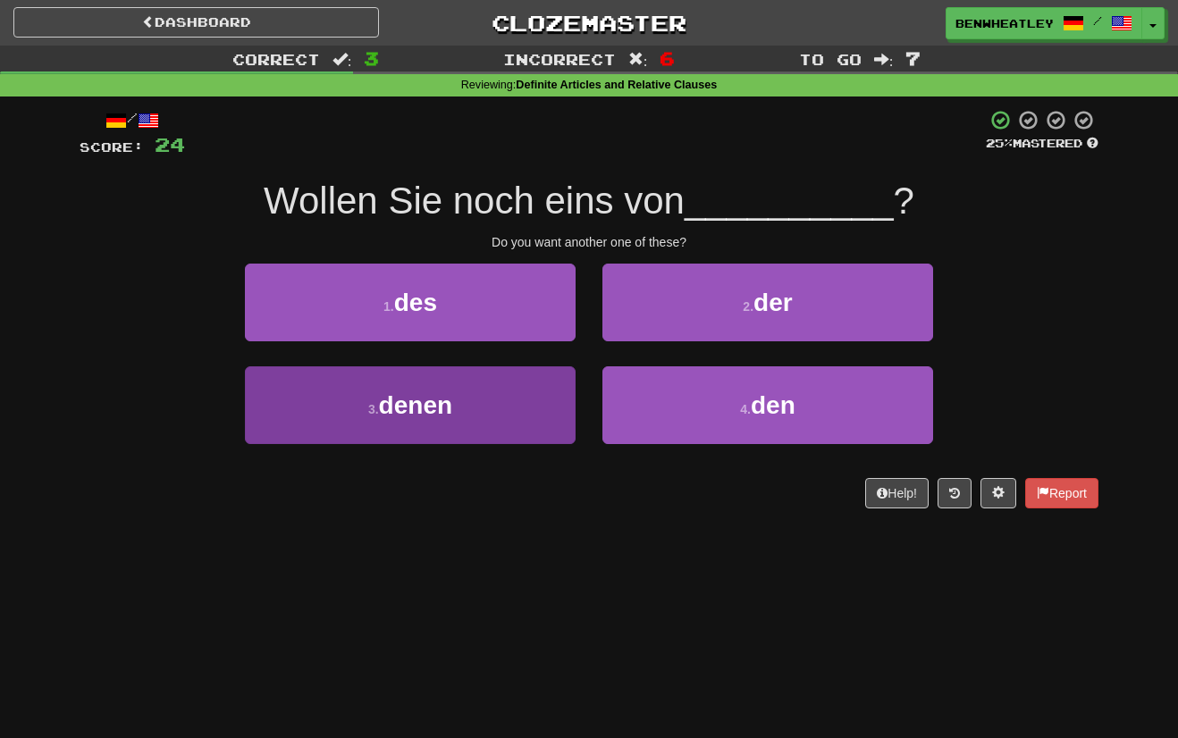
click at [465, 427] on button "3 . denen" at bounding box center [410, 405] width 331 height 78
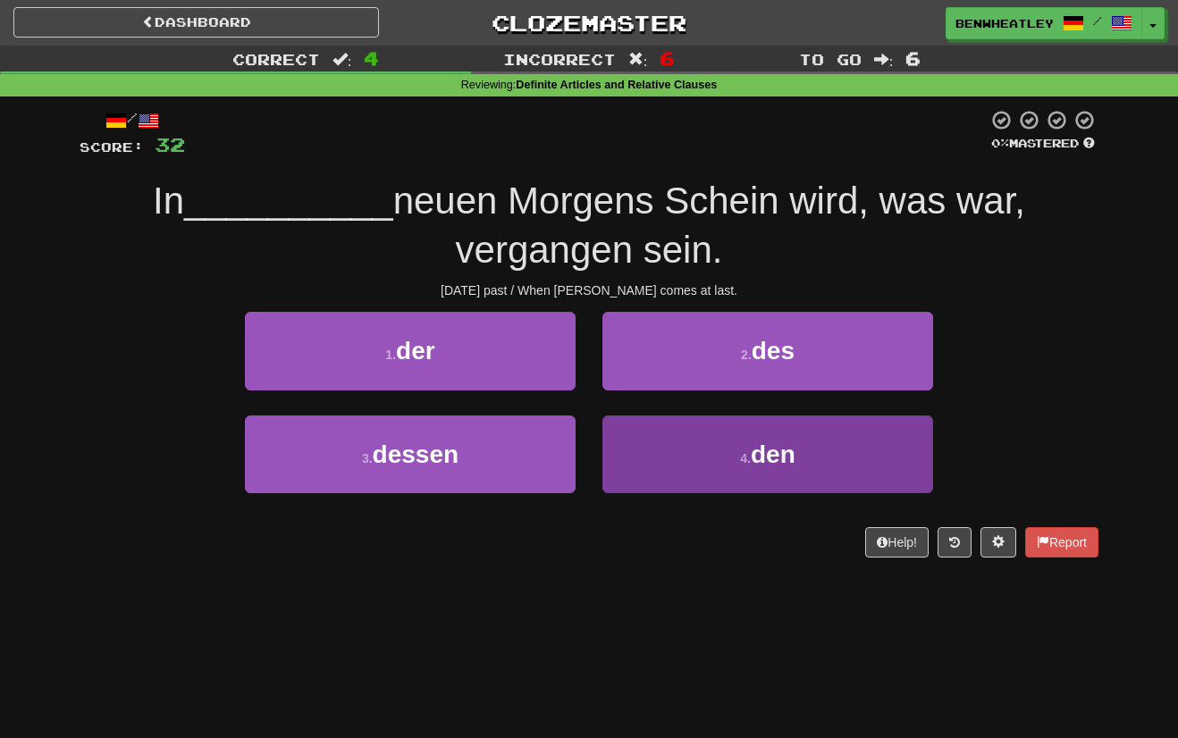
click at [662, 454] on button "4 . den" at bounding box center [767, 455] width 331 height 78
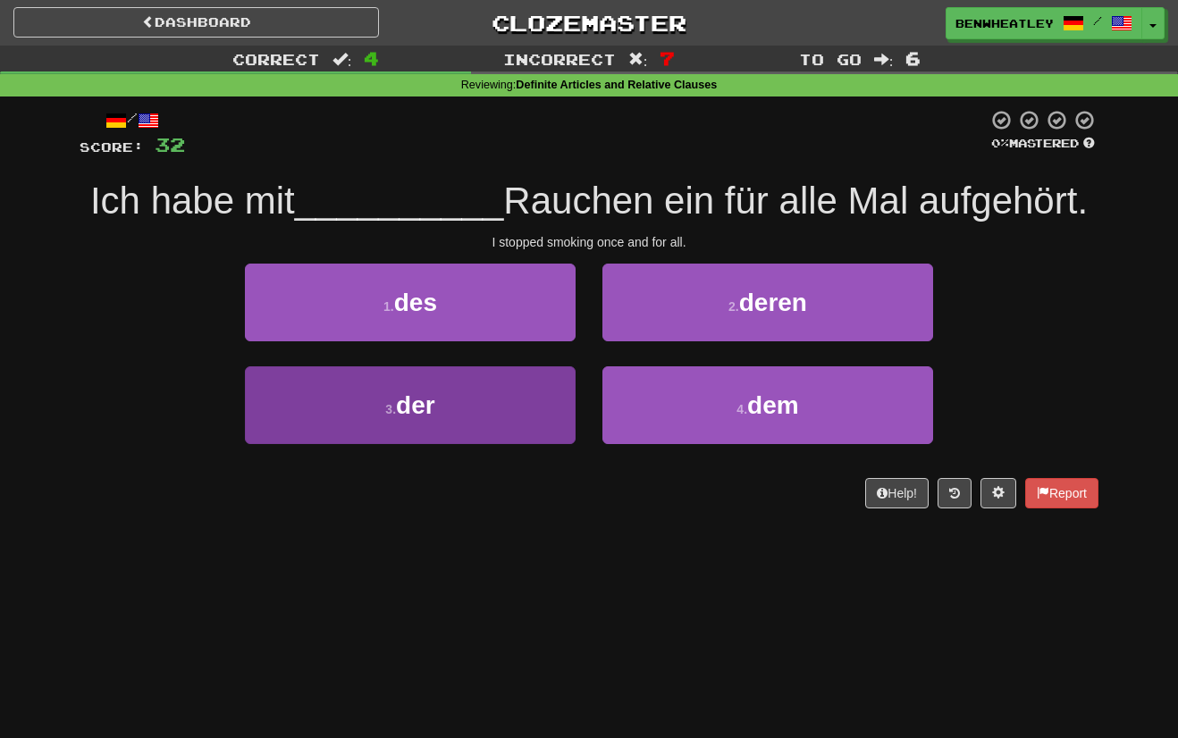
click at [509, 400] on button "3 . der" at bounding box center [410, 405] width 331 height 78
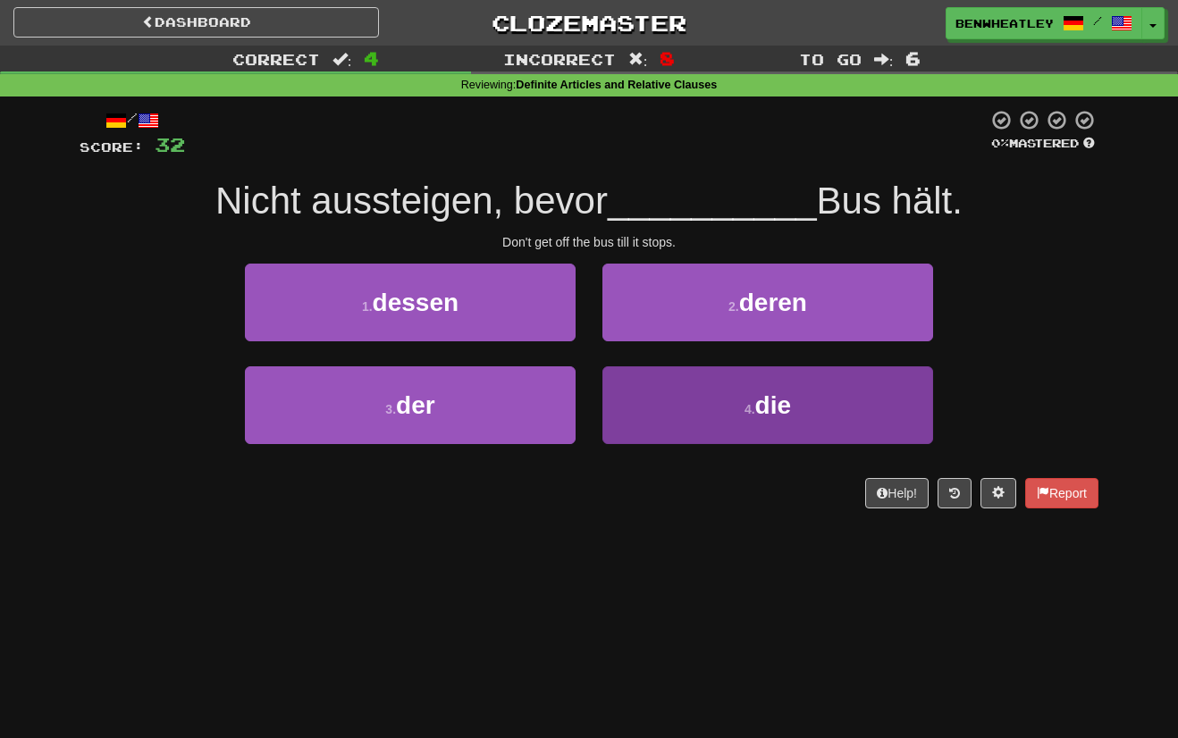
click at [652, 392] on button "4 . die" at bounding box center [767, 405] width 331 height 78
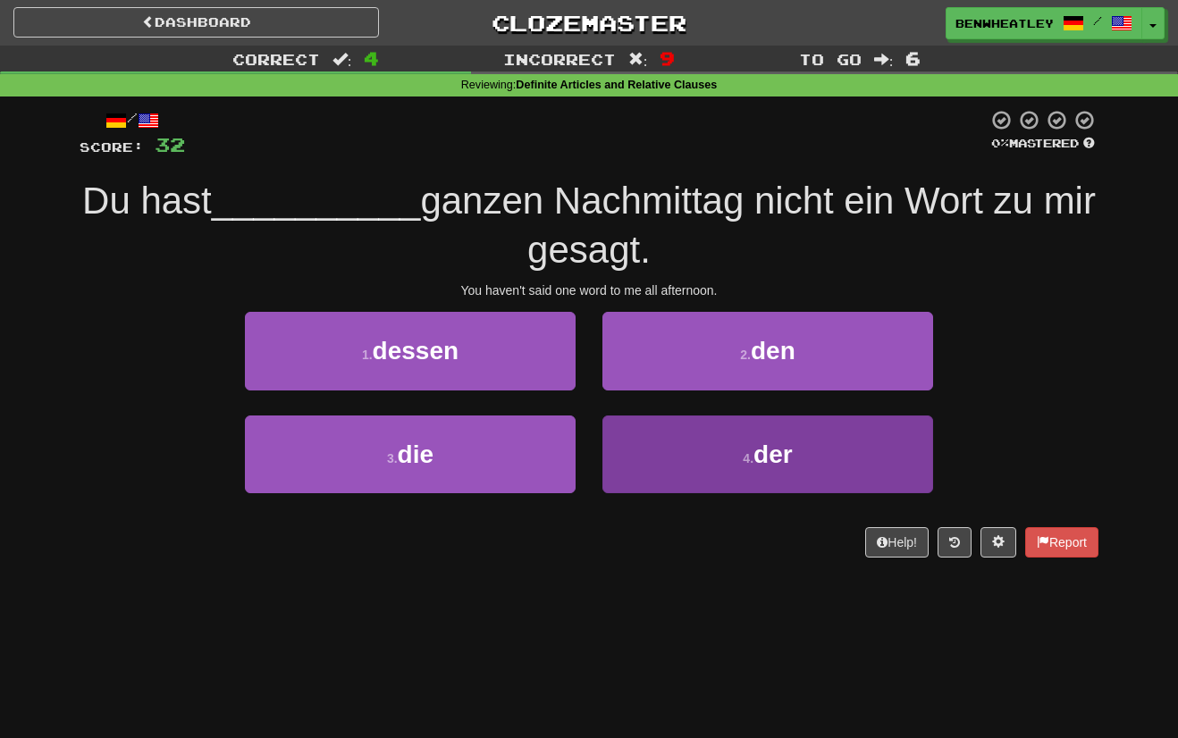
click at [647, 450] on button "4 . der" at bounding box center [767, 455] width 331 height 78
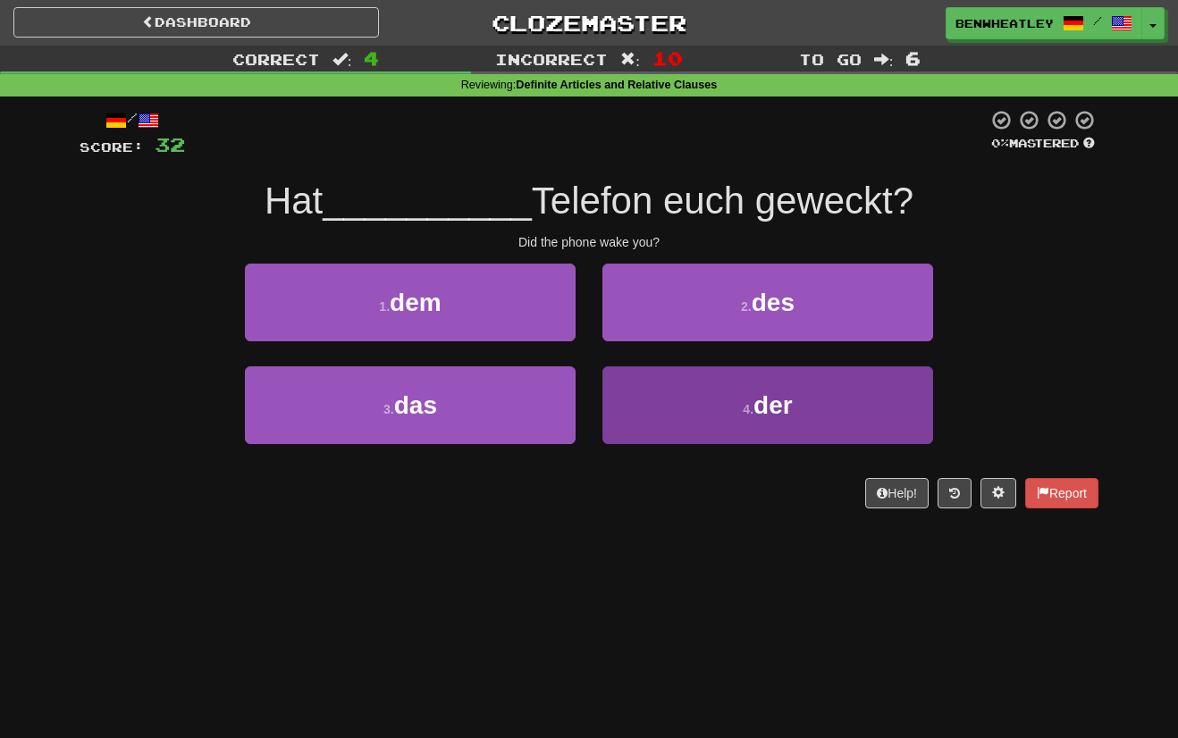
click at [694, 418] on button "4 . der" at bounding box center [767, 405] width 331 height 78
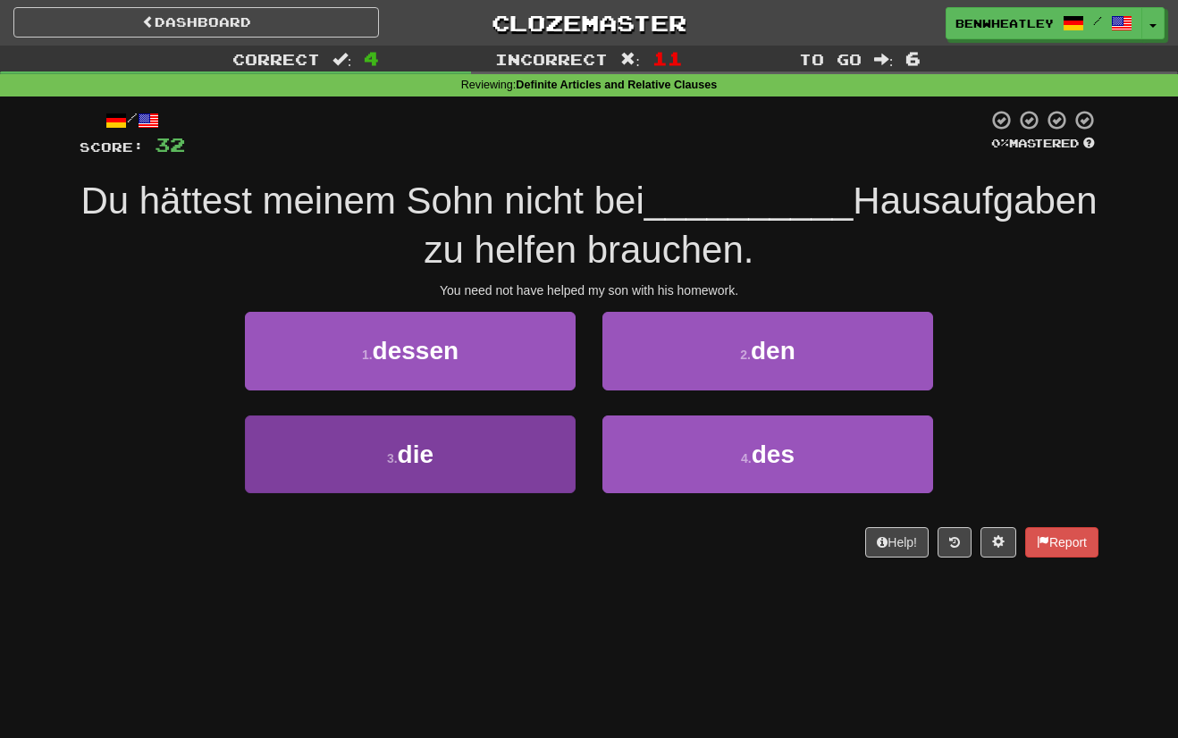
click at [469, 456] on button "3 . die" at bounding box center [410, 455] width 331 height 78
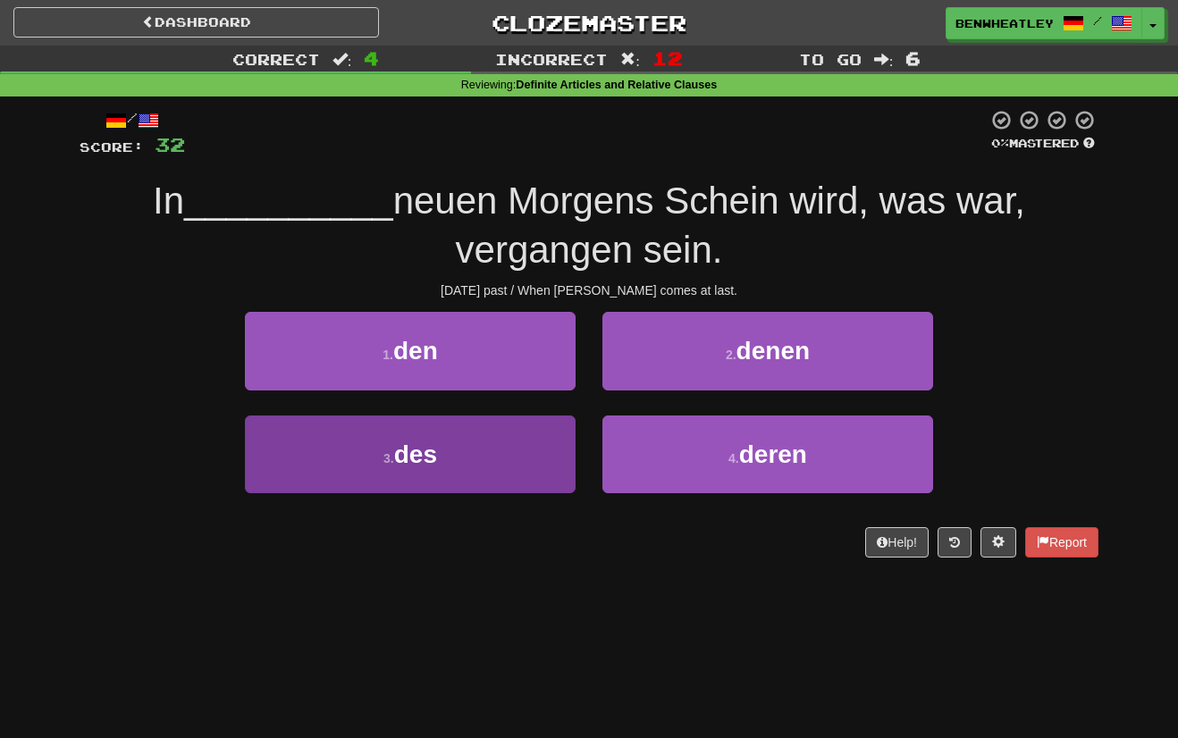
click at [417, 464] on span "des" at bounding box center [415, 455] width 43 height 28
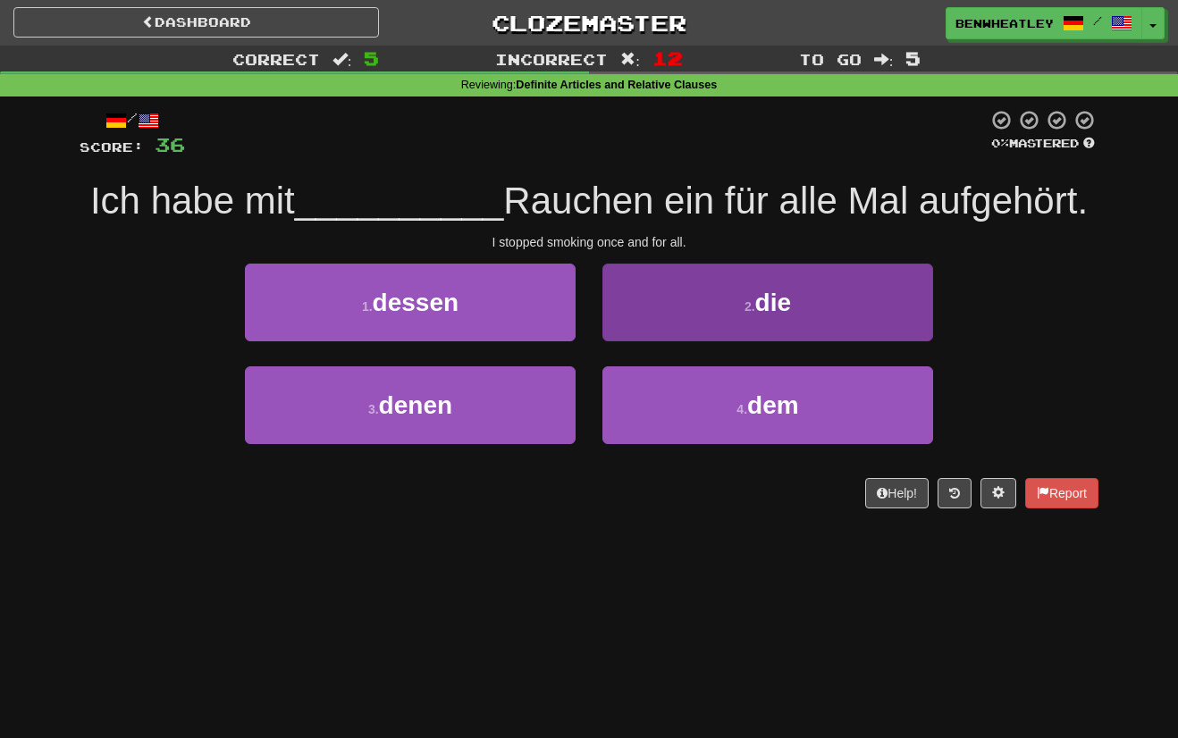
click at [679, 311] on button "2 . die" at bounding box center [767, 303] width 331 height 78
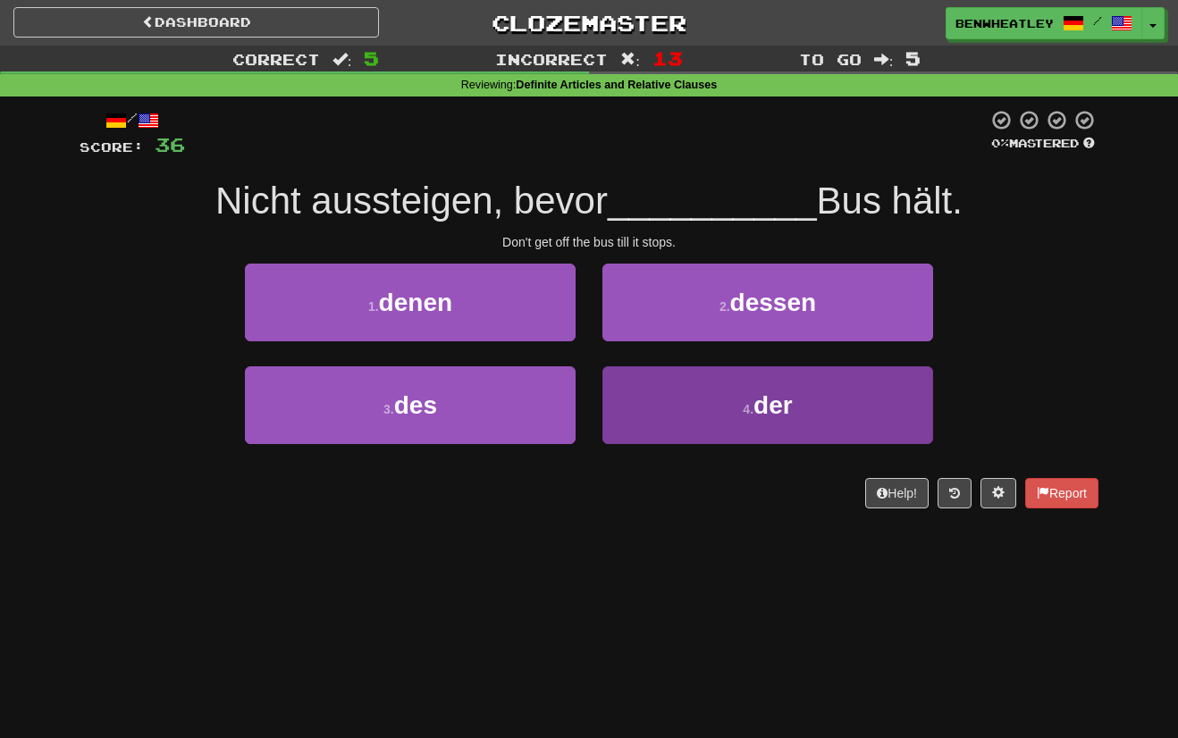
click at [636, 420] on button "4 . der" at bounding box center [767, 405] width 331 height 78
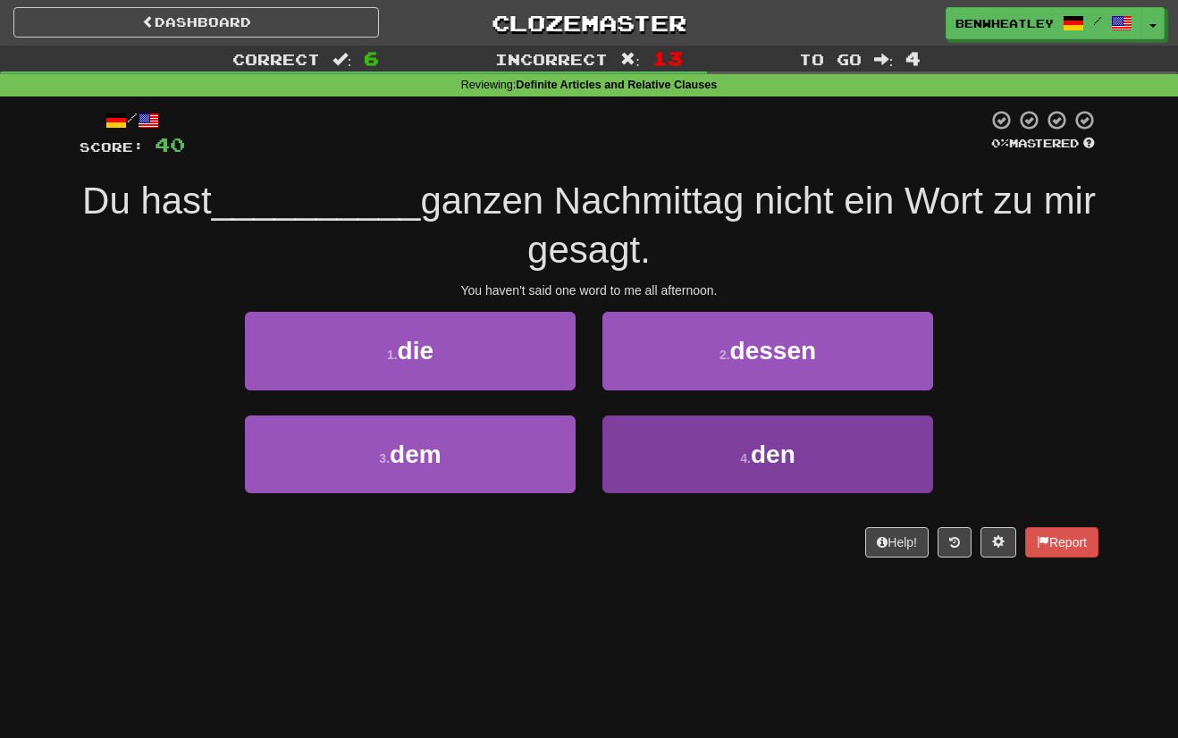
click at [632, 435] on button "4 . den" at bounding box center [767, 455] width 331 height 78
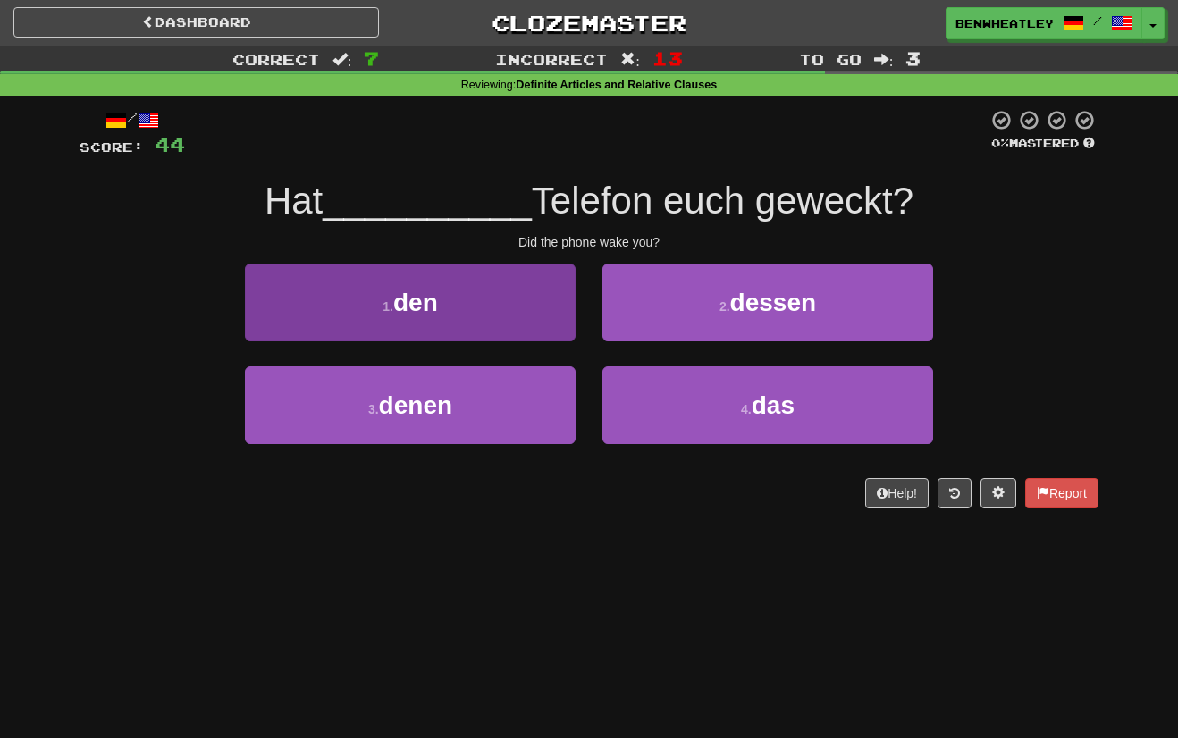
click at [546, 308] on button "1 . den" at bounding box center [410, 303] width 331 height 78
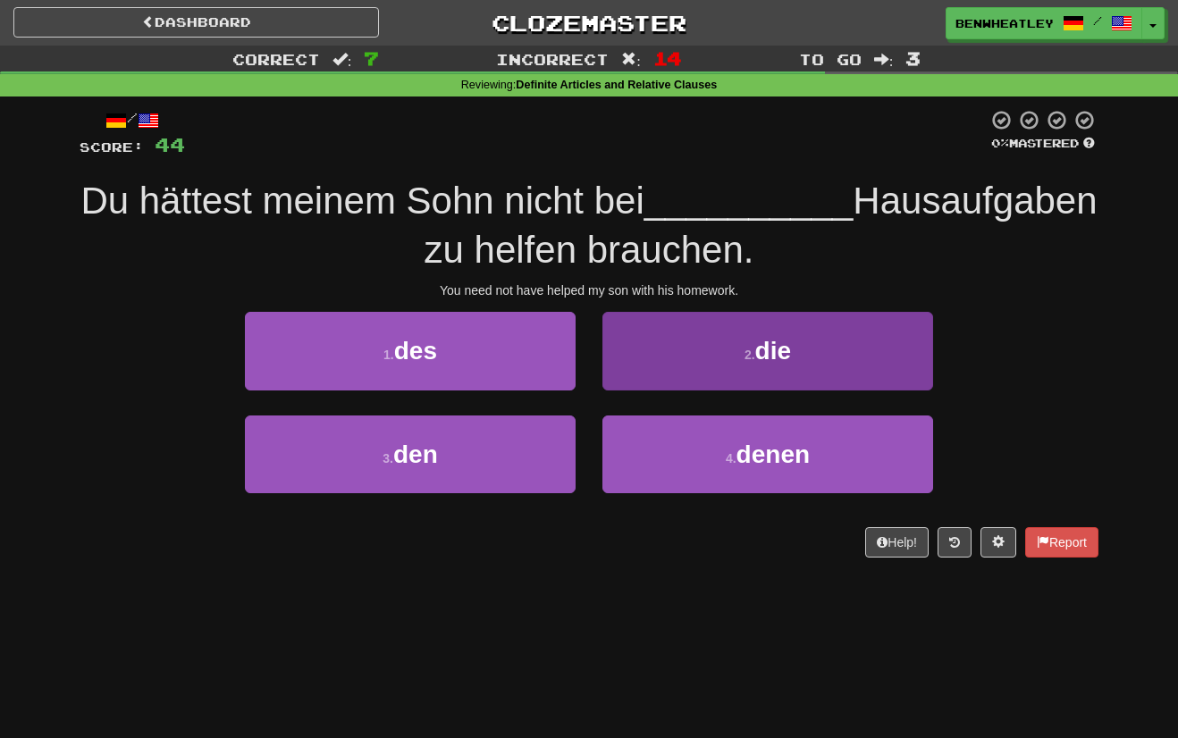
click at [719, 349] on button "2 . die" at bounding box center [767, 351] width 331 height 78
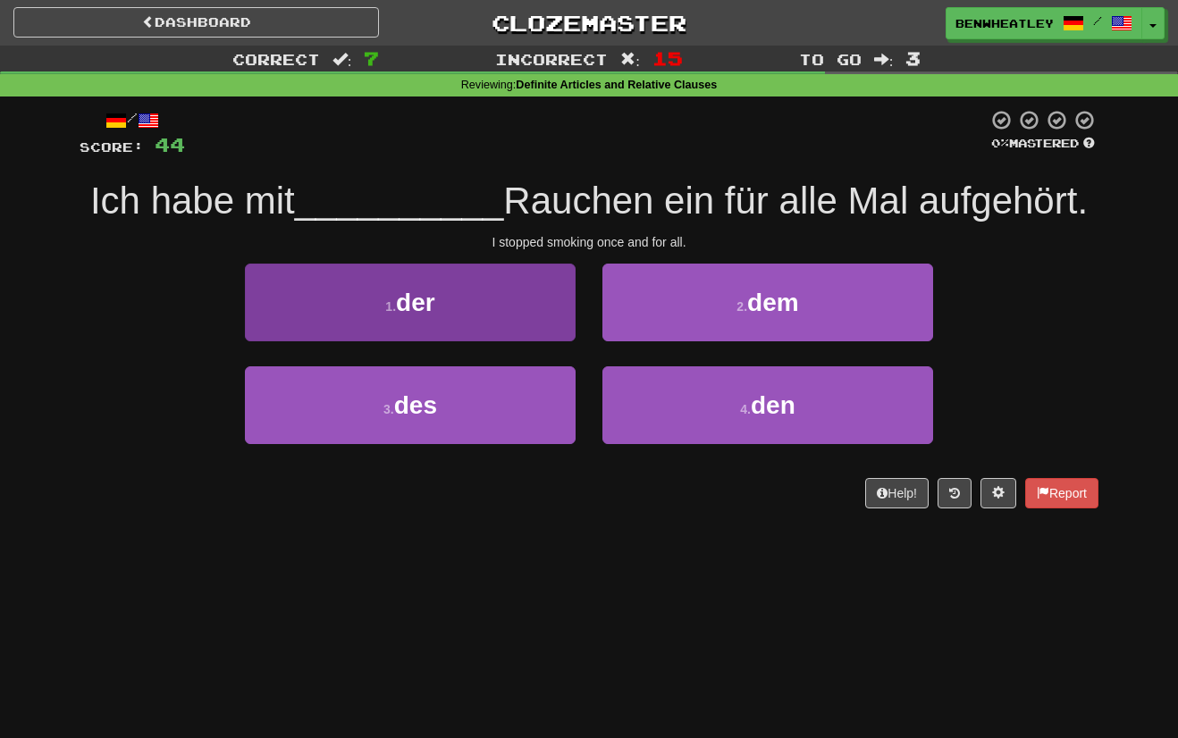
click at [558, 315] on button "1 . der" at bounding box center [410, 303] width 331 height 78
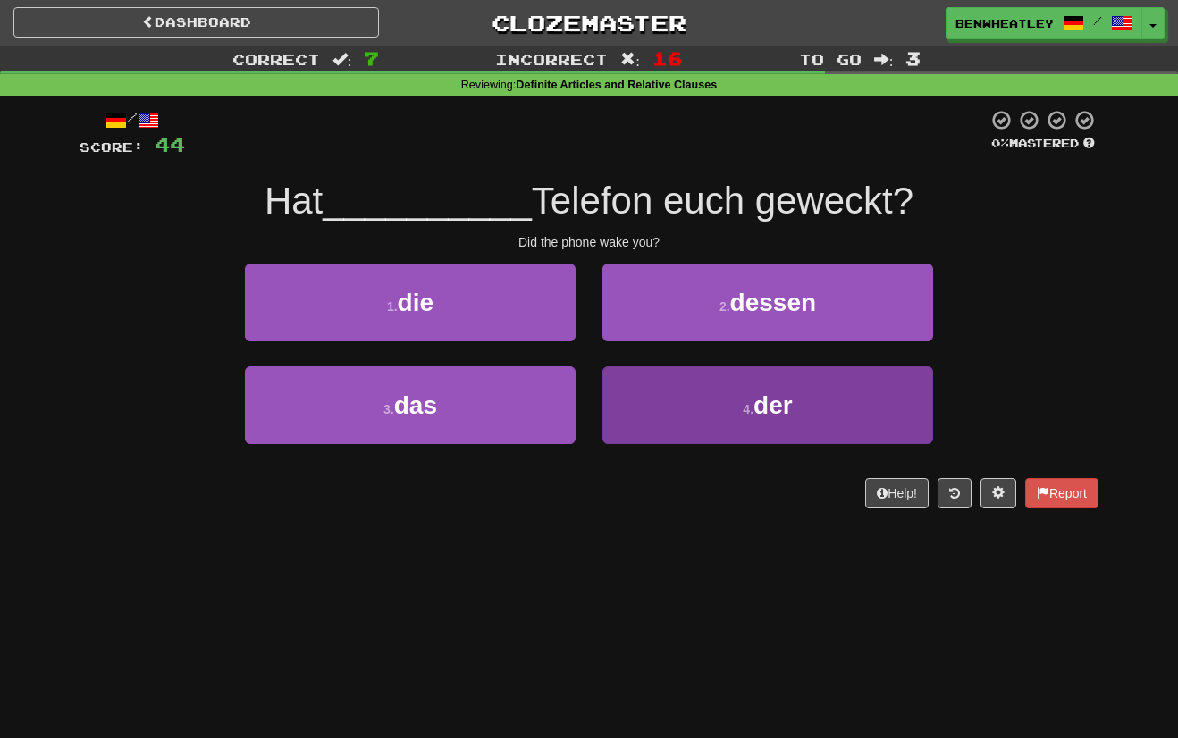
click at [698, 418] on button "4 . der" at bounding box center [767, 405] width 331 height 78
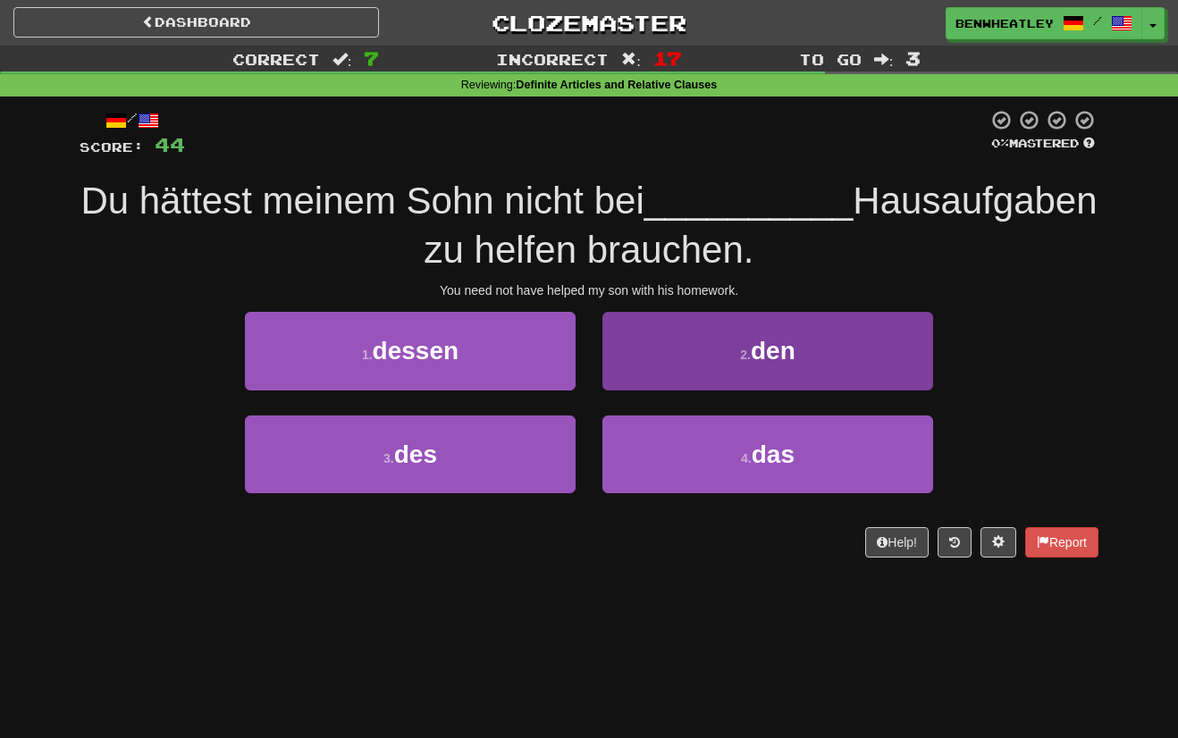
click at [719, 354] on button "2 . den" at bounding box center [767, 351] width 331 height 78
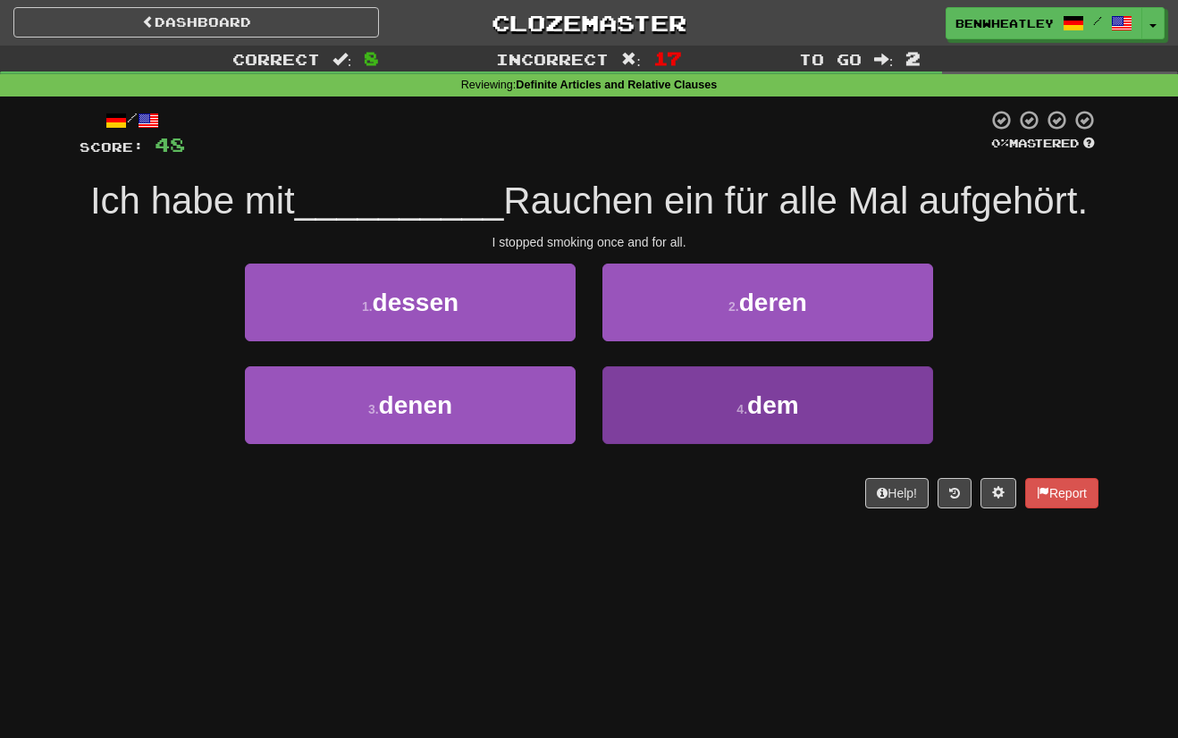
click at [686, 410] on button "4 . dem" at bounding box center [767, 405] width 331 height 78
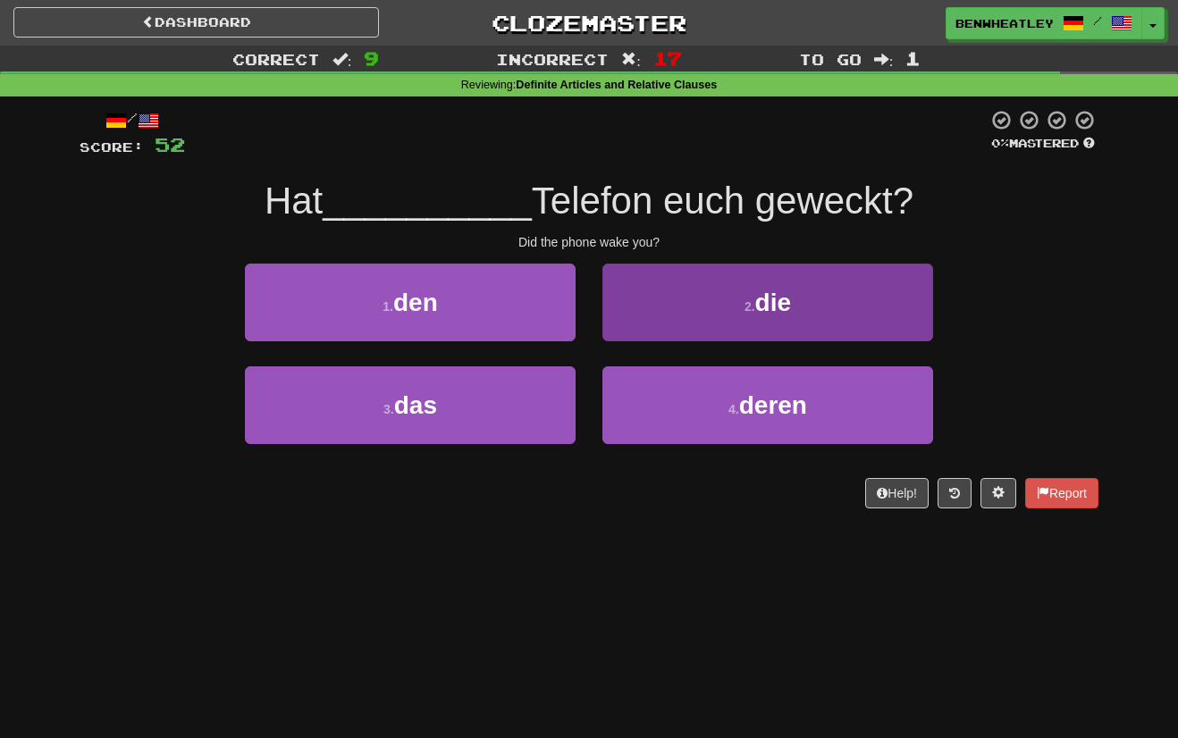
click at [669, 319] on button "2 . die" at bounding box center [767, 303] width 331 height 78
click at [715, 334] on button "2 . das" at bounding box center [767, 303] width 331 height 78
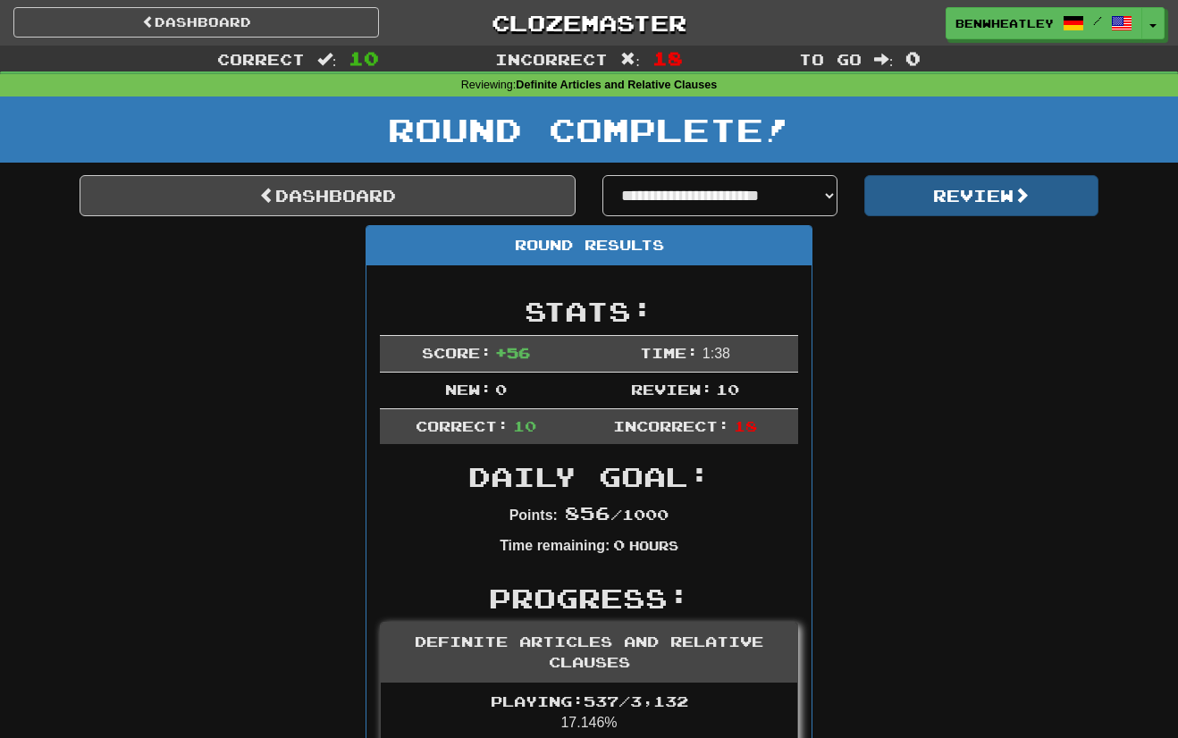
click at [945, 194] on button "Review" at bounding box center [981, 195] width 235 height 41
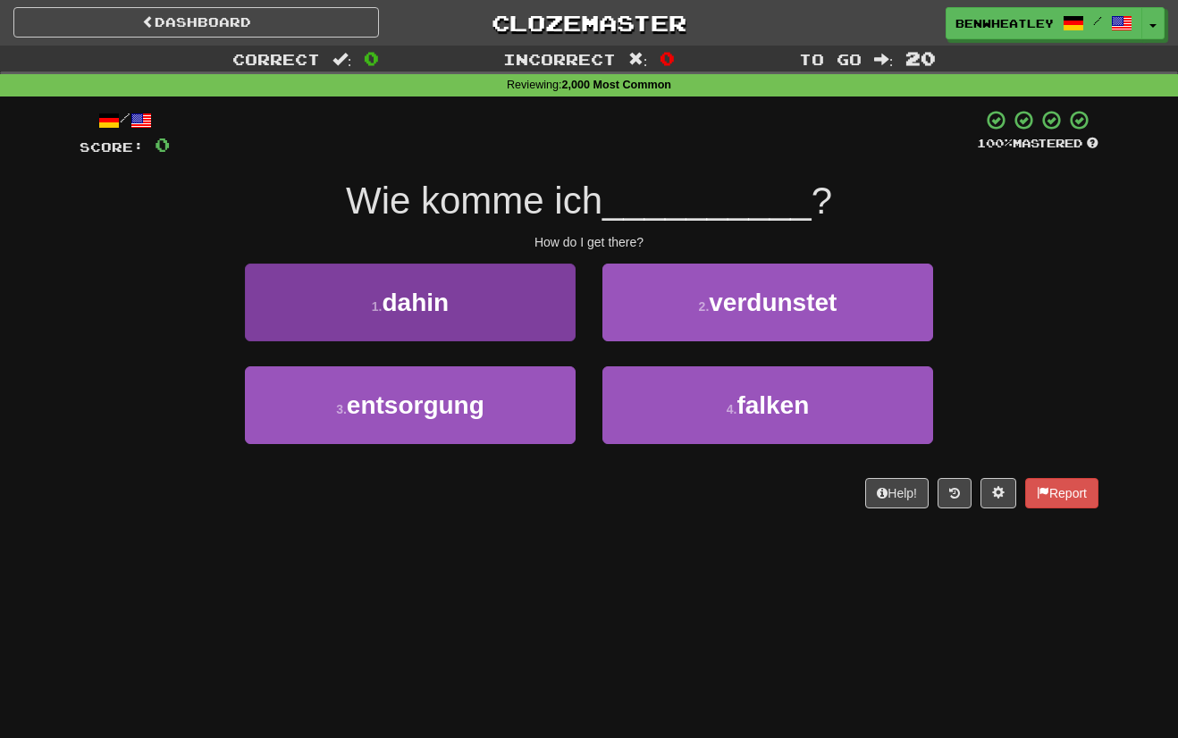
click at [561, 300] on button "1 . dahin" at bounding box center [410, 303] width 331 height 78
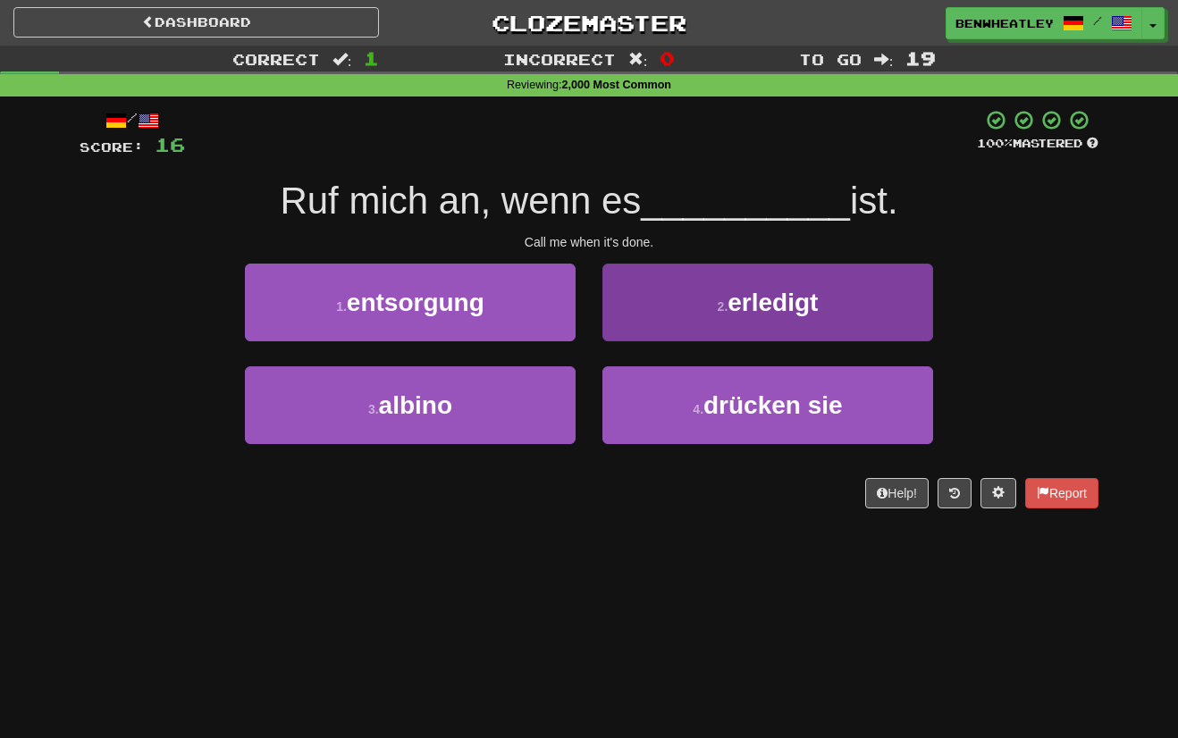
click at [629, 300] on button "2 . erledigt" at bounding box center [767, 303] width 331 height 78
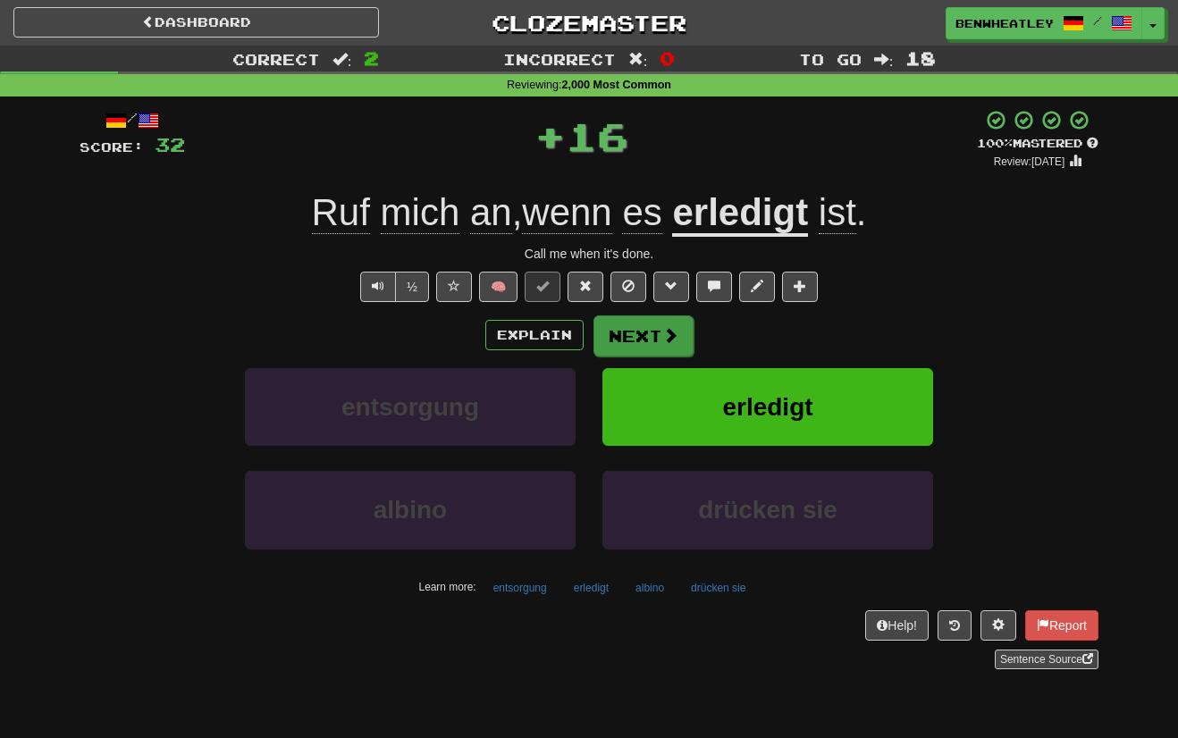
click at [646, 341] on button "Next" at bounding box center [643, 336] width 100 height 41
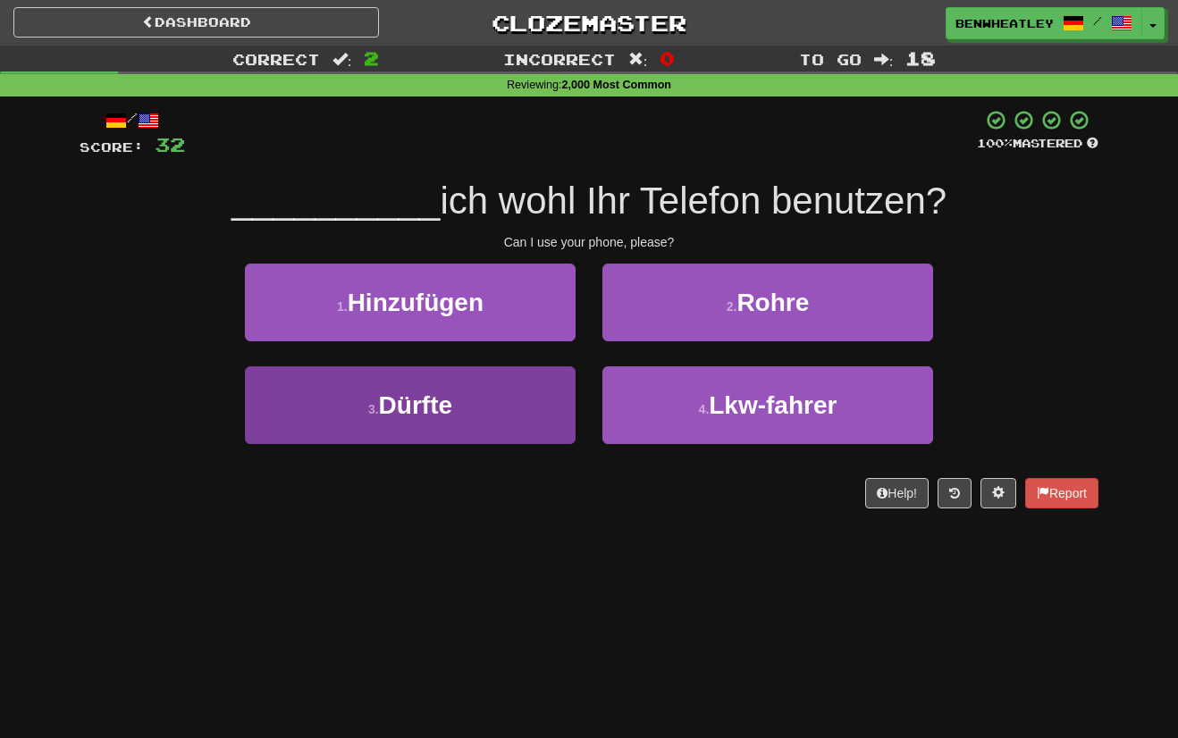
click at [540, 388] on button "3 . Dürfte" at bounding box center [410, 405] width 331 height 78
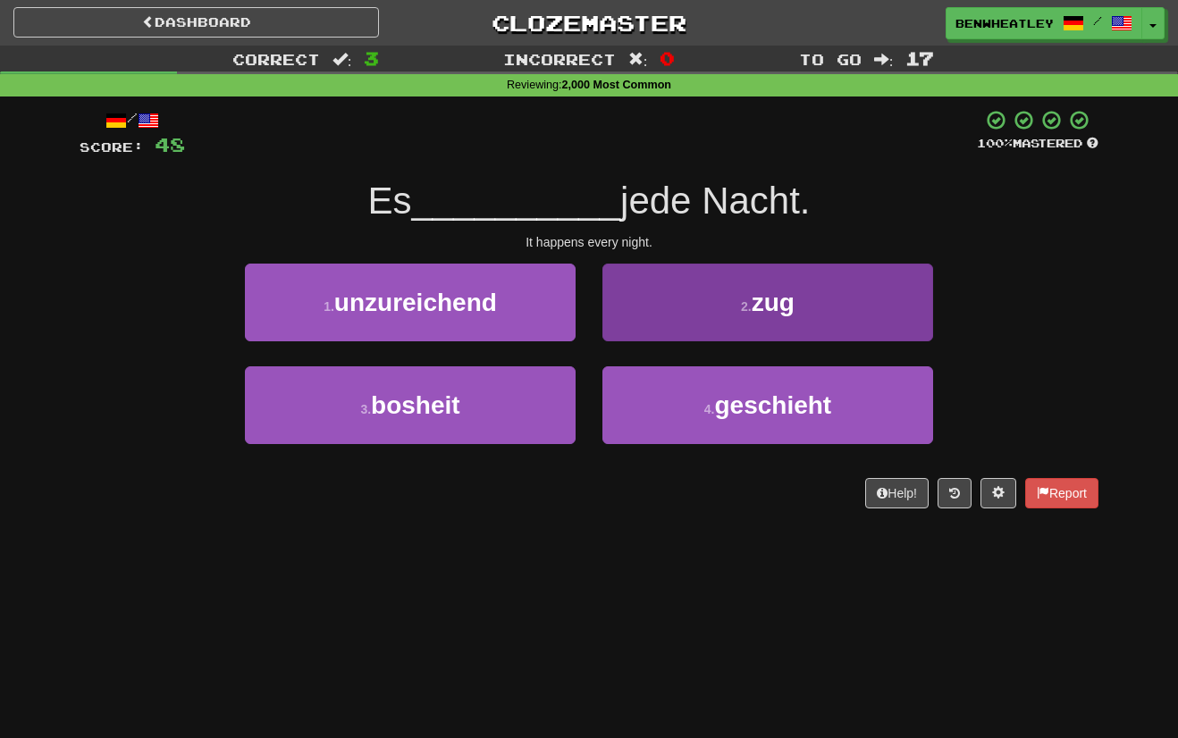
click at [694, 308] on button "2 . zug" at bounding box center [767, 303] width 331 height 78
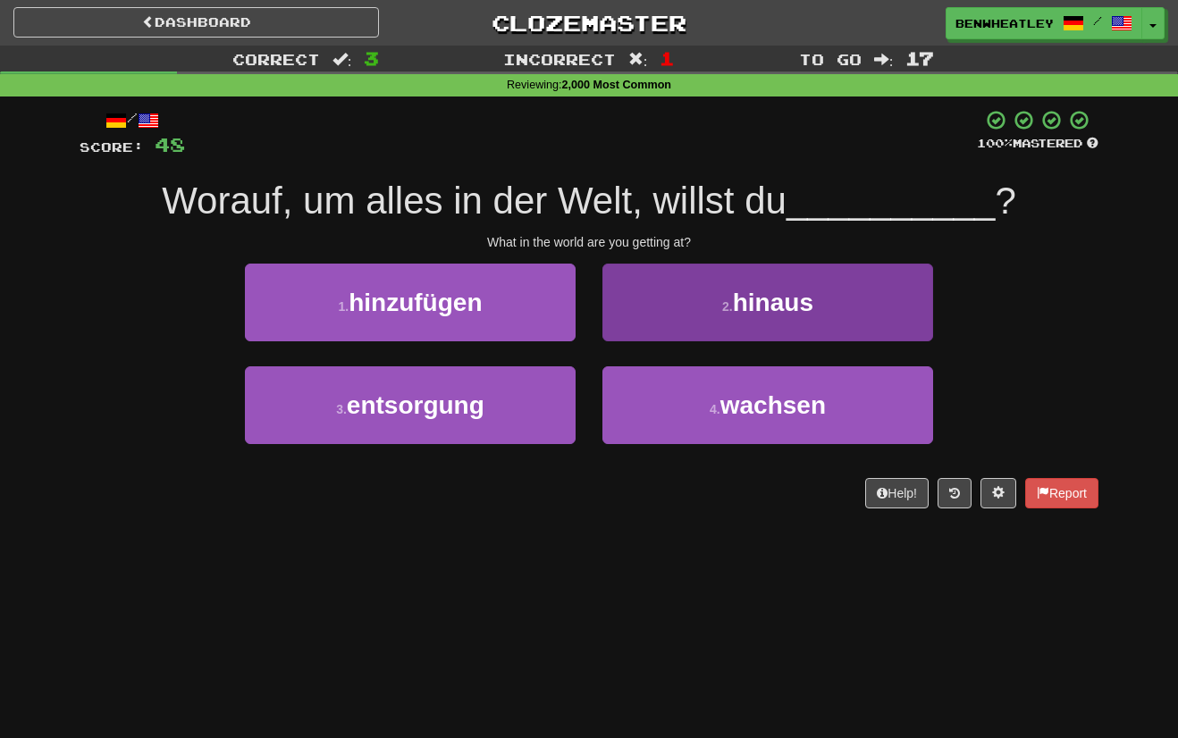
click at [667, 316] on button "2 . hinaus" at bounding box center [767, 303] width 331 height 78
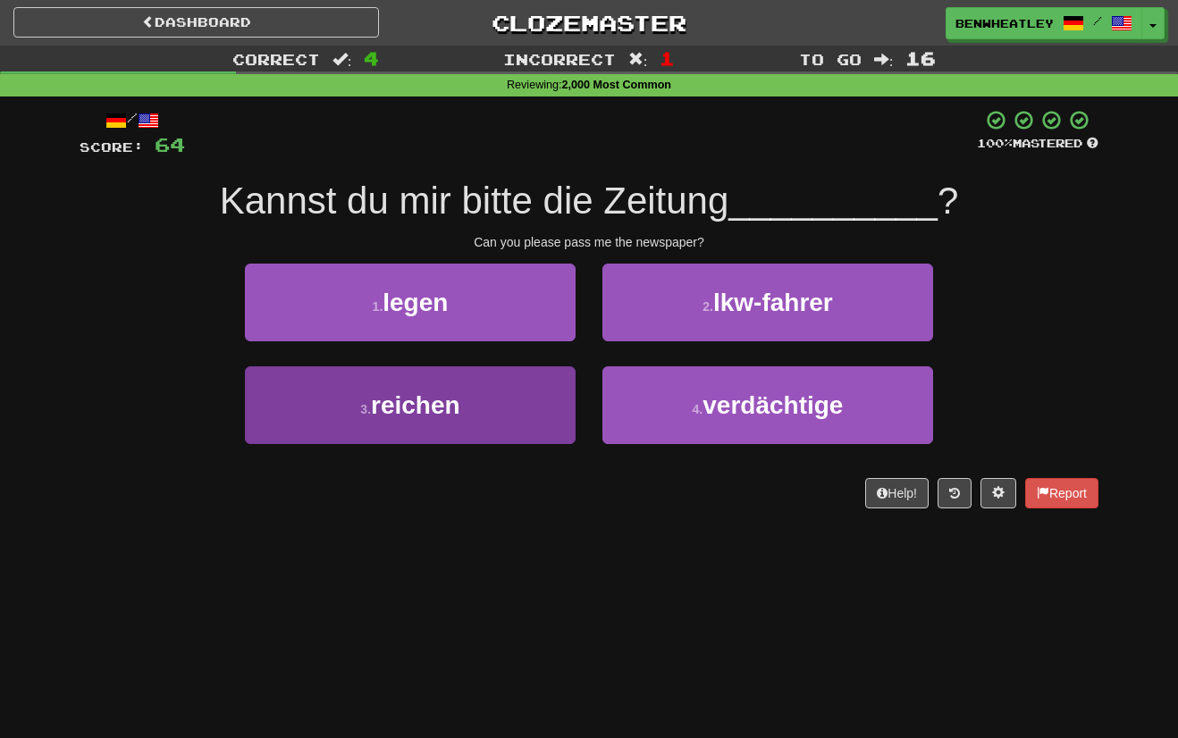
click at [447, 400] on span "reichen" at bounding box center [415, 405] width 89 height 28
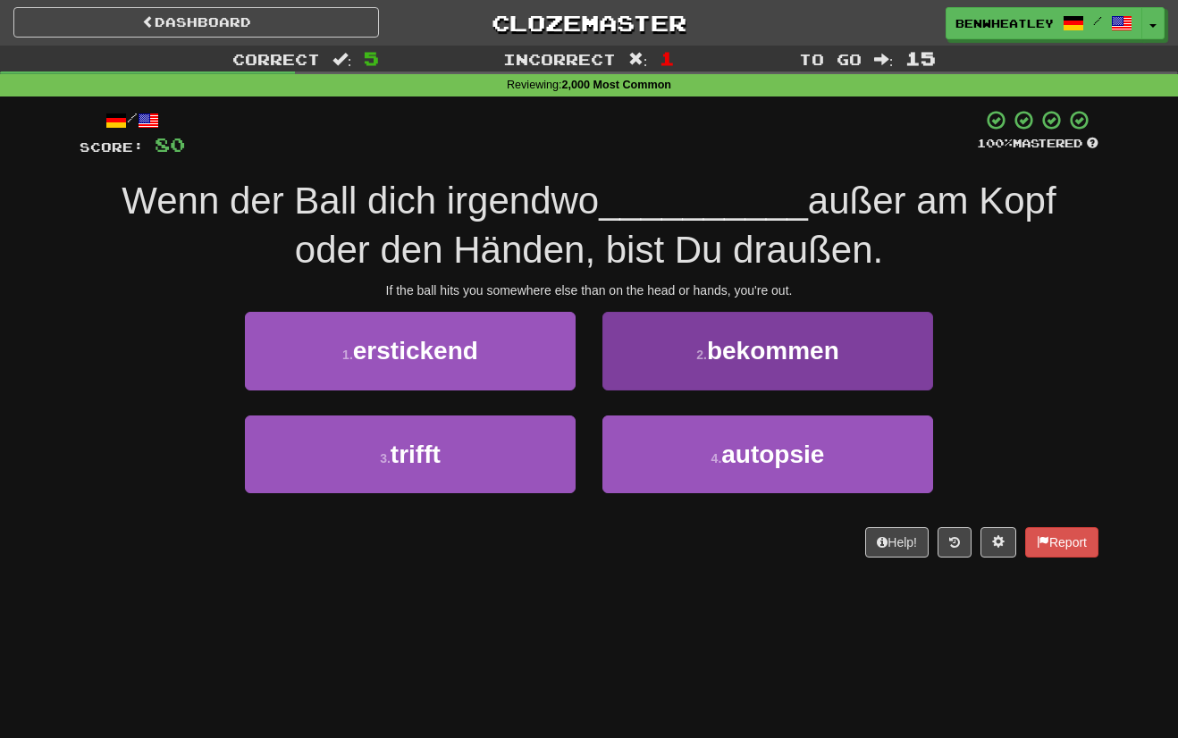
click at [795, 357] on span "bekommen" at bounding box center [773, 351] width 132 height 28
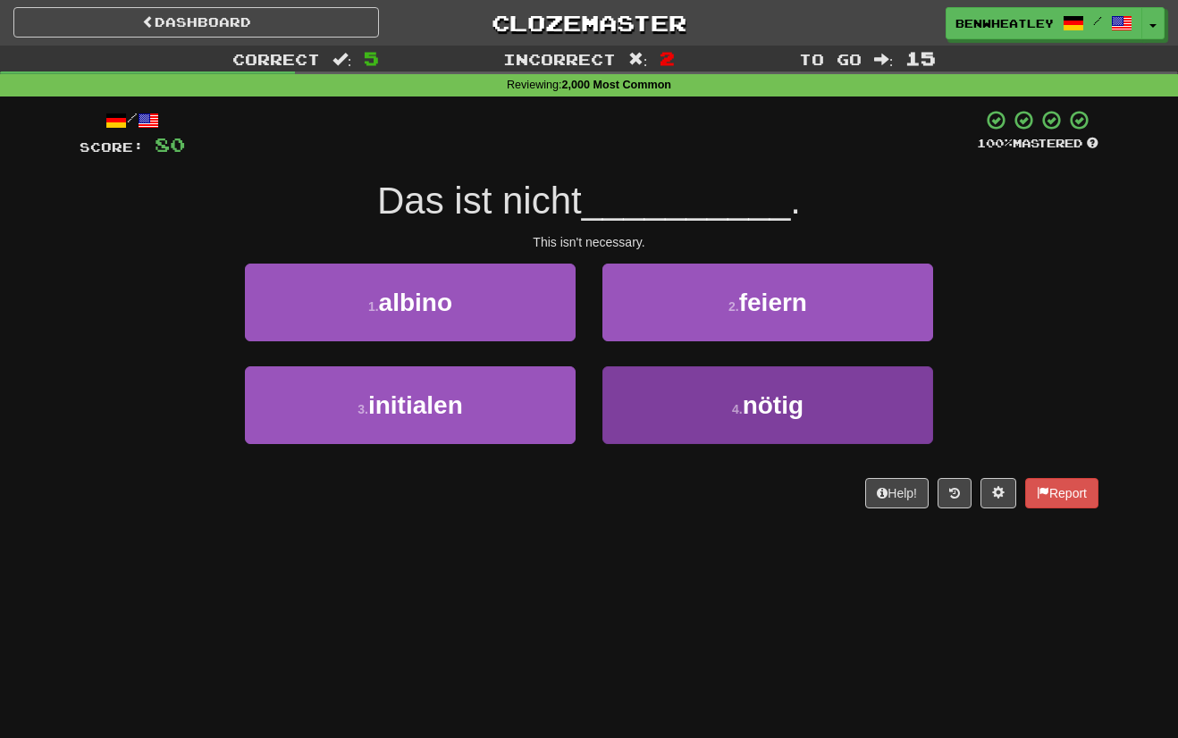
click at [650, 441] on button "4 . nötig" at bounding box center [767, 405] width 331 height 78
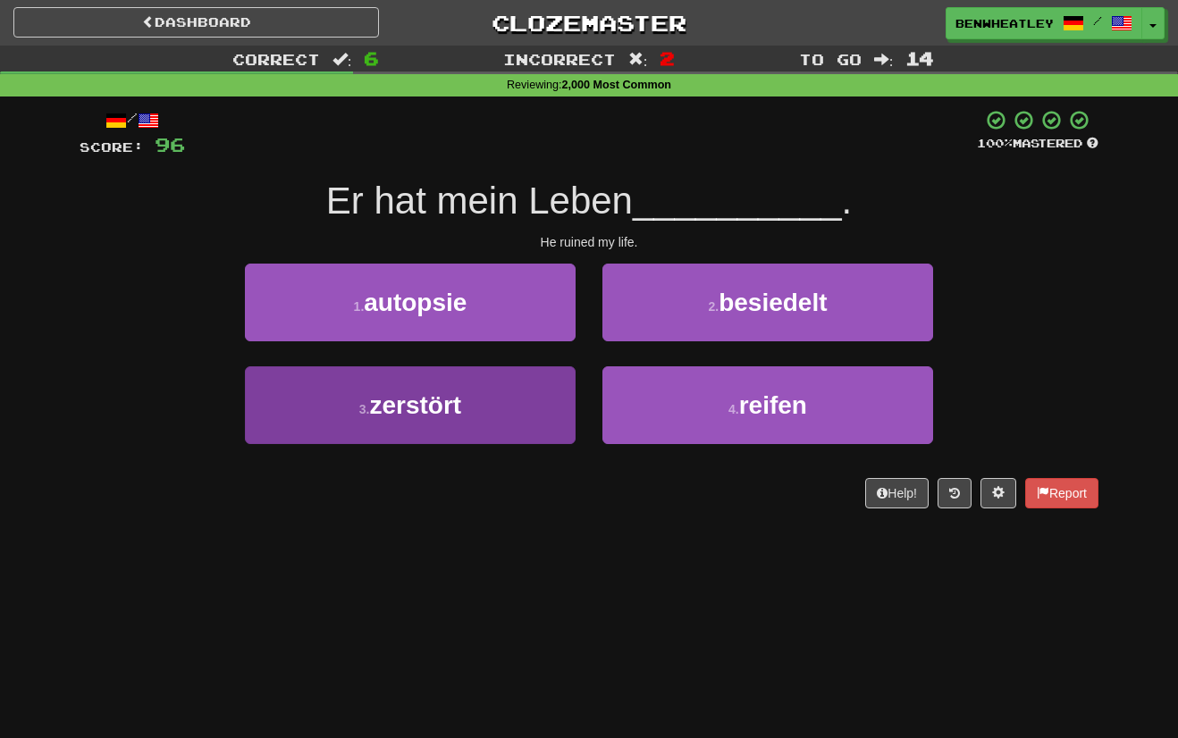
click at [531, 395] on button "3 . zerstört" at bounding box center [410, 405] width 331 height 78
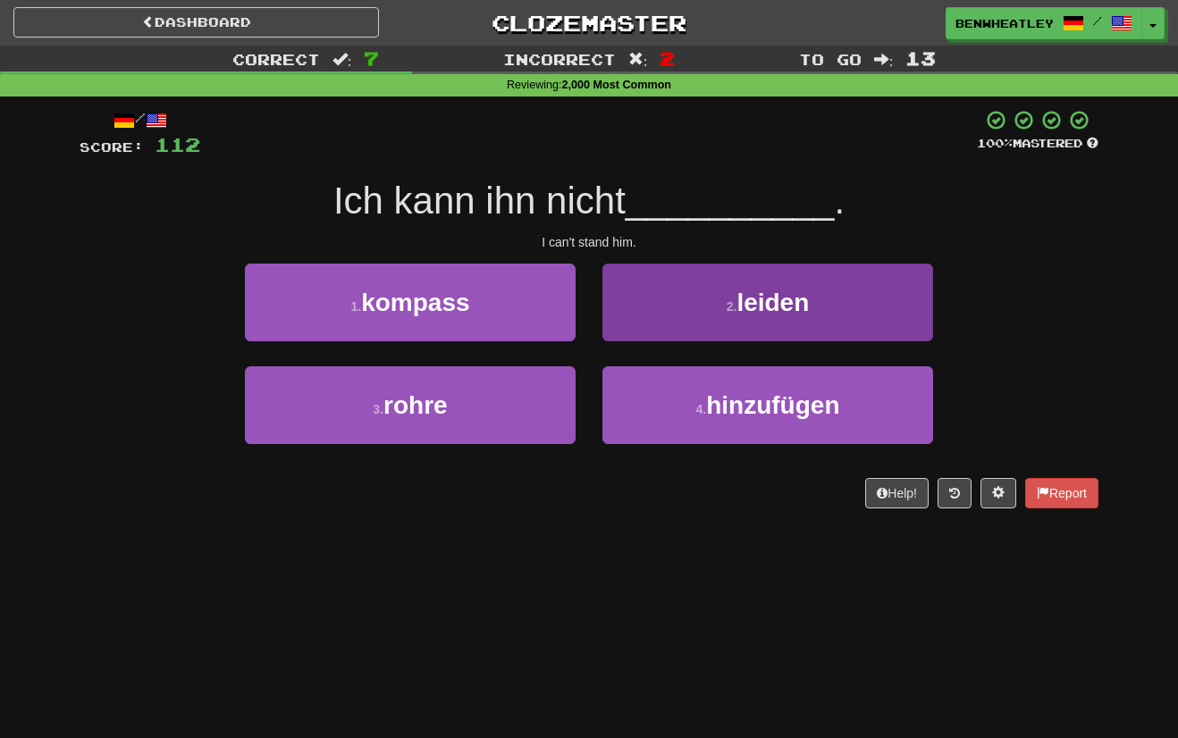
click at [635, 296] on button "2 . leiden" at bounding box center [767, 303] width 331 height 78
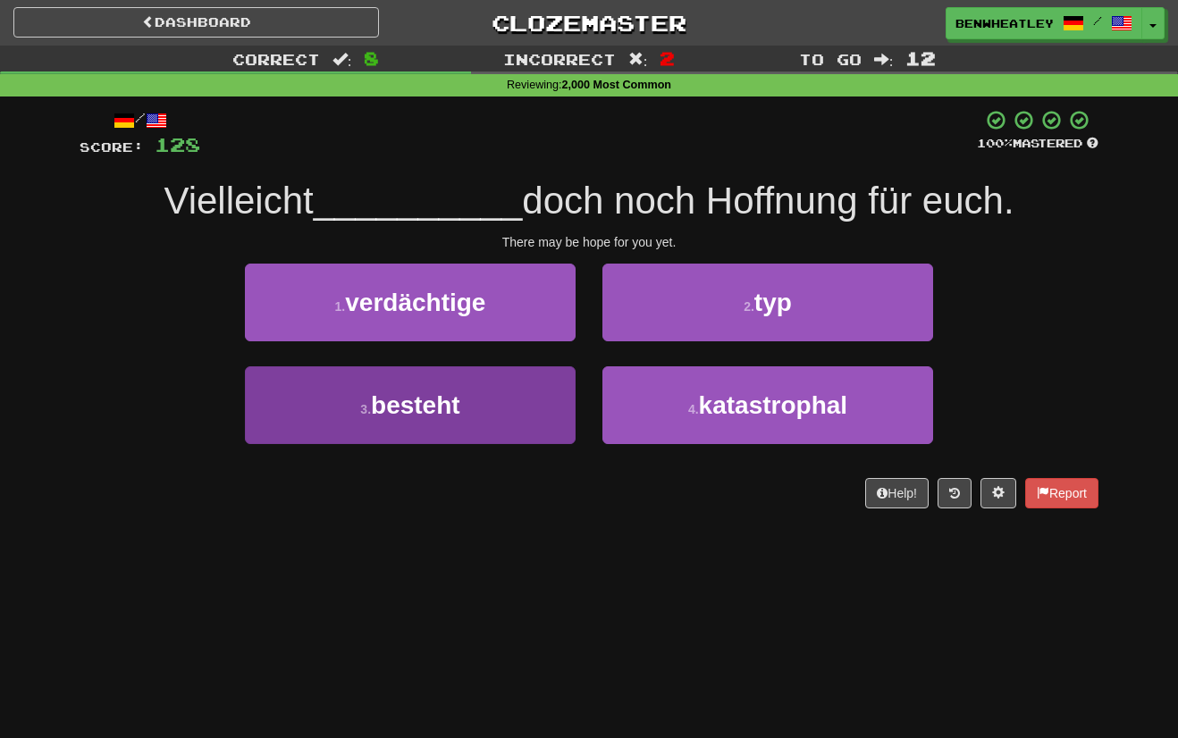
click at [516, 392] on button "3 . besteht" at bounding box center [410, 405] width 331 height 78
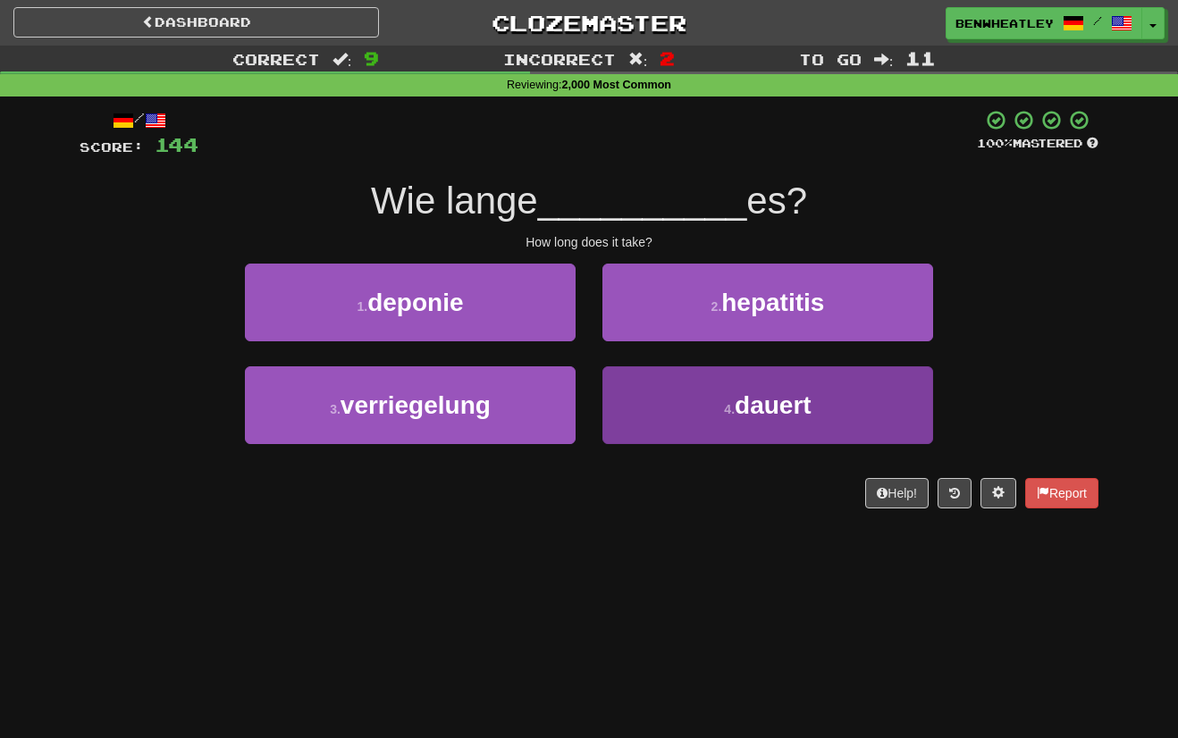
click at [641, 397] on button "4 . dauert" at bounding box center [767, 405] width 331 height 78
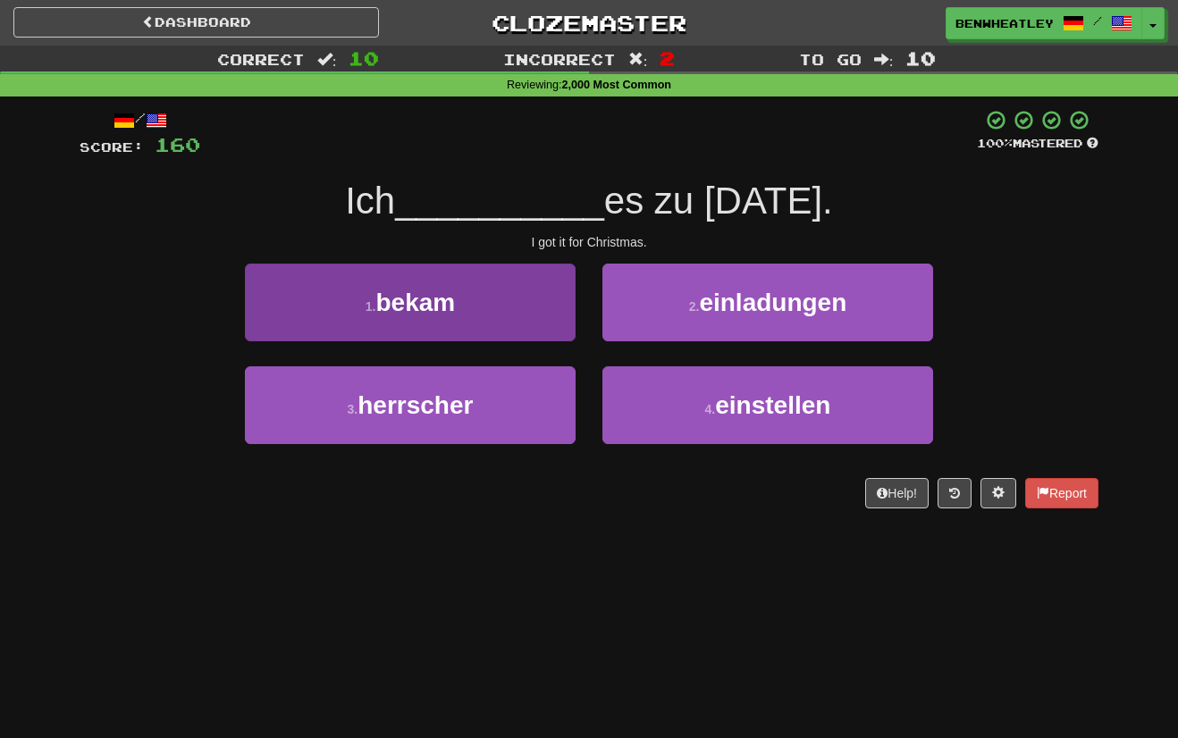
click at [501, 295] on button "1 . bekam" at bounding box center [410, 303] width 331 height 78
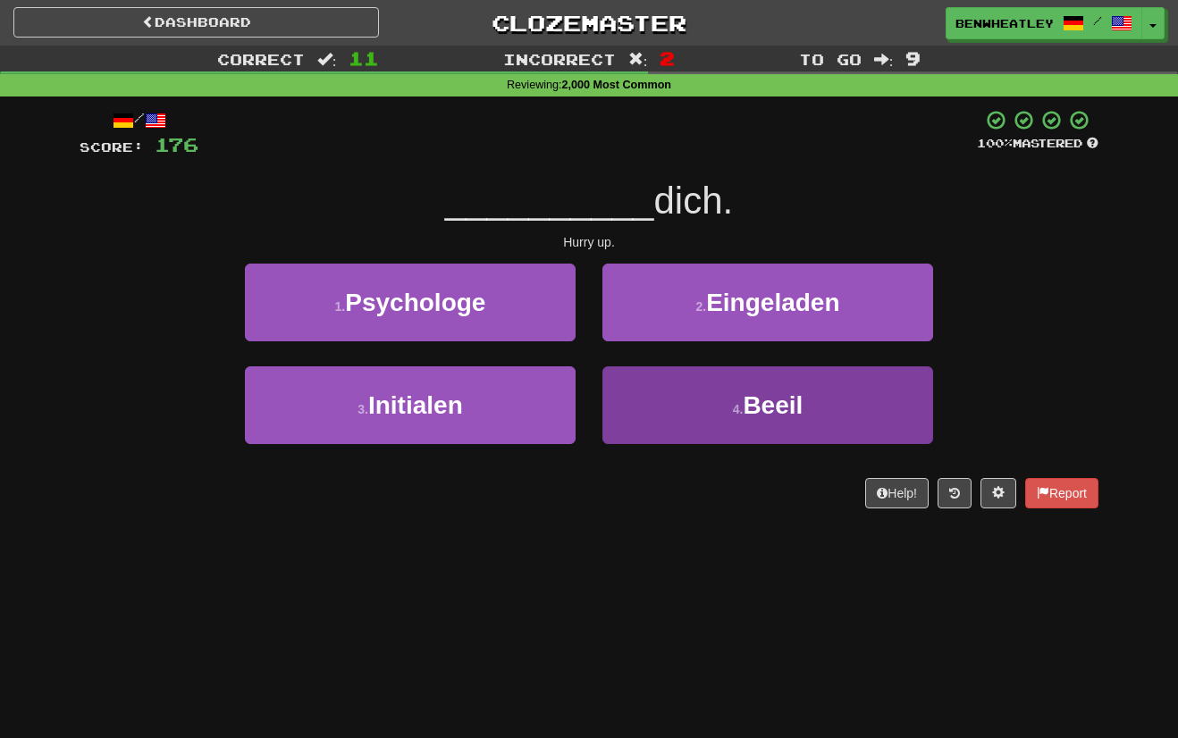
click at [673, 396] on button "4 . Beeil" at bounding box center [767, 405] width 331 height 78
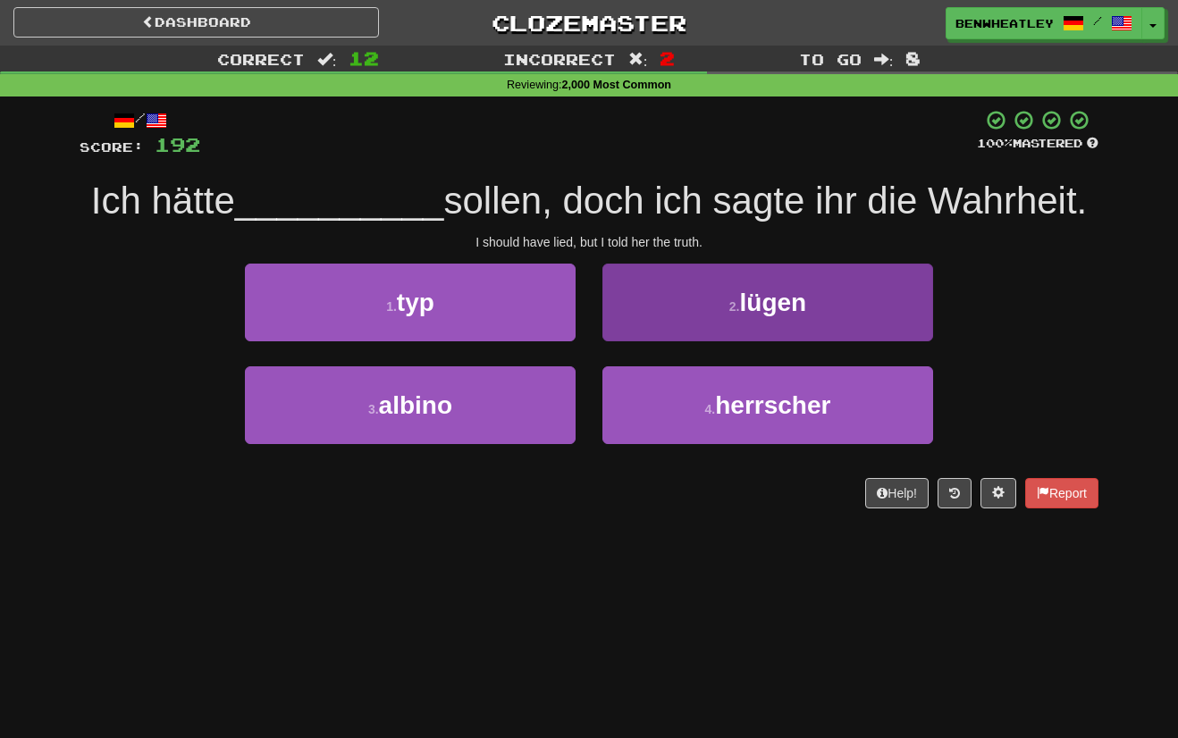
click at [733, 307] on small "2 ." at bounding box center [734, 306] width 11 height 14
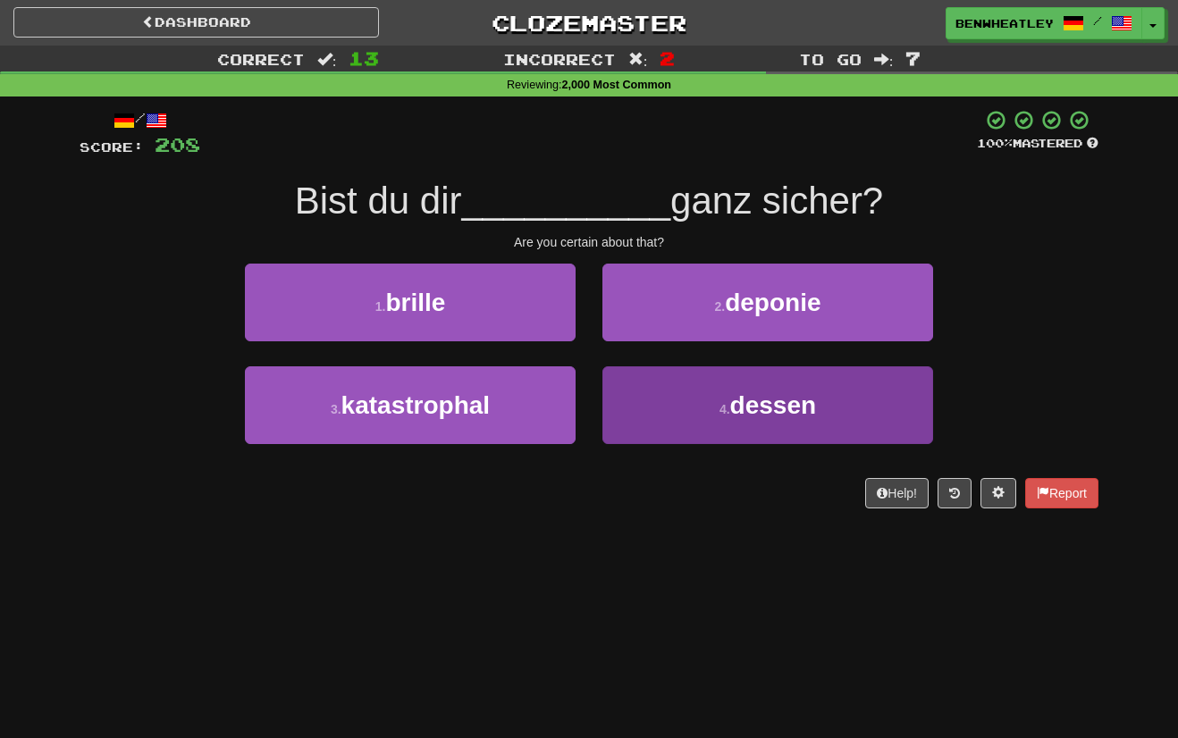
click at [636, 423] on button "4 . dessen" at bounding box center [767, 405] width 331 height 78
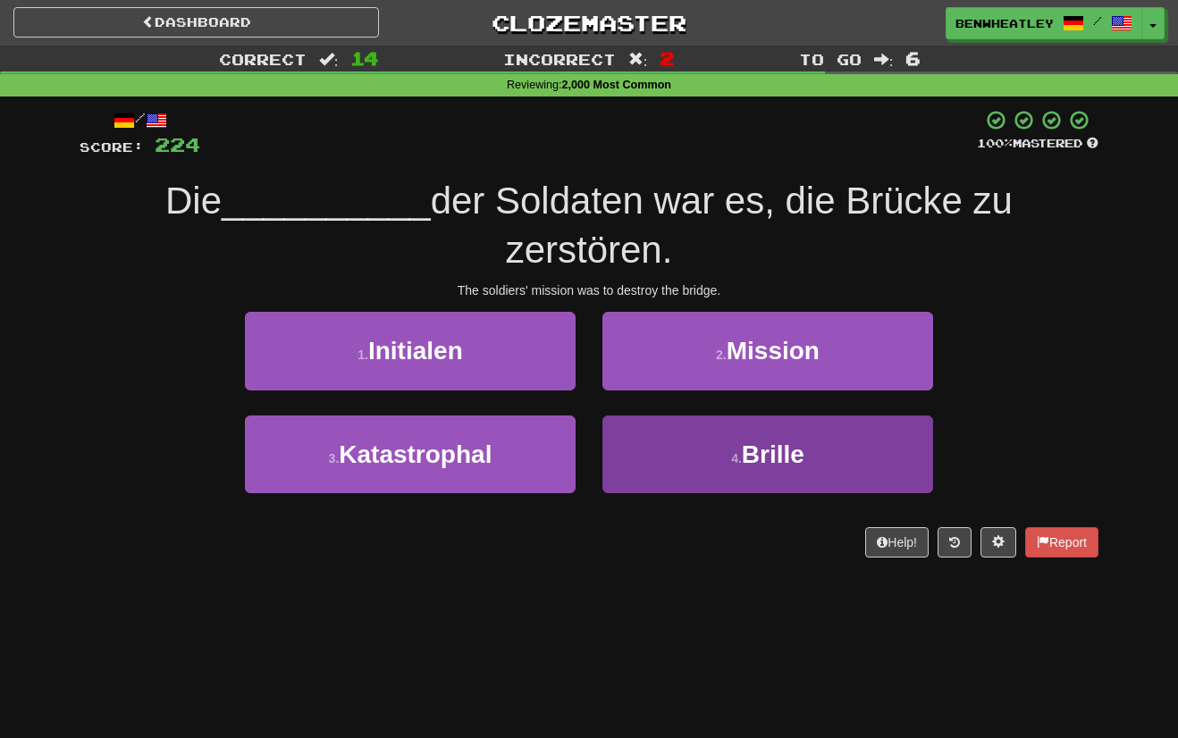
click at [669, 459] on button "4 . Brille" at bounding box center [767, 455] width 331 height 78
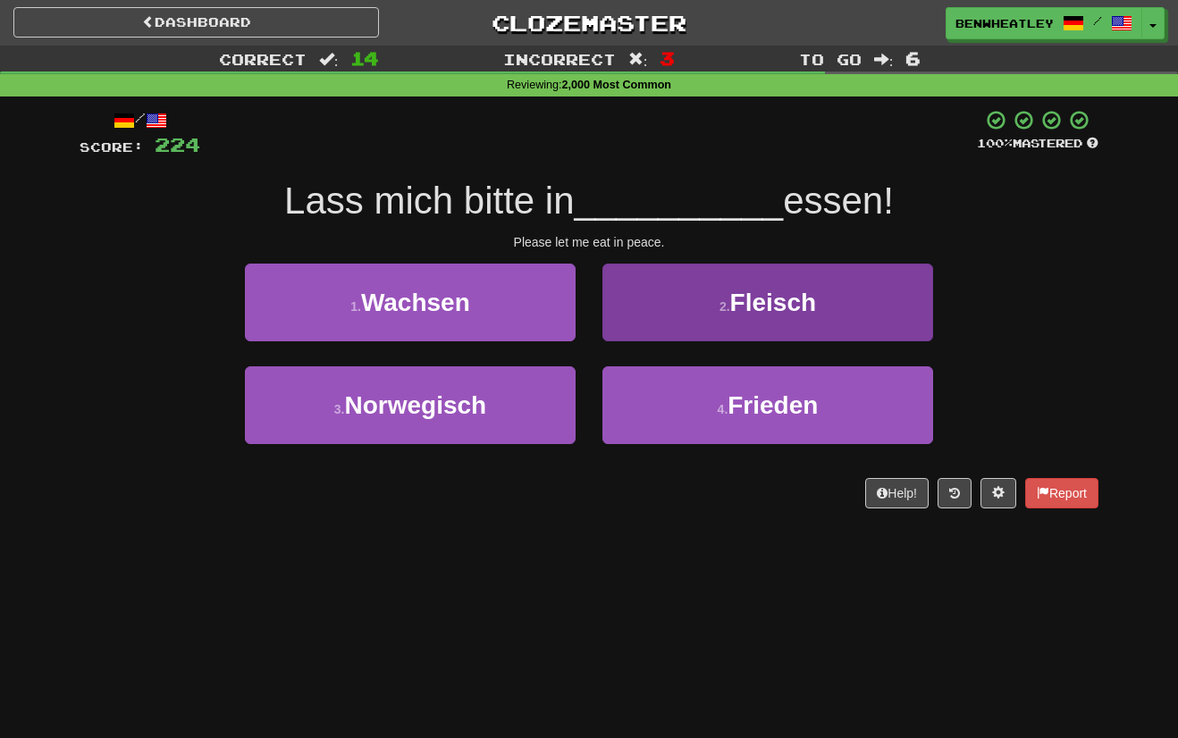
click at [781, 314] on span "Fleisch" at bounding box center [773, 303] width 86 height 28
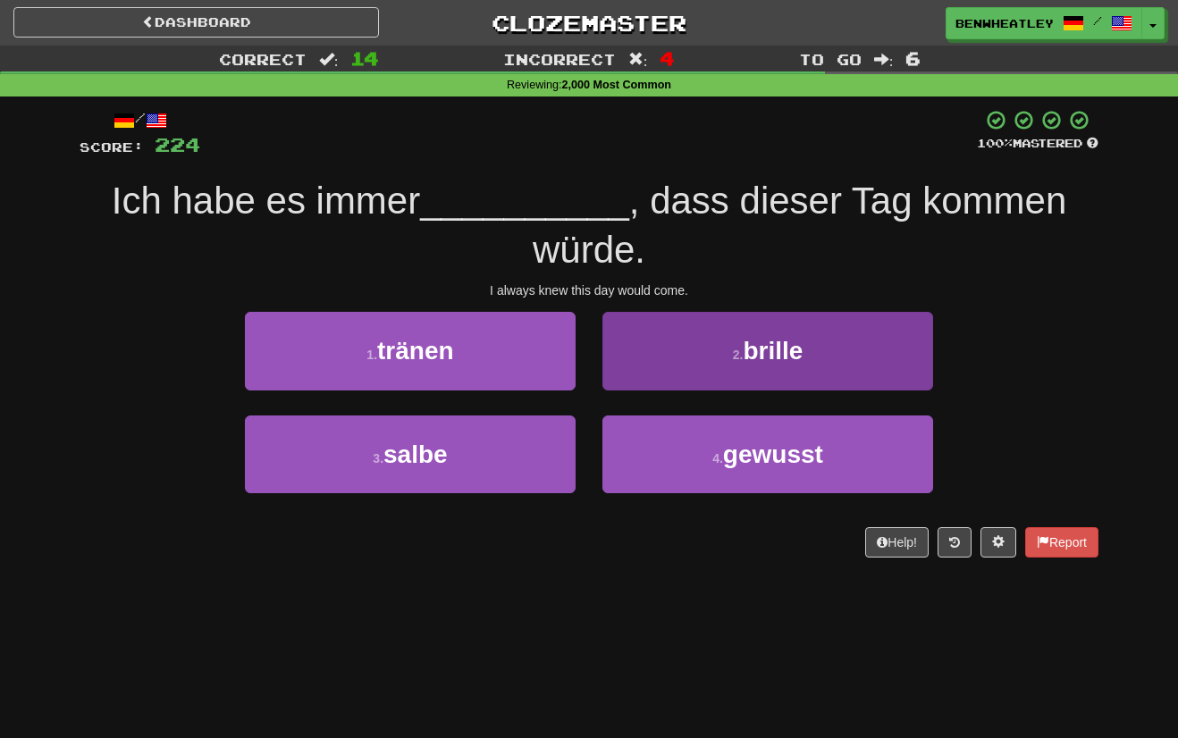
click at [693, 346] on button "2 . brille" at bounding box center [767, 351] width 331 height 78
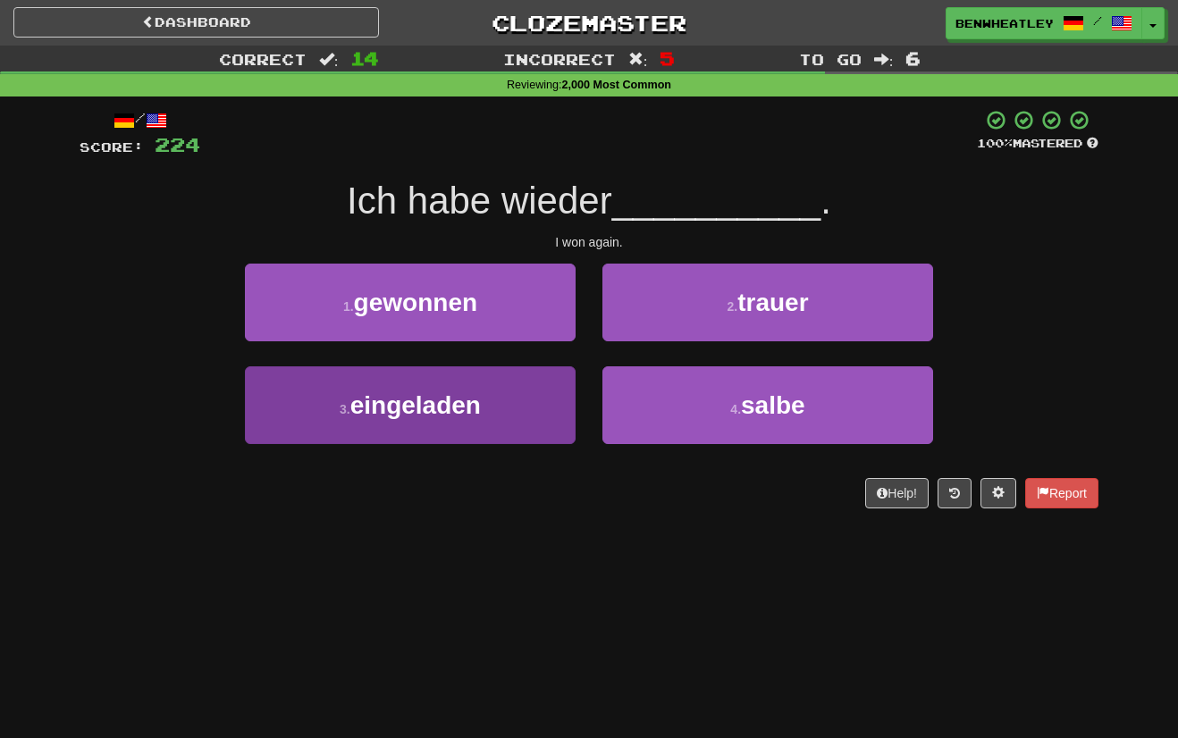
click at [492, 414] on button "3 . eingeladen" at bounding box center [410, 405] width 331 height 78
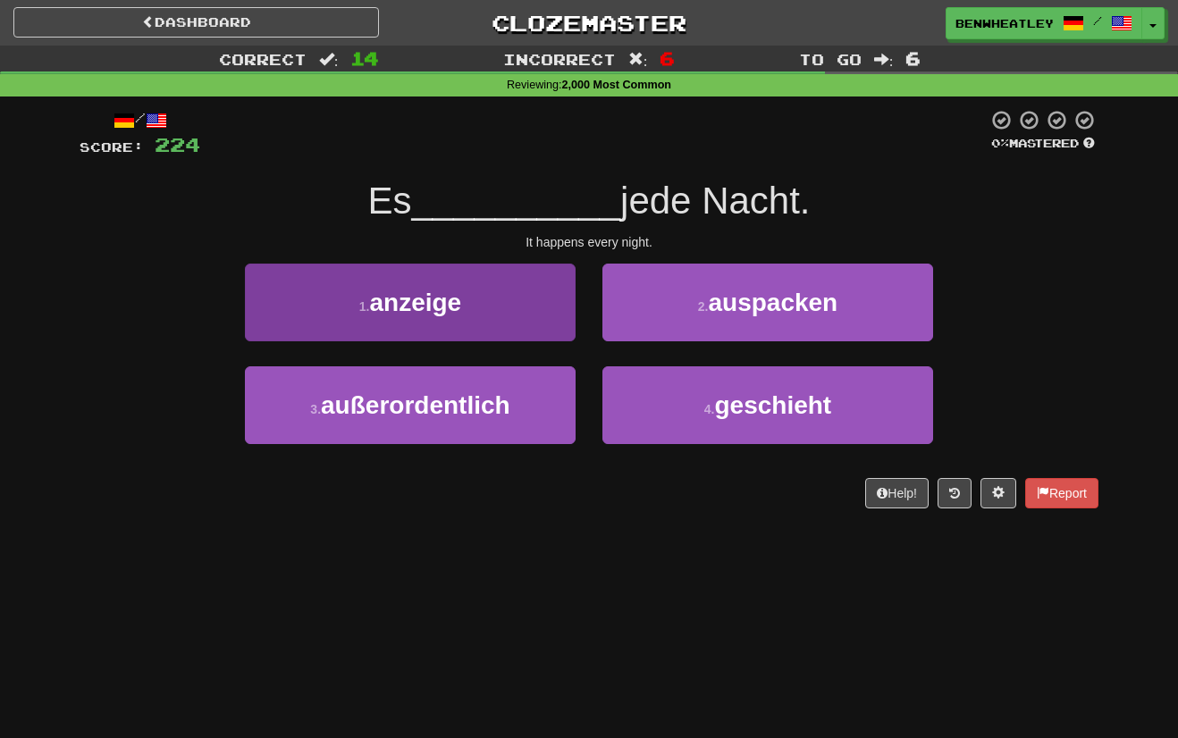
click at [489, 286] on button "1 . anzeige" at bounding box center [410, 303] width 331 height 78
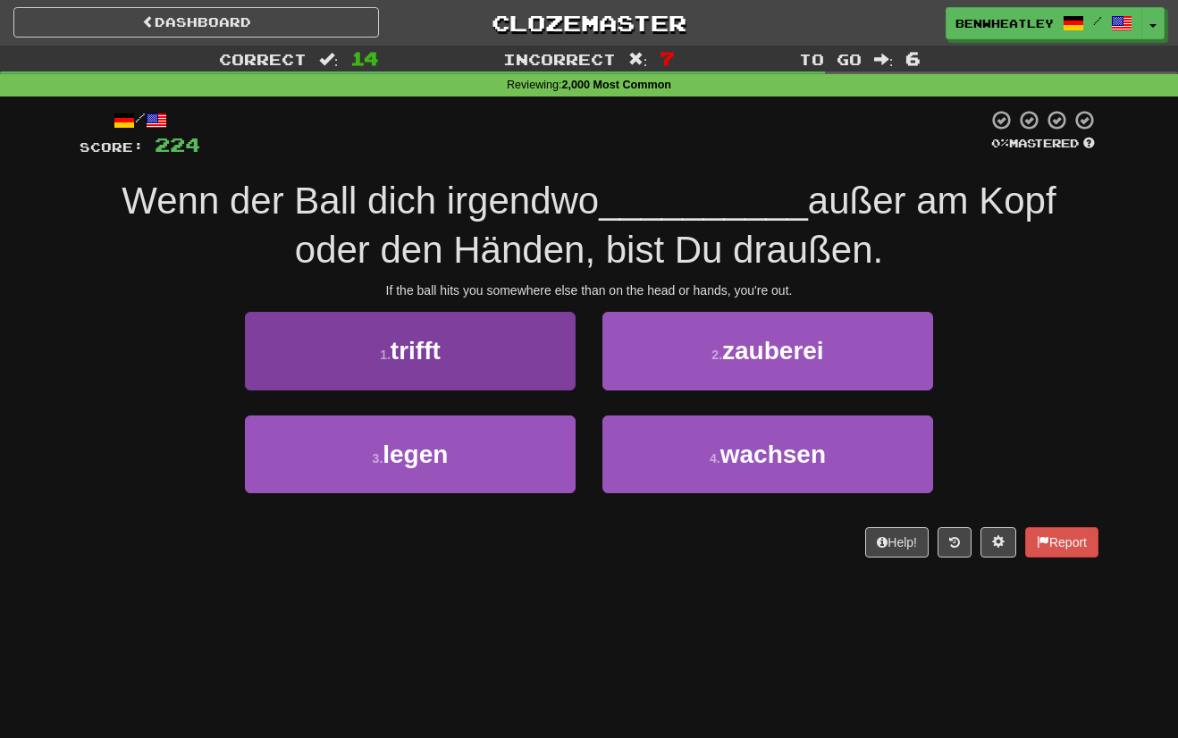
click at [570, 360] on button "1 . trifft" at bounding box center [410, 351] width 331 height 78
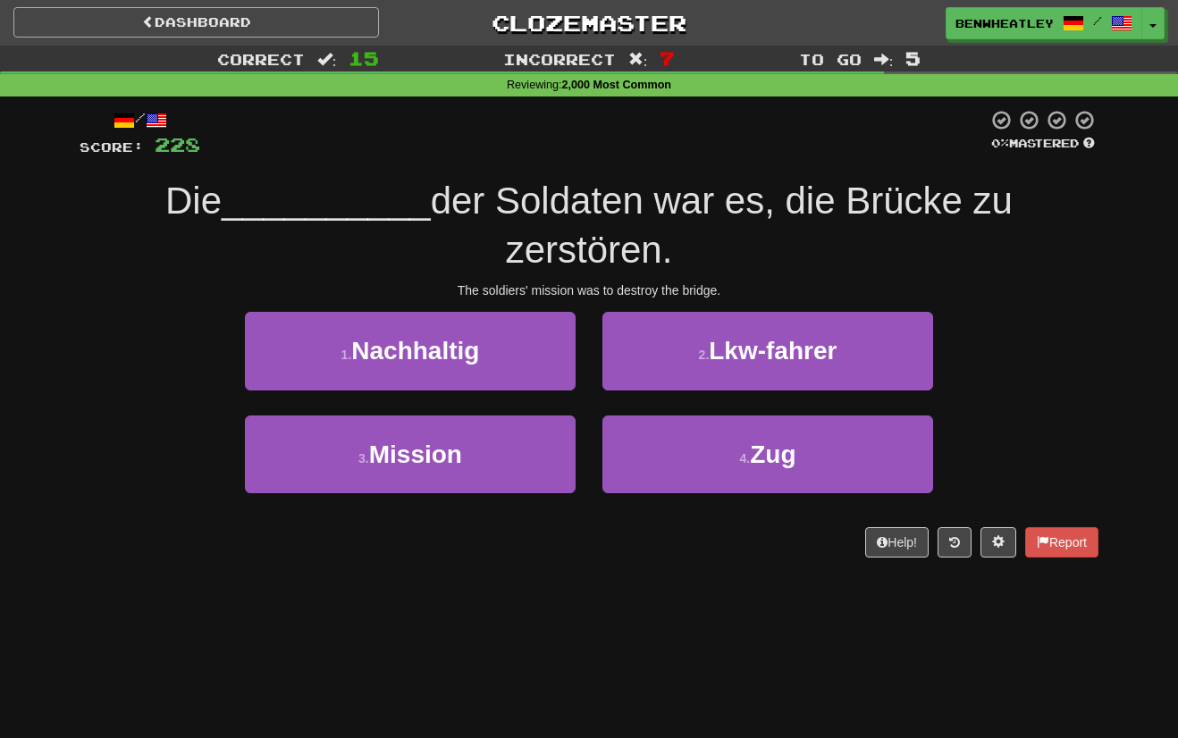
click at [260, 12] on link "Dashboard" at bounding box center [196, 22] width 366 height 30
